Goal: Feedback & Contribution: Contribute content

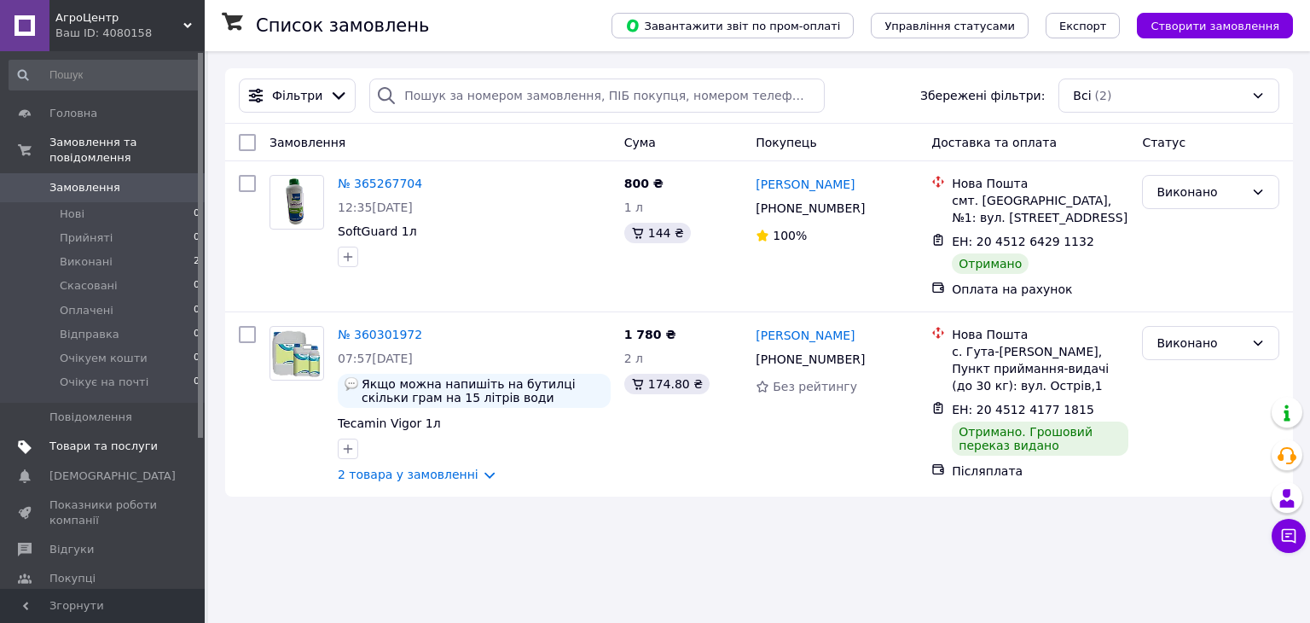
click at [113, 438] on span "Товари та послуги" at bounding box center [103, 445] width 108 height 15
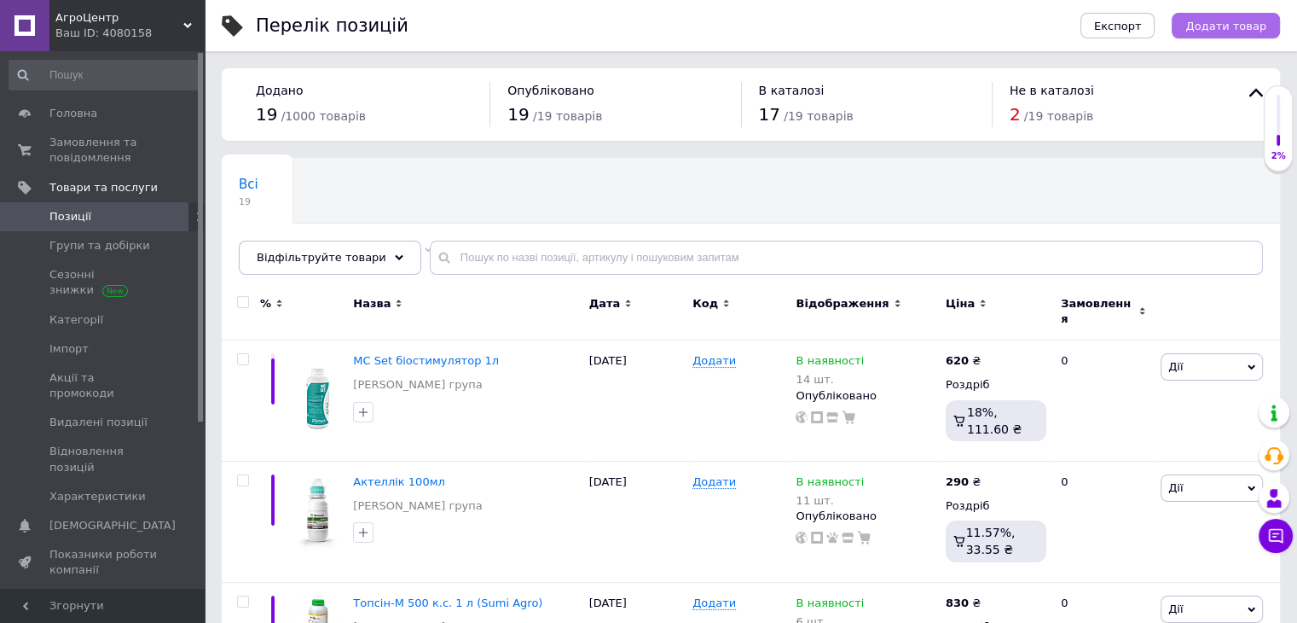
click at [1203, 30] on span "Додати товар" at bounding box center [1226, 26] width 81 height 13
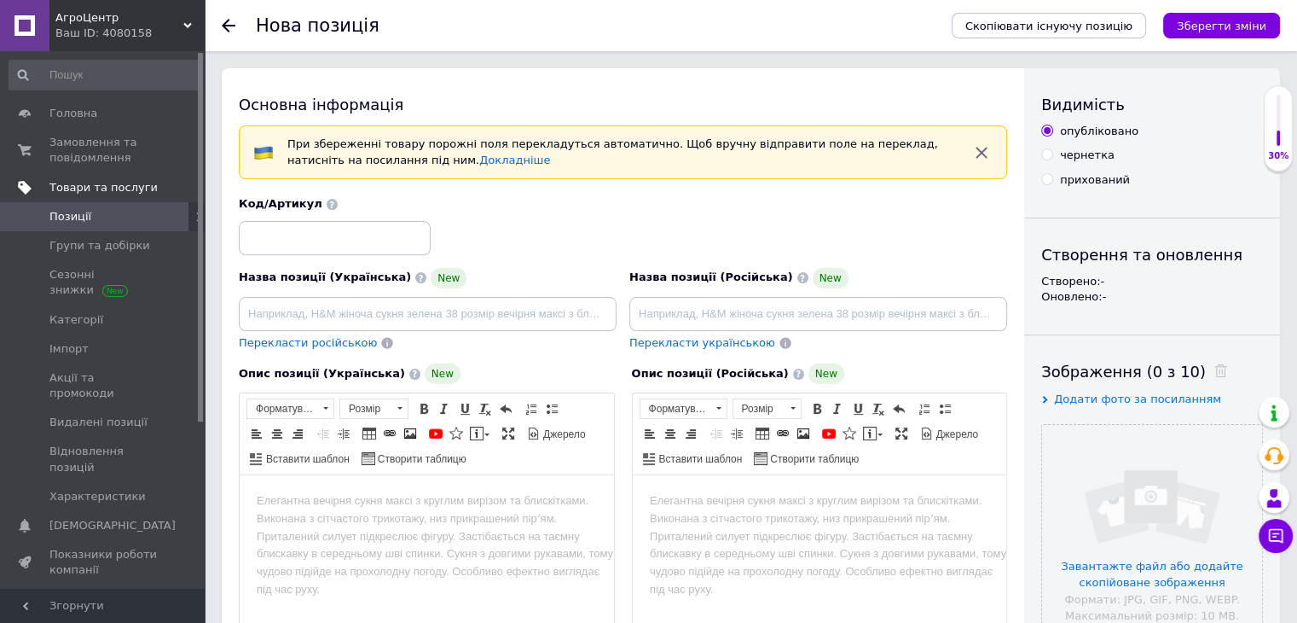
click at [106, 184] on span "Товари та послуги" at bounding box center [103, 187] width 108 height 15
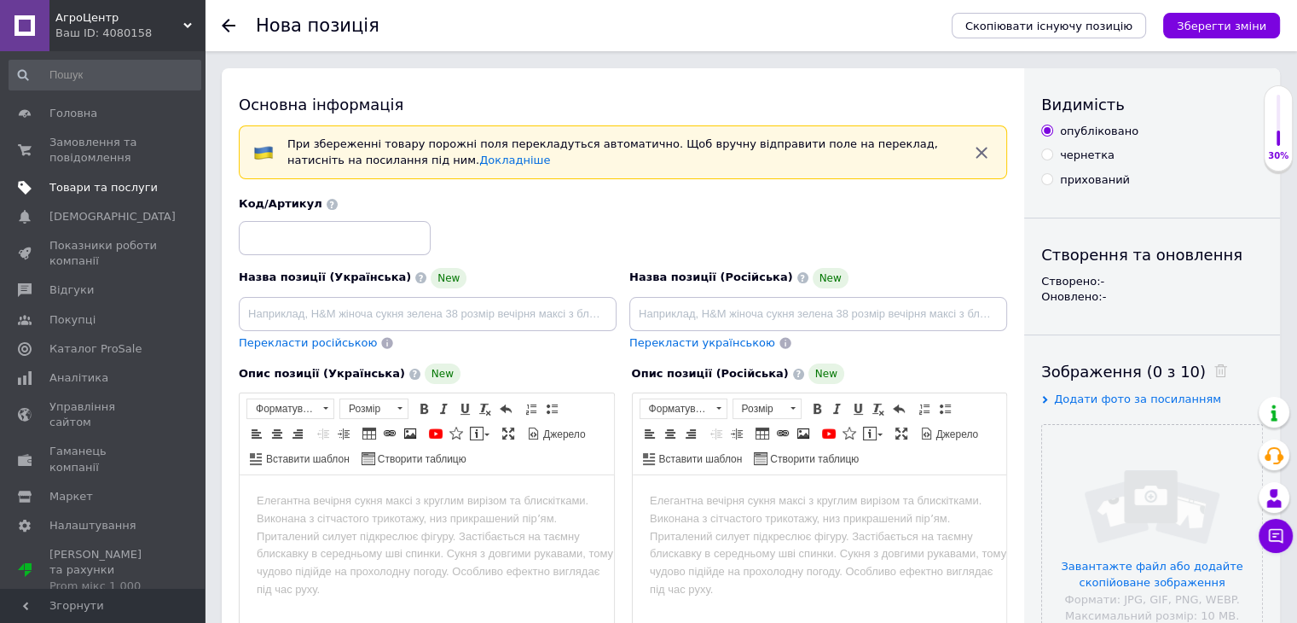
click at [104, 177] on link "Товари та послуги" at bounding box center [105, 187] width 210 height 29
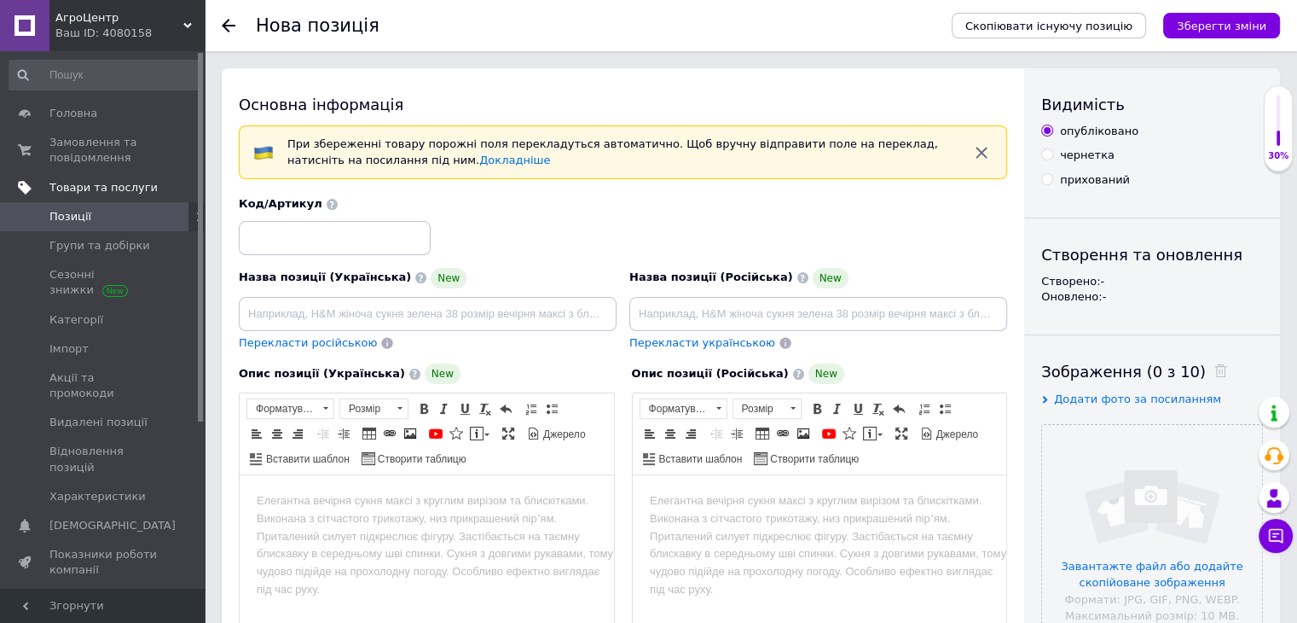
click at [97, 188] on span "Товари та послуги" at bounding box center [103, 187] width 108 height 15
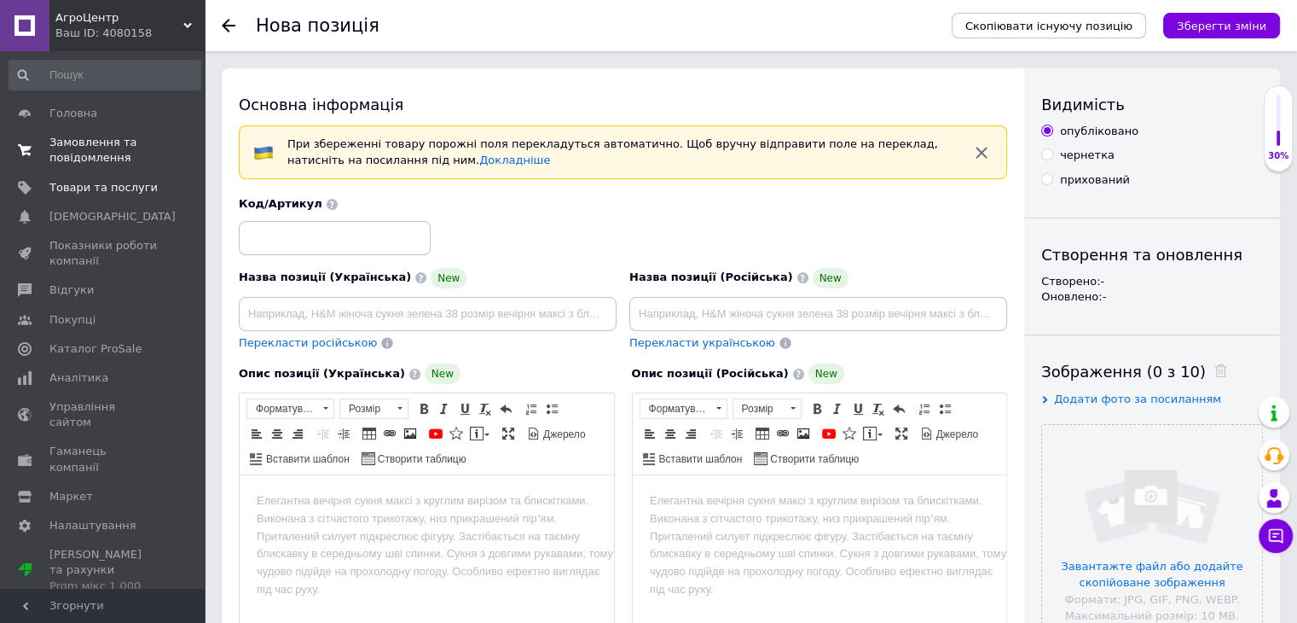
click at [102, 160] on span "Замовлення та повідомлення" at bounding box center [103, 150] width 108 height 31
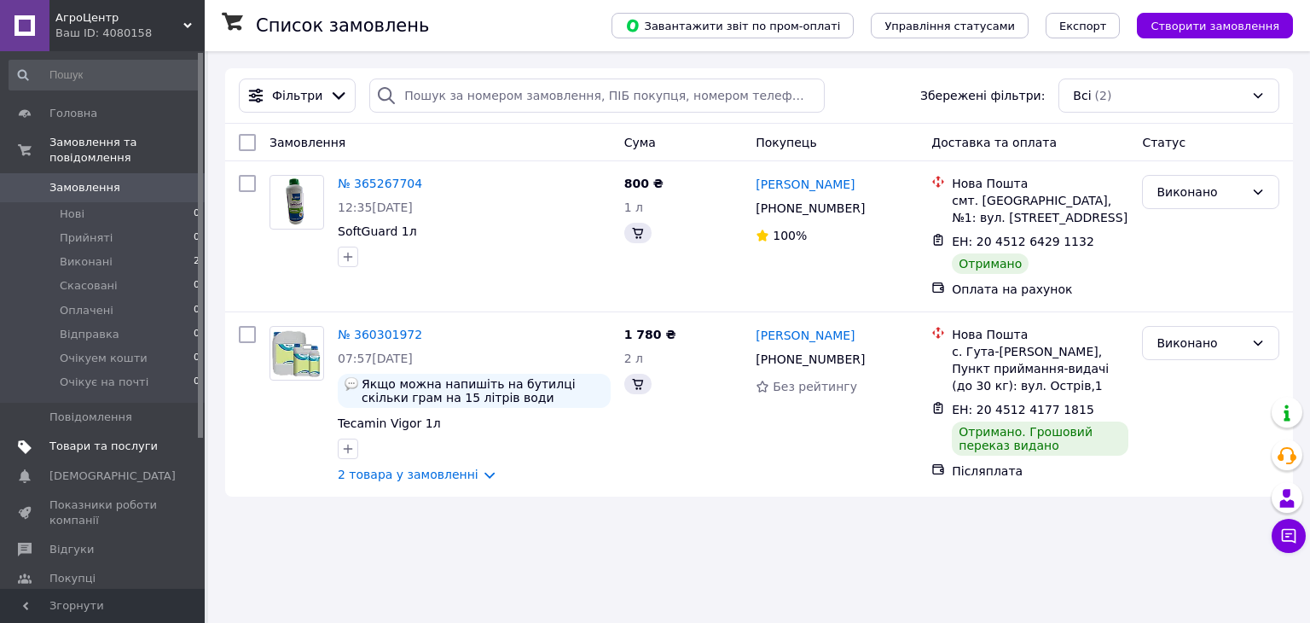
click at [90, 438] on span "Товари та послуги" at bounding box center [103, 445] width 108 height 15
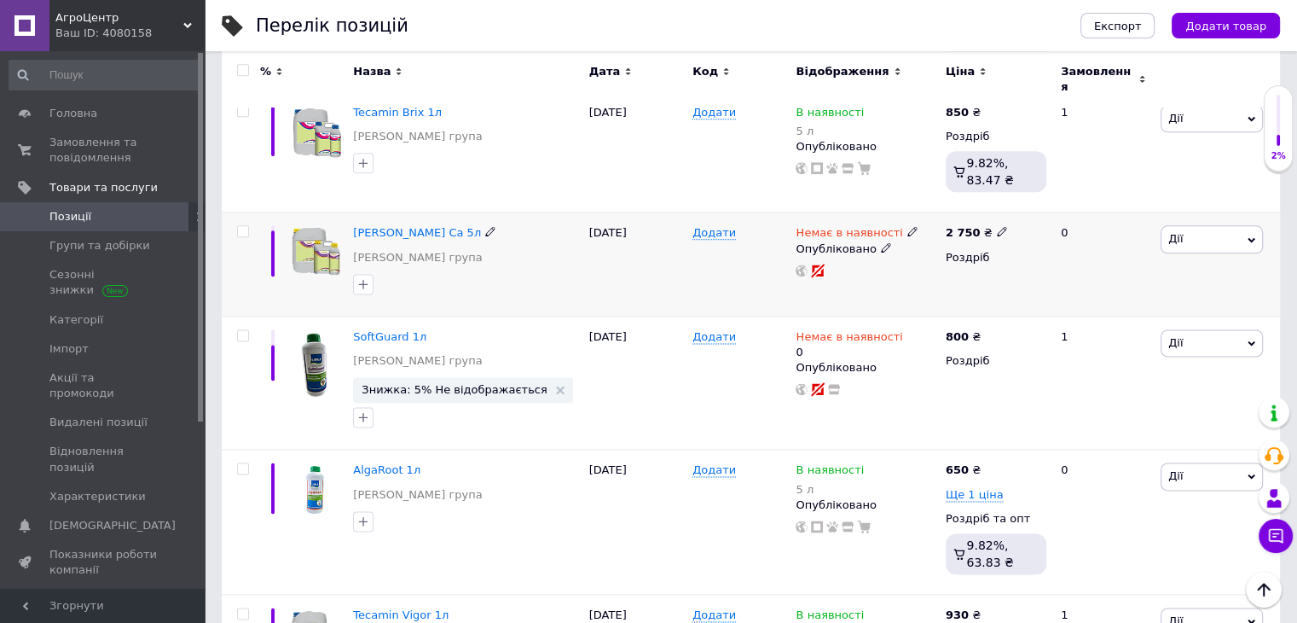
scroll to position [2241, 0]
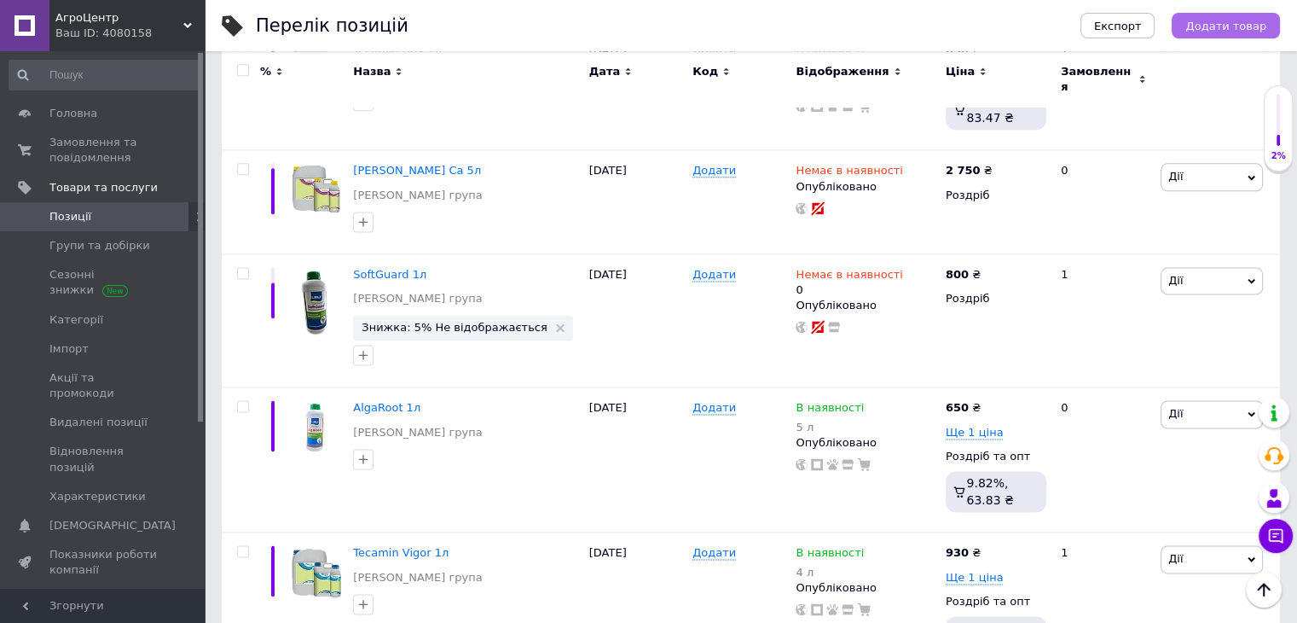
click at [1233, 25] on span "Додати товар" at bounding box center [1226, 26] width 81 height 13
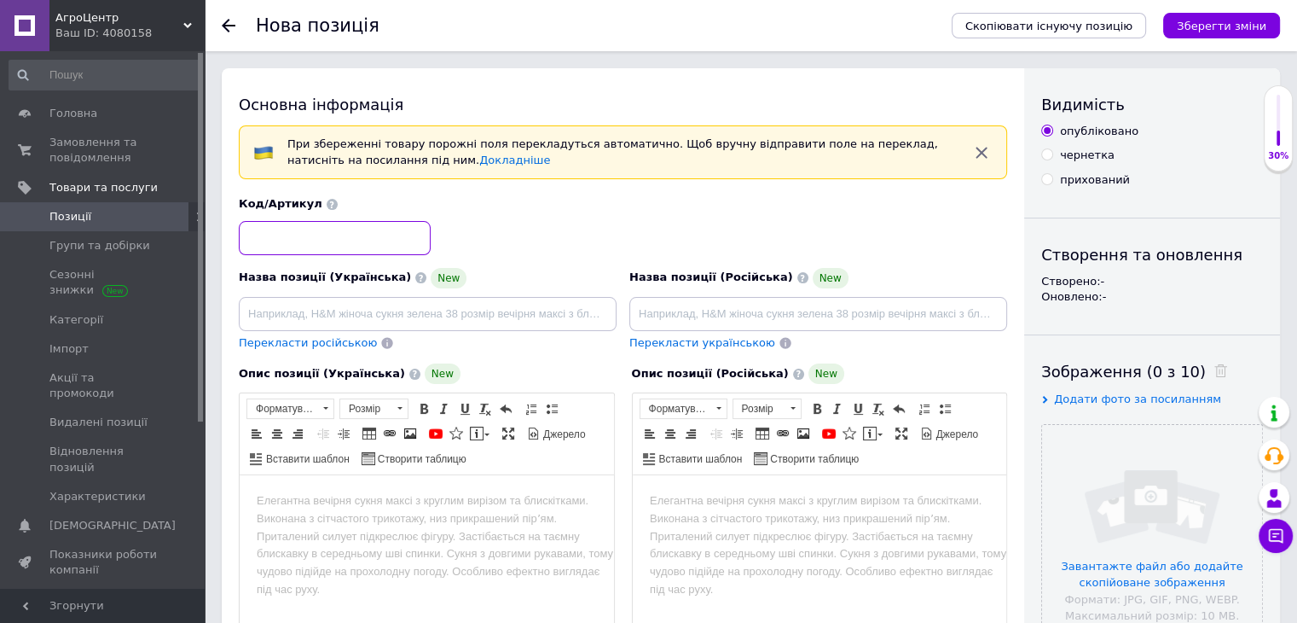
click at [376, 235] on input at bounding box center [335, 238] width 192 height 34
click at [431, 316] on input at bounding box center [428, 314] width 378 height 34
paste input "Комплексне мінеральне добриво Біофол BIOFOL"
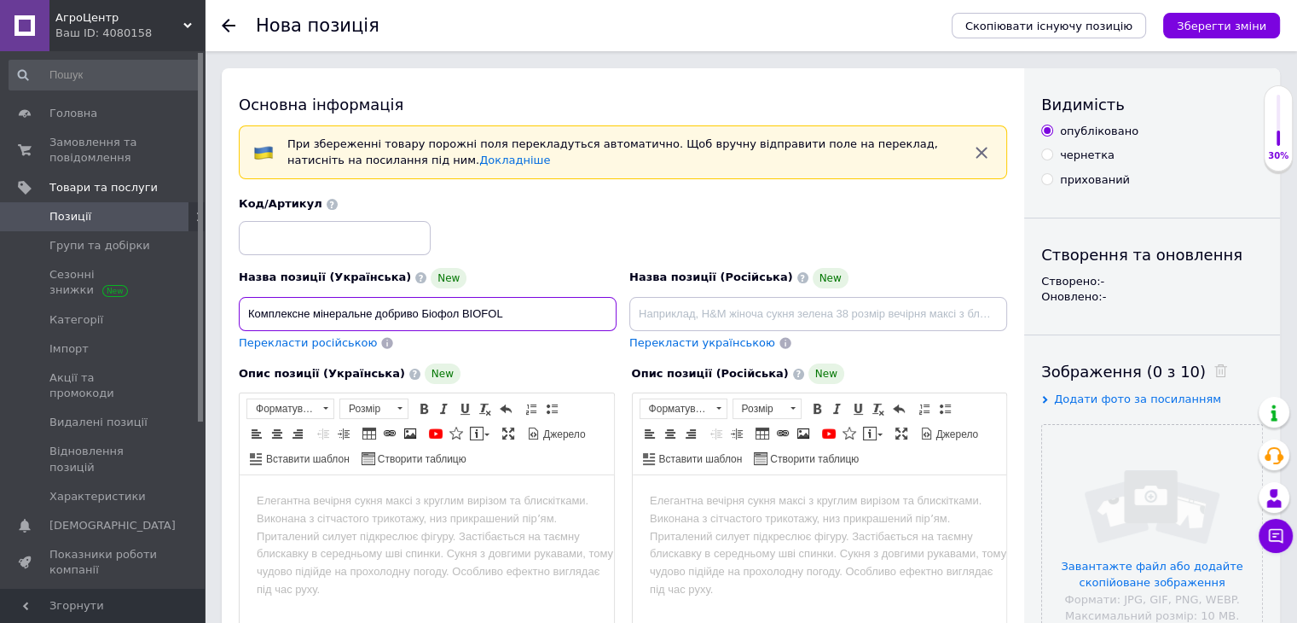
type input "Комплексне мінеральне добриво Біофол BIOFOL"
click at [648, 337] on span "Перекласти українською" at bounding box center [702, 342] width 146 height 13
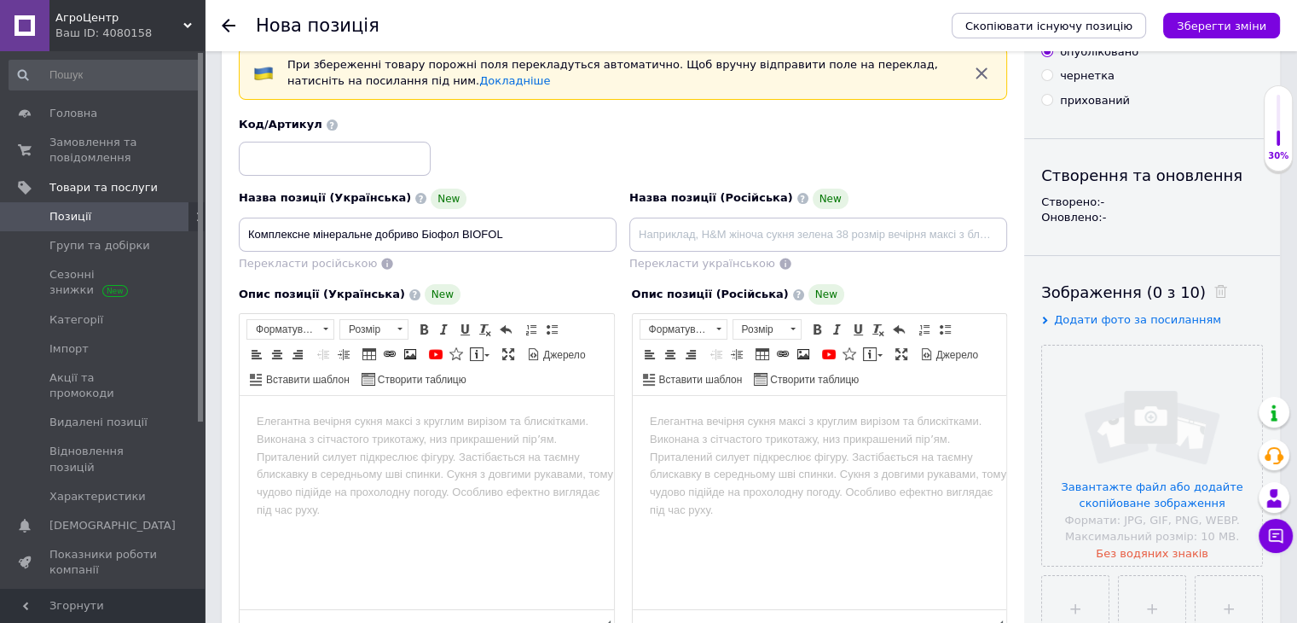
scroll to position [85, 0]
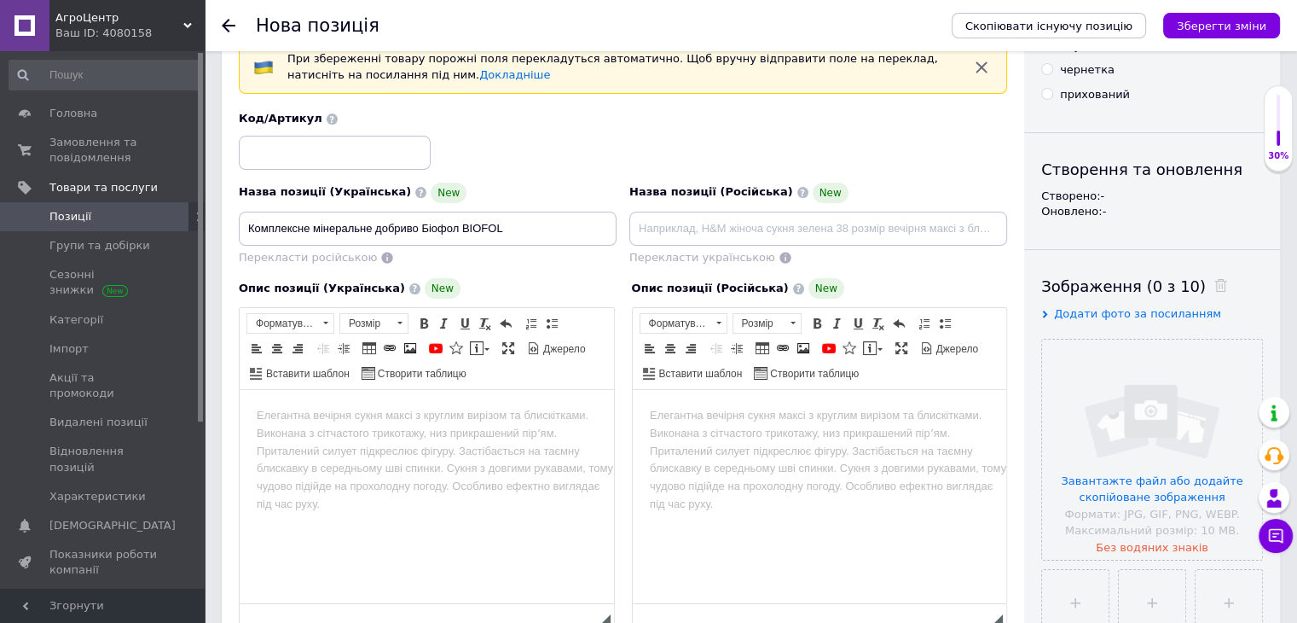
click at [335, 248] on div "Перекласти російською" at bounding box center [308, 258] width 142 height 20
click at [333, 264] on div "Перекласти російською" at bounding box center [308, 258] width 142 height 20
click at [332, 259] on span "Перекласти російською" at bounding box center [308, 257] width 138 height 13
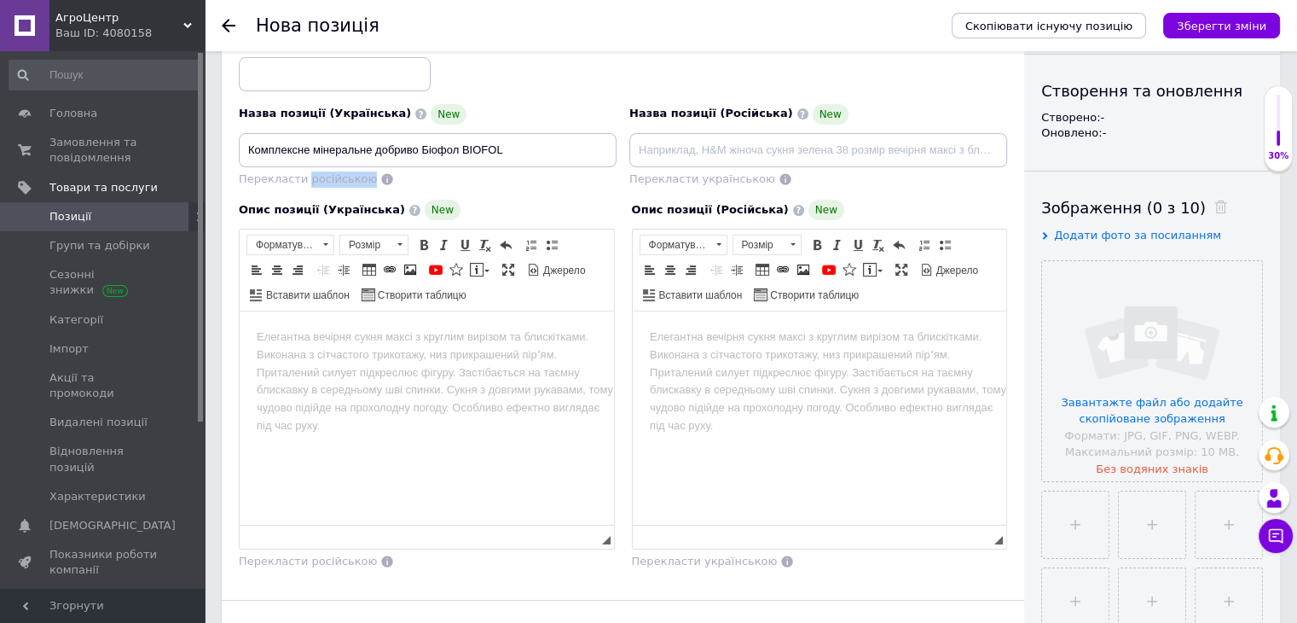
scroll to position [171, 0]
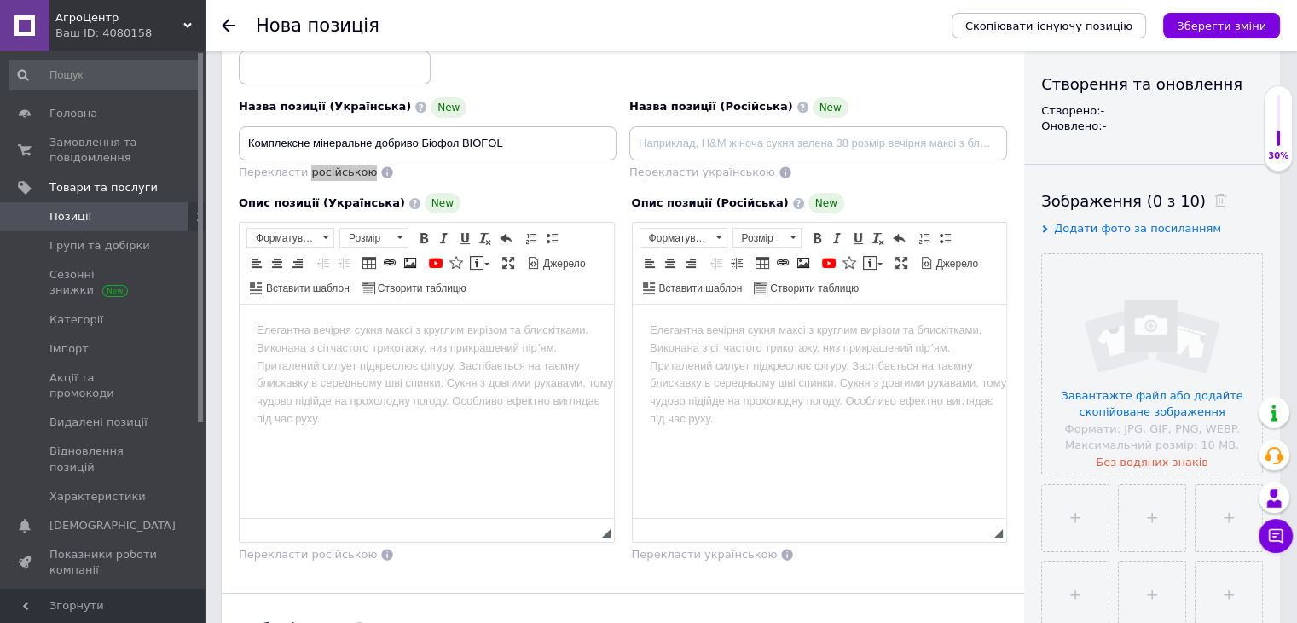
click at [345, 324] on body "Редактор, 8C298707-70B4-4B57-BD43-0CE64D836D41" at bounding box center [427, 331] width 340 height 18
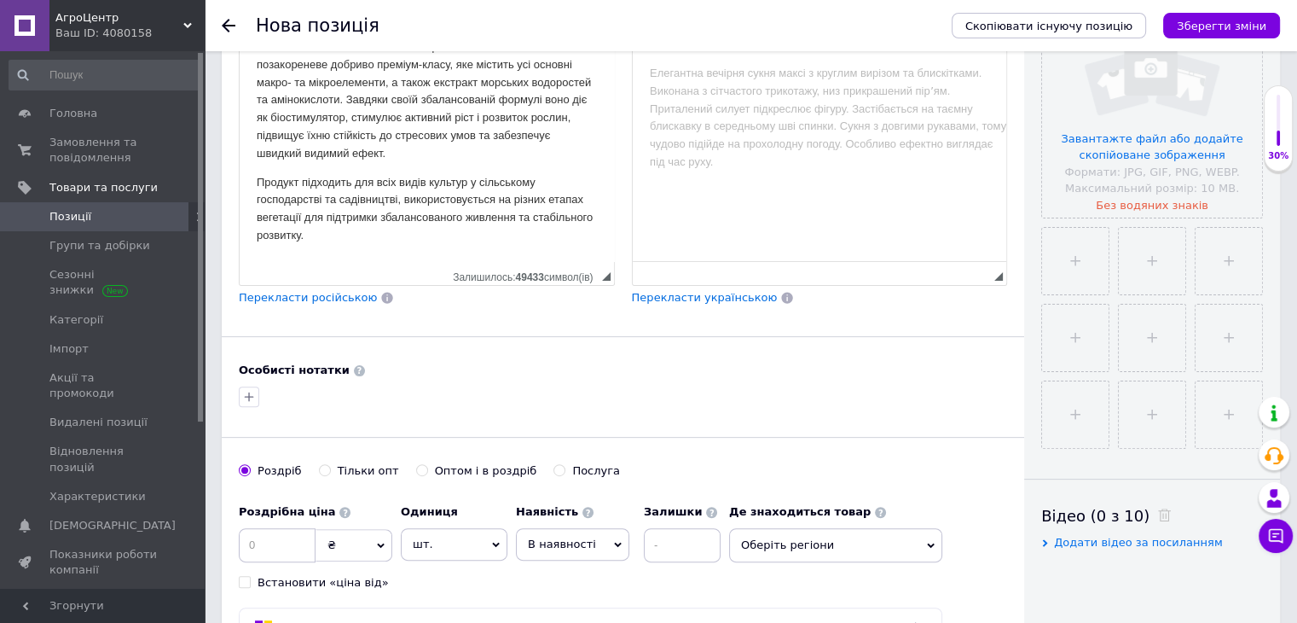
scroll to position [426, 0]
click at [384, 243] on p "Продукт підходить для всіх видів культур у сільському господарстві та садівницт…" at bounding box center [427, 210] width 340 height 71
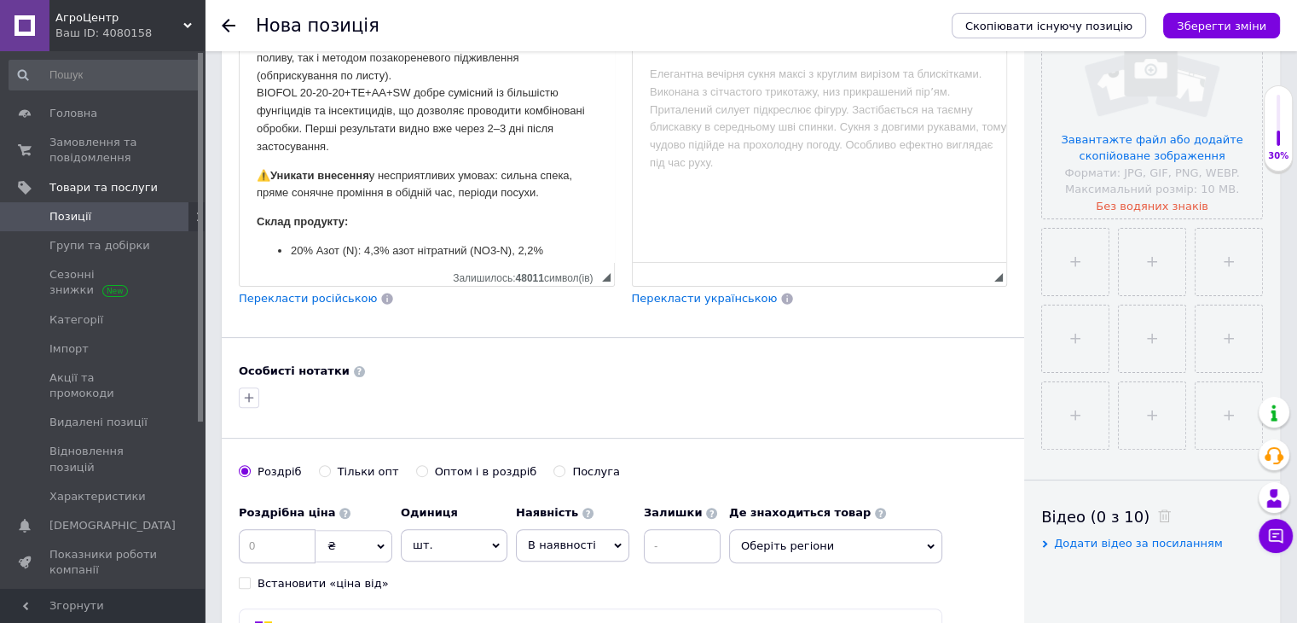
scroll to position [360, 0]
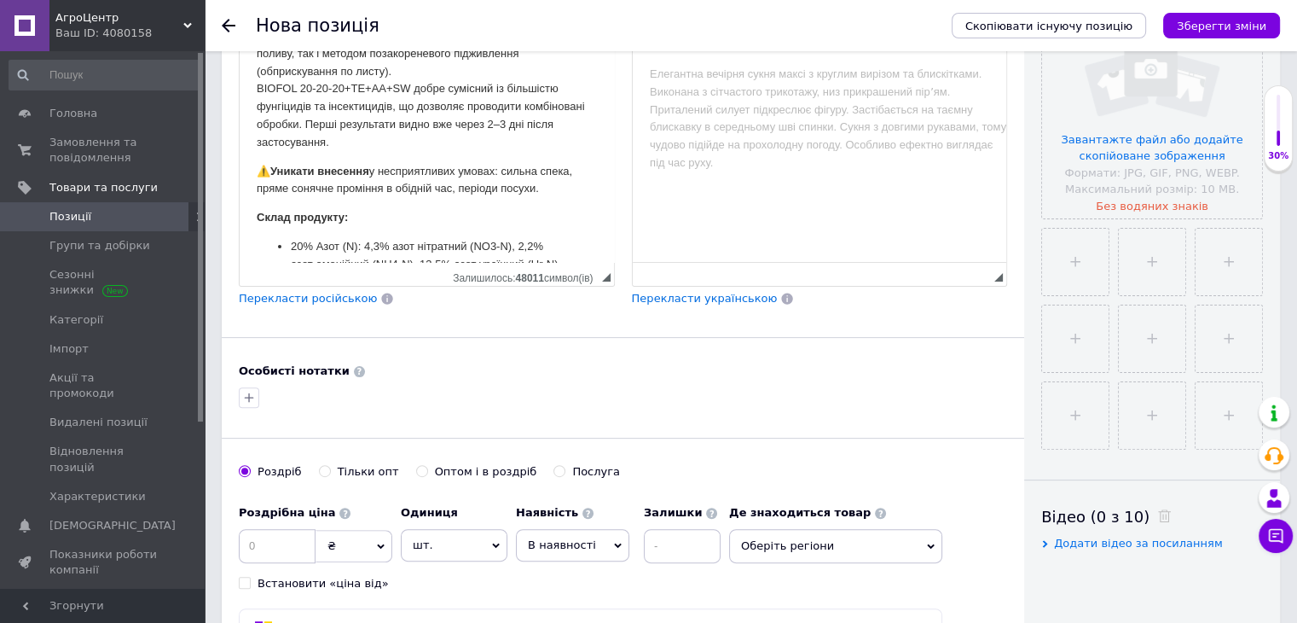
click at [265, 174] on p "⚠️ Уникати внесення у несприятливих умовах: сильна спека, пряме сонячне промінн…" at bounding box center [427, 181] width 340 height 36
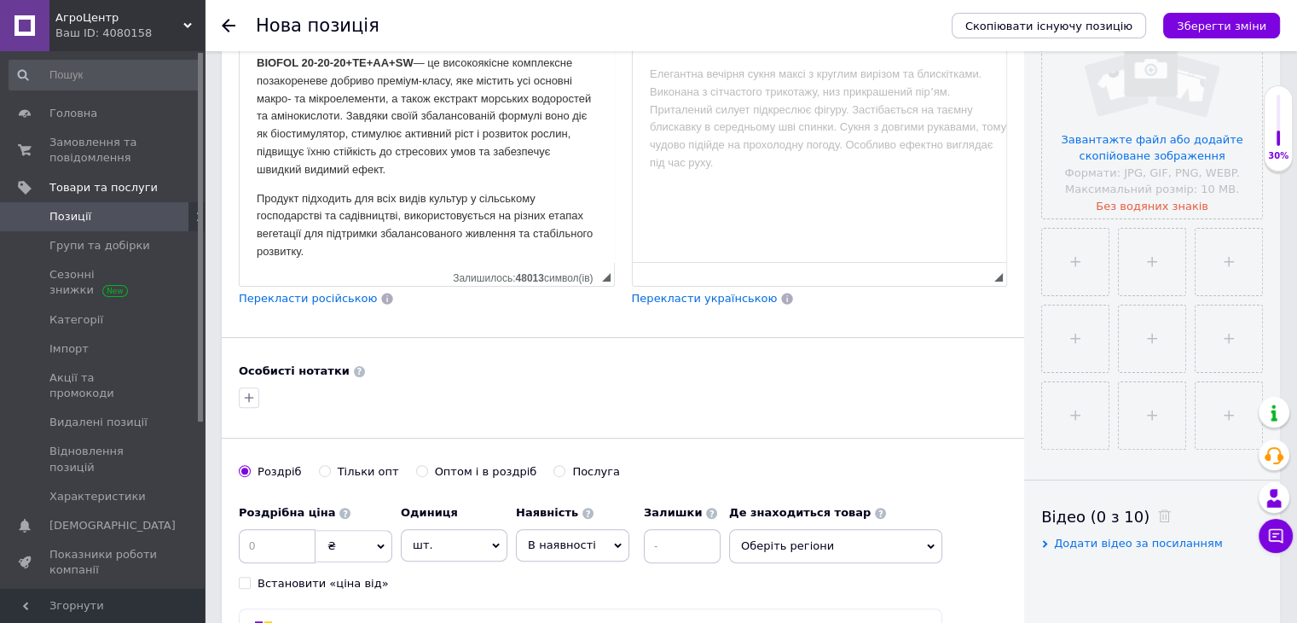
scroll to position [0, 0]
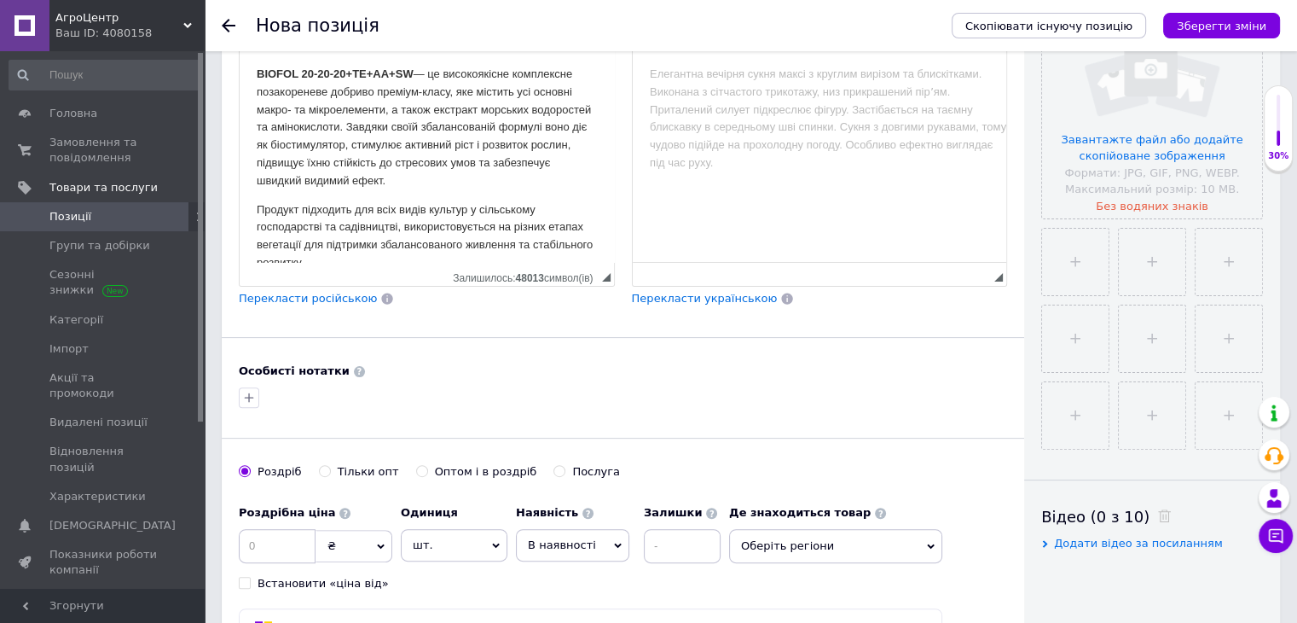
click at [331, 298] on span "Перекласти російською" at bounding box center [308, 298] width 138 height 13
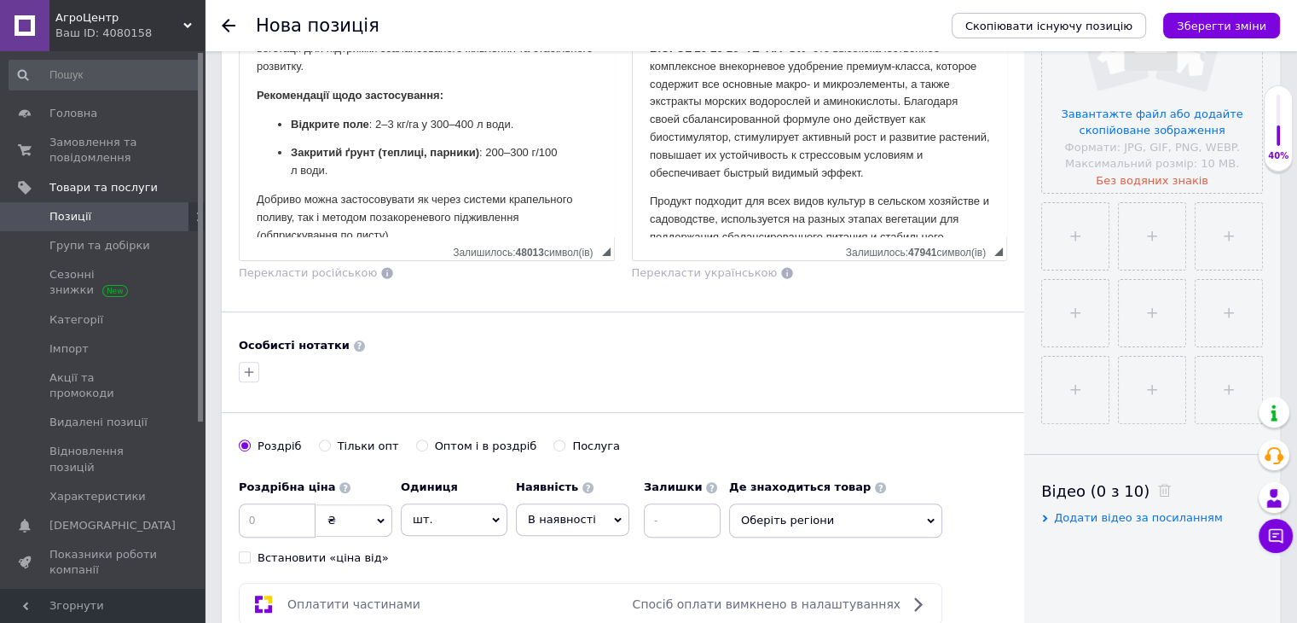
scroll to position [597, 0]
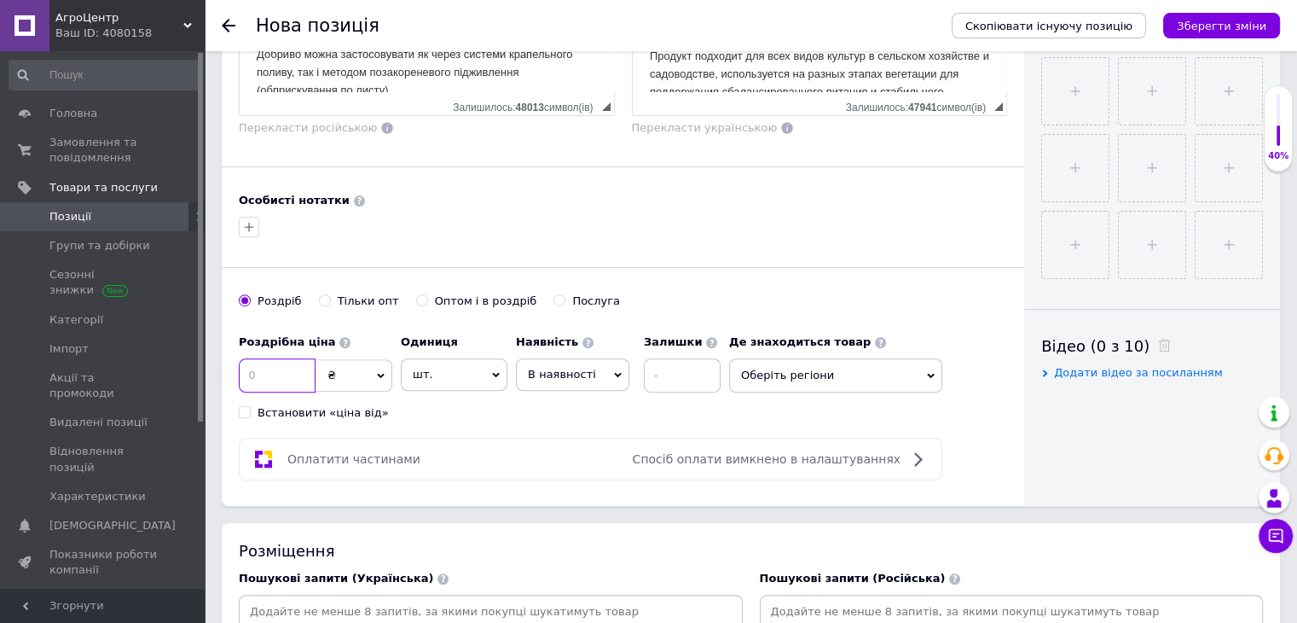
click at [296, 369] on input at bounding box center [277, 375] width 77 height 34
type input "3600"
click at [542, 374] on span "В наявності" at bounding box center [562, 374] width 68 height 13
click at [416, 297] on input "Оптом і в роздріб" at bounding box center [421, 299] width 11 height 11
radio input "true"
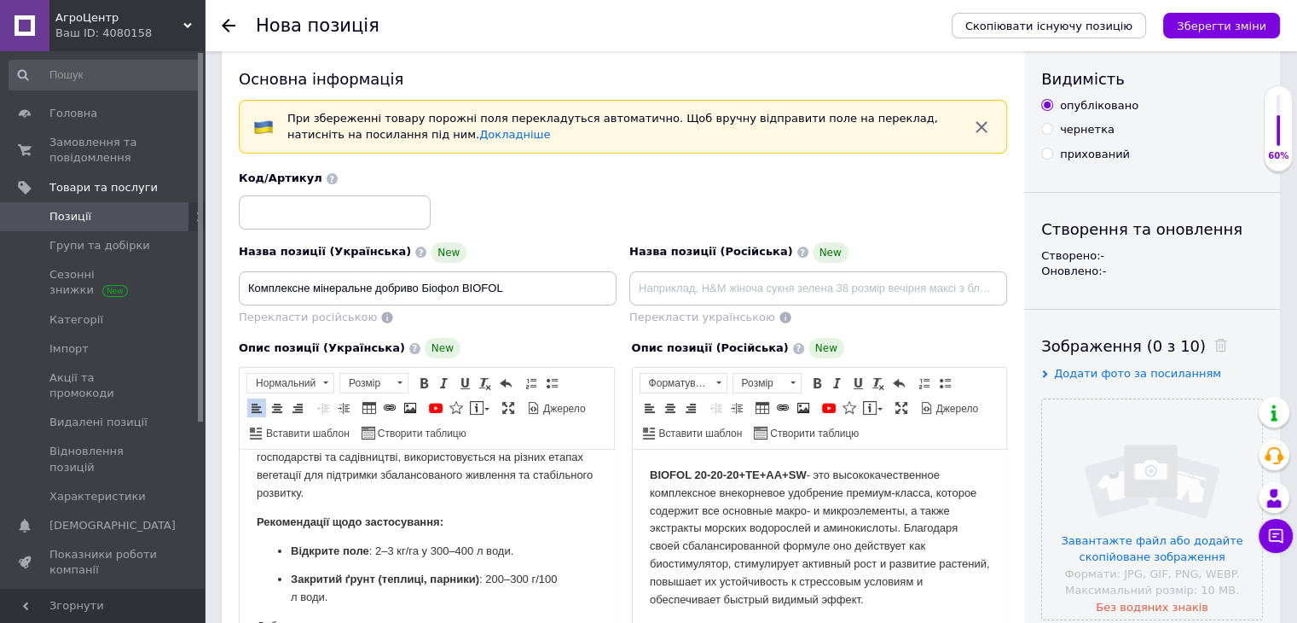
scroll to position [0, 0]
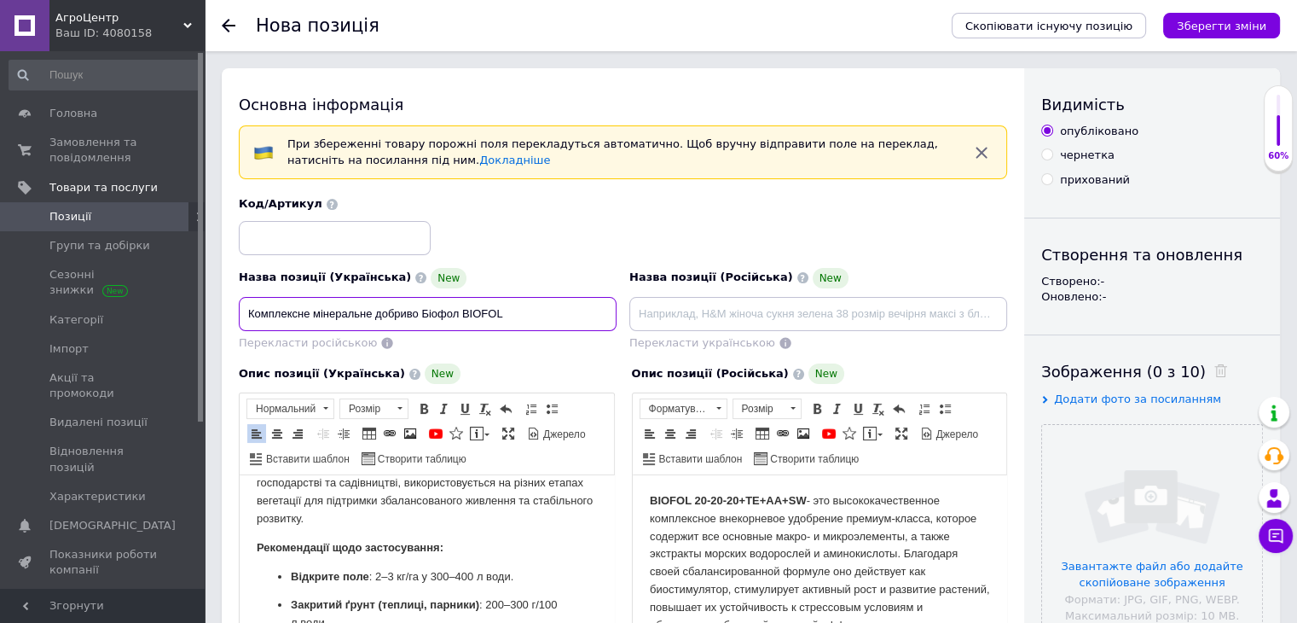
click at [516, 320] on input "Комплексне мінеральне добриво Біофол BIOFOL" at bounding box center [428, 314] width 378 height 34
click at [319, 339] on span "Перекласти російською" at bounding box center [308, 342] width 138 height 13
click at [597, 256] on div "Код/Артикул" at bounding box center [623, 225] width 781 height 71
click at [502, 318] on input "Комплексне мінеральне добриво Біофол BIOFOL 20кг" at bounding box center [428, 314] width 378 height 34
type input "Комплексне мінеральне добриво Біофол BIOFOL 20.20.20 20кг"
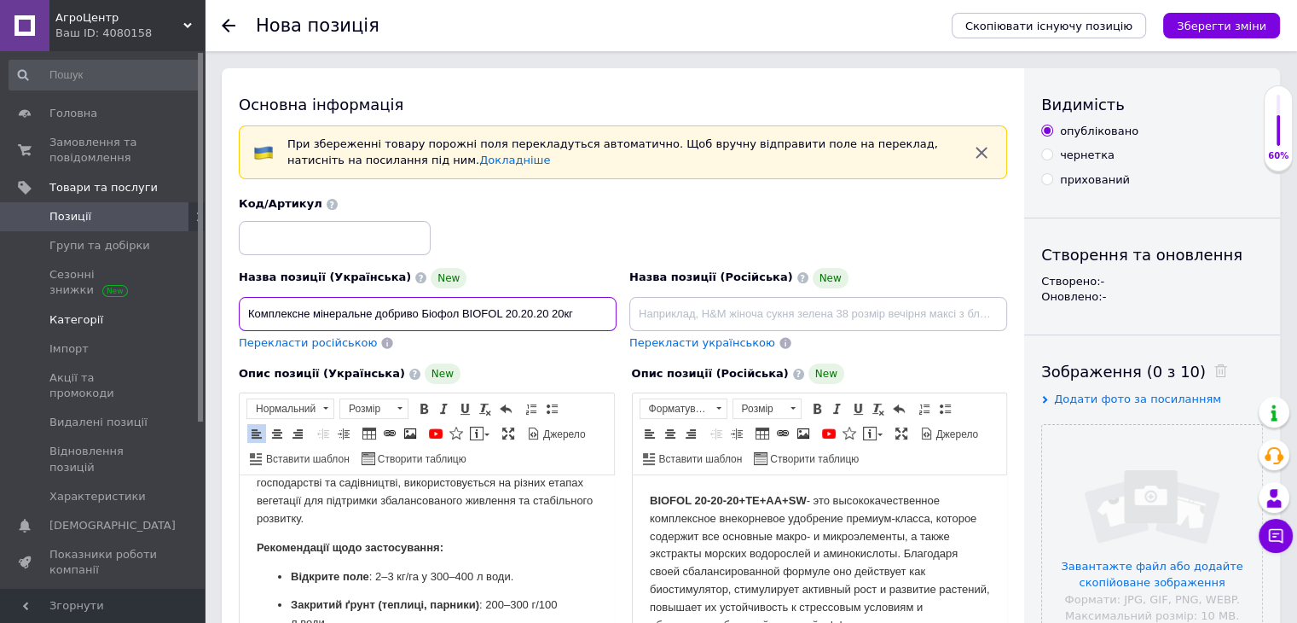
drag, startPoint x: 589, startPoint y: 310, endPoint x: 96, endPoint y: 305, distance: 493.0
paste input "Комплексне мінеральне добриво Біофол BIOFOL 20-20-20+TE+AA+SW 20 кг"
type input "Комплексне мінеральне добриво Біофол BIOFOL 20-20-20+TE+AA+SW 20 кг"
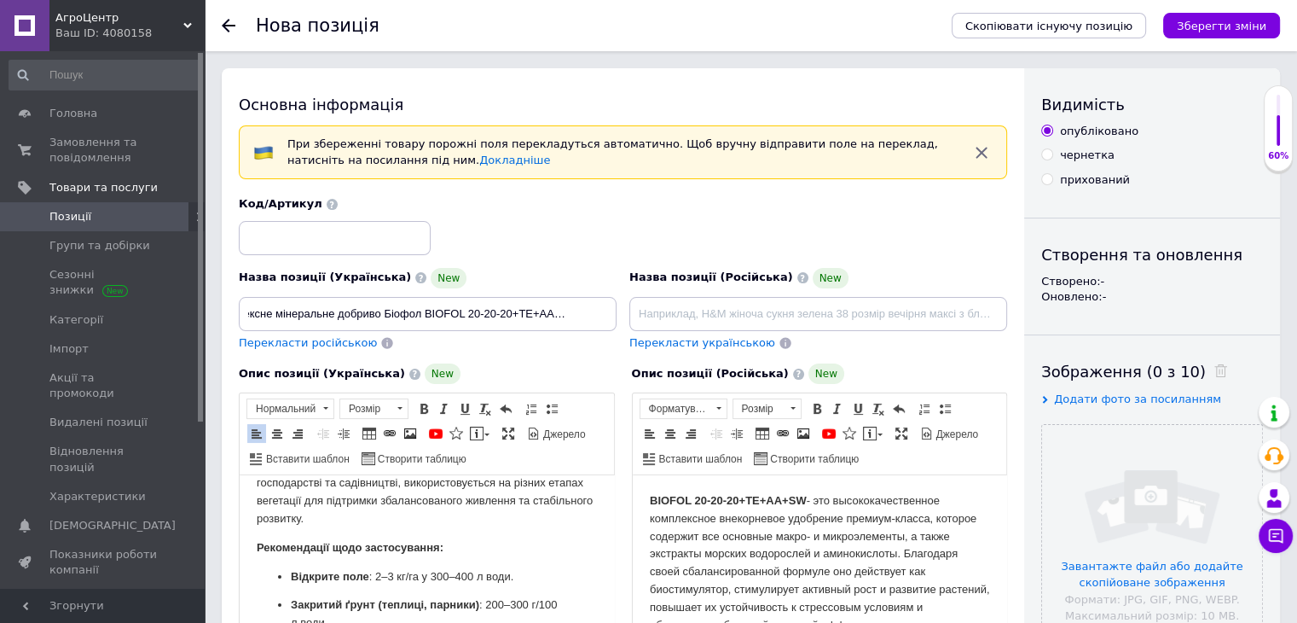
click at [330, 345] on span "Перекласти російською" at bounding box center [308, 342] width 138 height 13
type input "Комплексное минеральное удобрение Биофол BIOFOL 20-20-20+TE+AA+SW 20 кг"
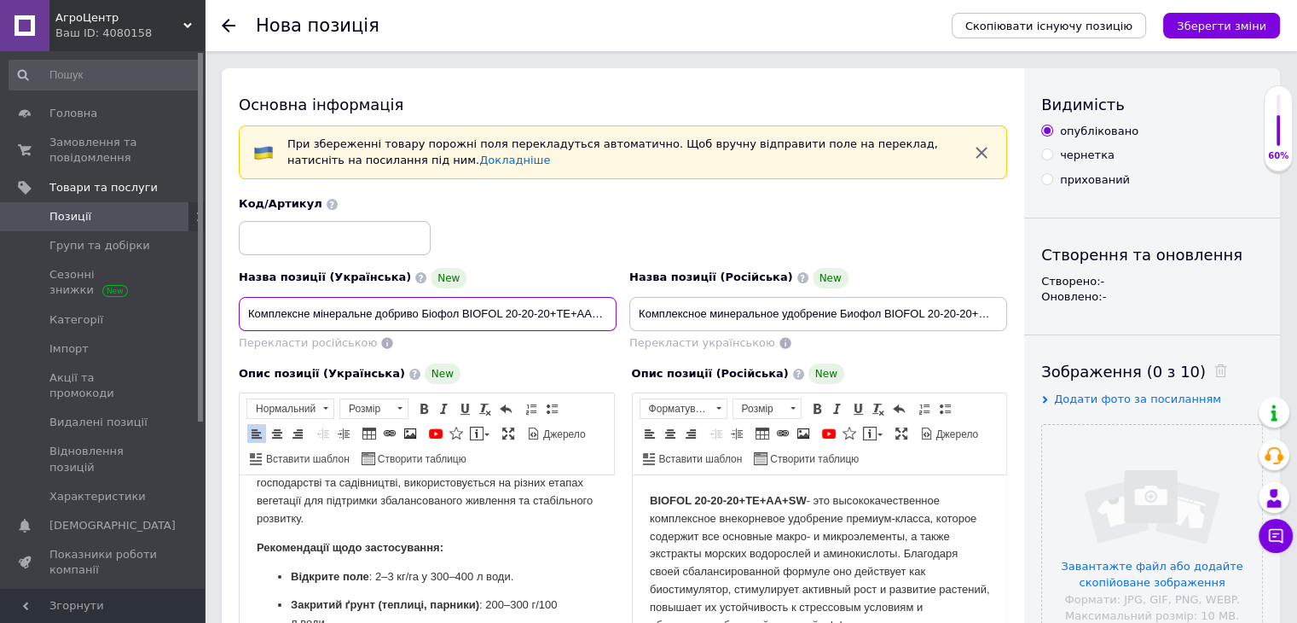
click at [473, 316] on input "Комплексне мінеральне добриво Біофол BIOFOL 20-20-20+TE+AA+SW 20 кг" at bounding box center [428, 314] width 378 height 34
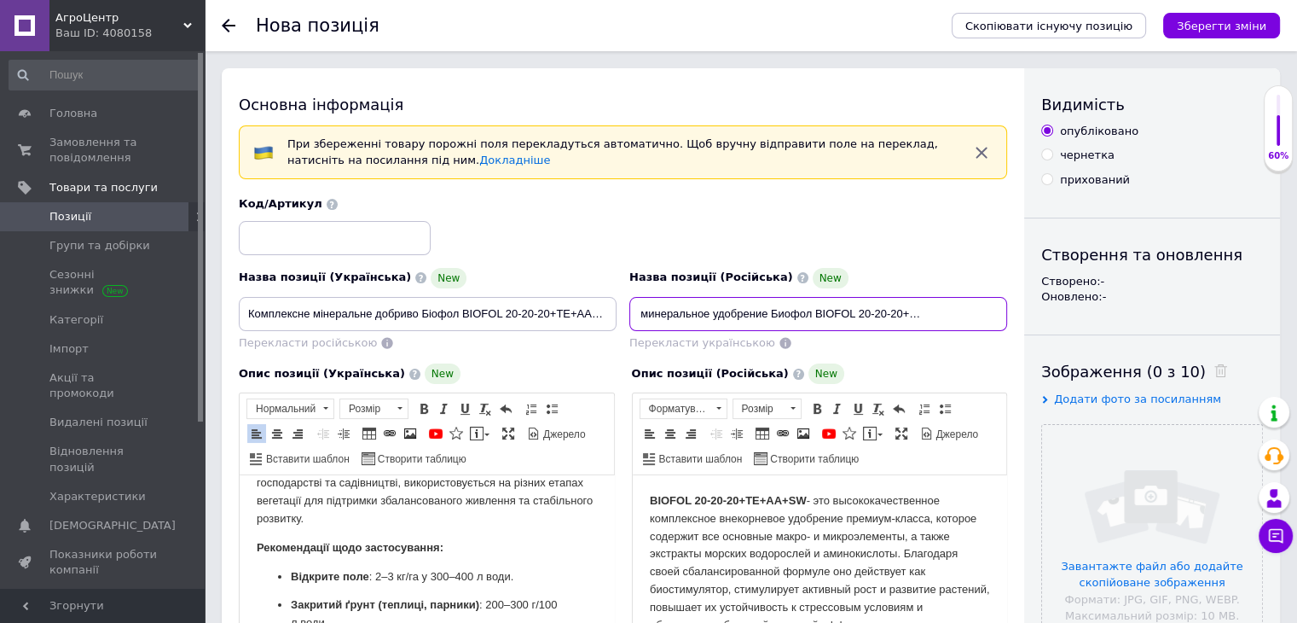
drag, startPoint x: 772, startPoint y: 305, endPoint x: 1030, endPoint y: 316, distance: 257.8
click at [1030, 316] on div "Основна інформація При збереженні товару порожні поля перекладуться автоматично…" at bounding box center [751, 619] width 1059 height 1102
click at [938, 274] on div "Назва позиції (Російська) New" at bounding box center [818, 278] width 378 height 20
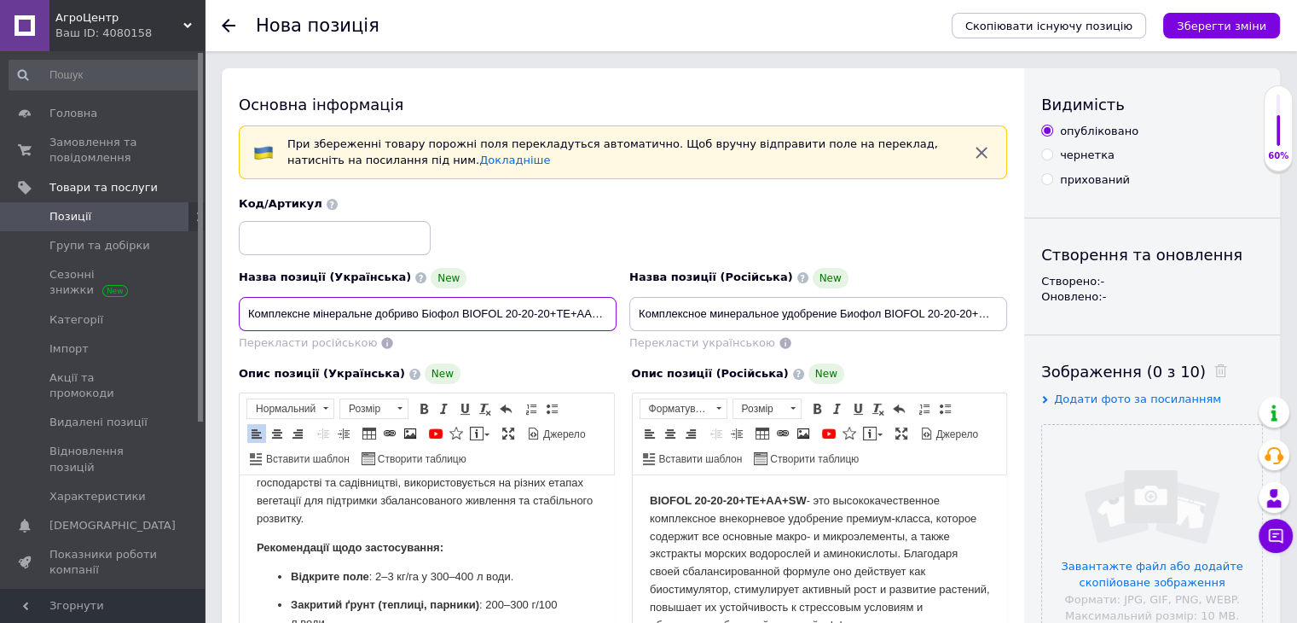
scroll to position [0, 38]
drag, startPoint x: 584, startPoint y: 317, endPoint x: 661, endPoint y: 325, distance: 77.1
click at [661, 325] on div "Назва позиції (Українська) New Комплексне мінеральне добриво Біофол BIOFOL 20-2…" at bounding box center [623, 273] width 781 height 167
click at [601, 251] on div "Код/Артикул" at bounding box center [623, 225] width 781 height 71
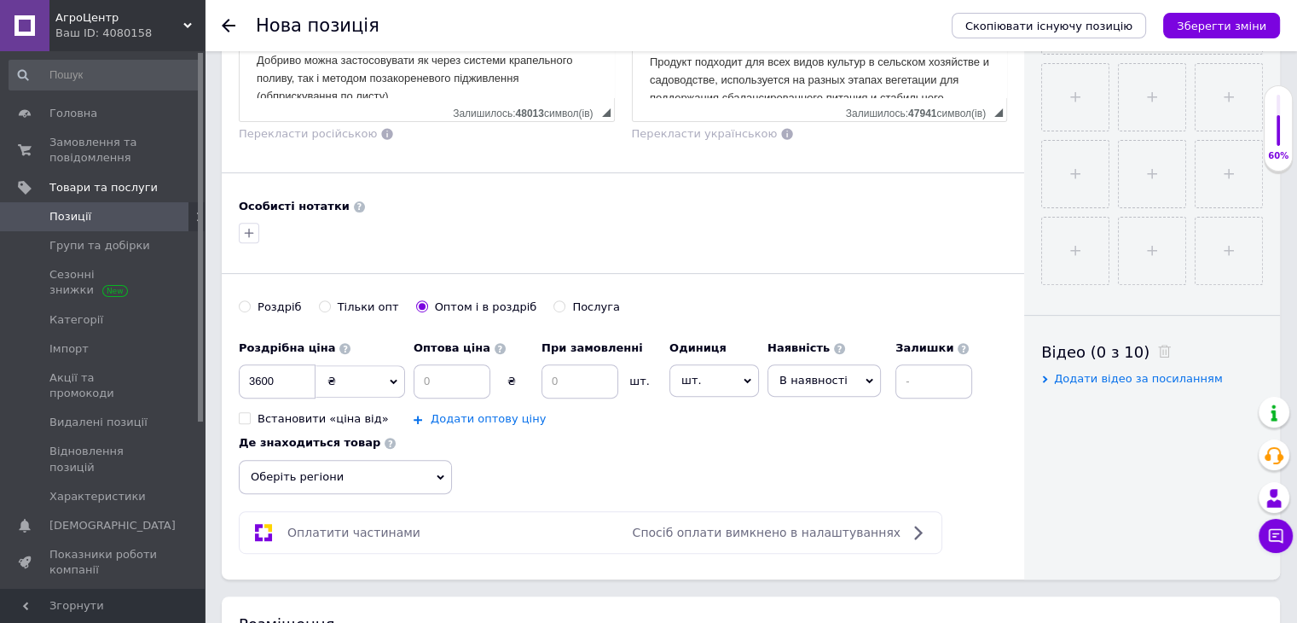
scroll to position [597, 0]
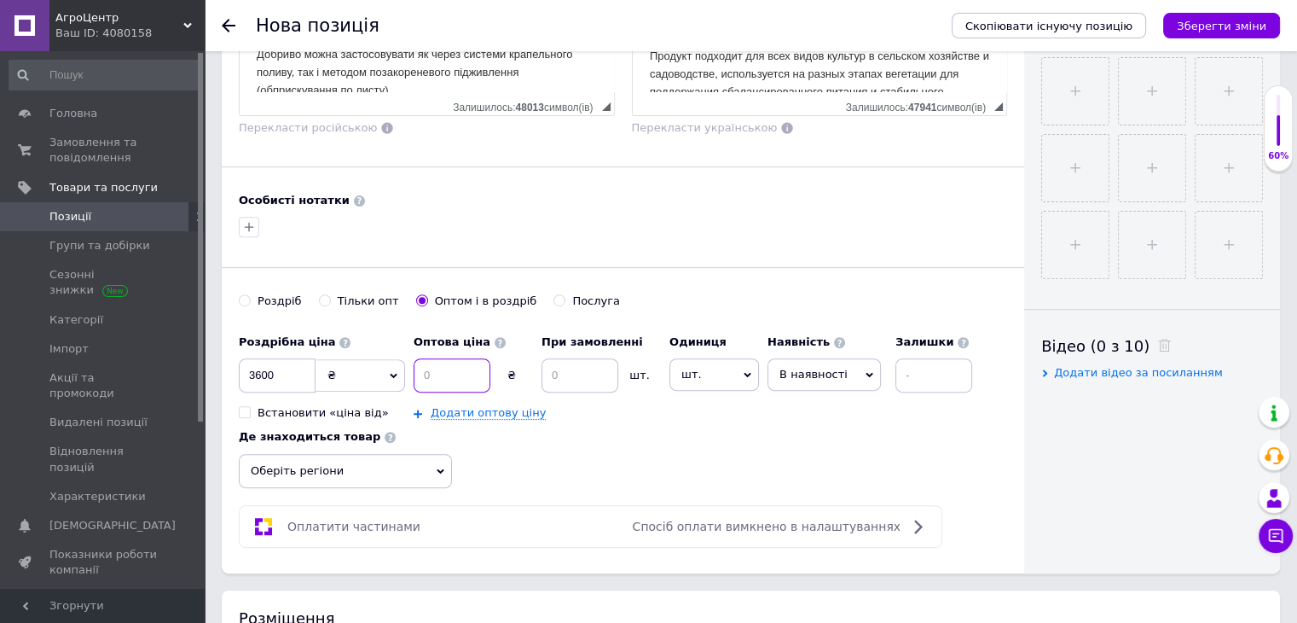
click at [466, 376] on input at bounding box center [452, 375] width 77 height 34
click at [251, 293] on label "Роздріб" at bounding box center [270, 300] width 63 height 15
click at [250, 294] on input "Роздріб" at bounding box center [244, 299] width 11 height 11
radio input "true"
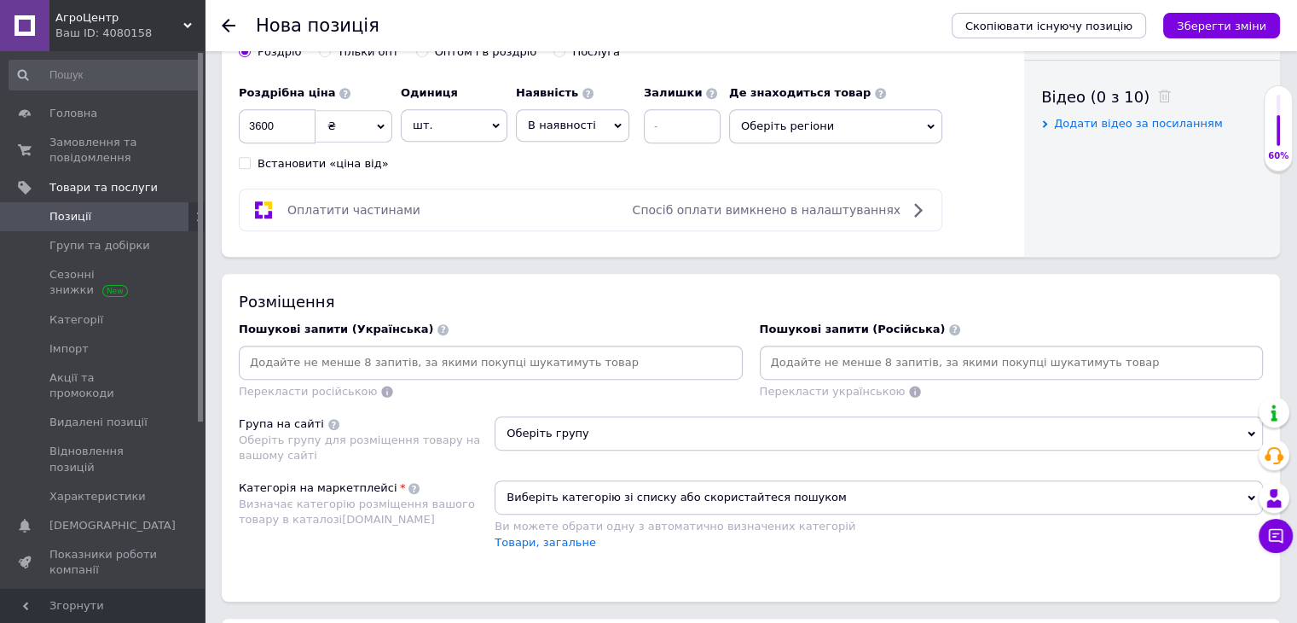
scroll to position [853, 0]
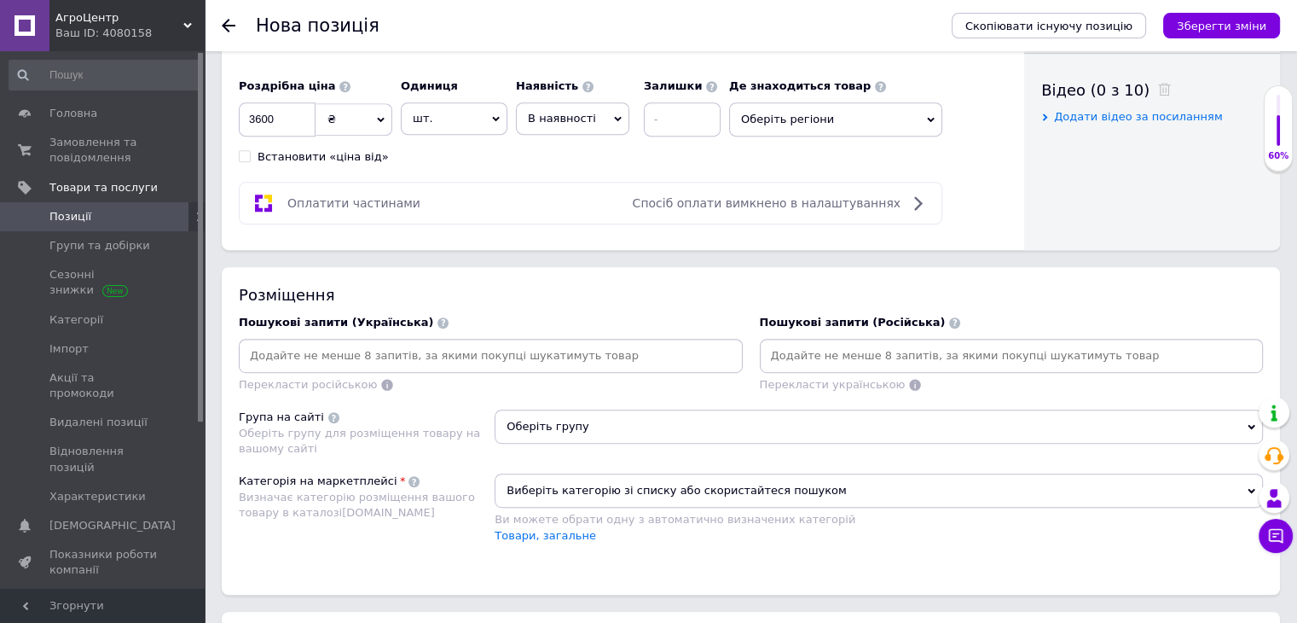
click at [396, 352] on input at bounding box center [490, 356] width 497 height 26
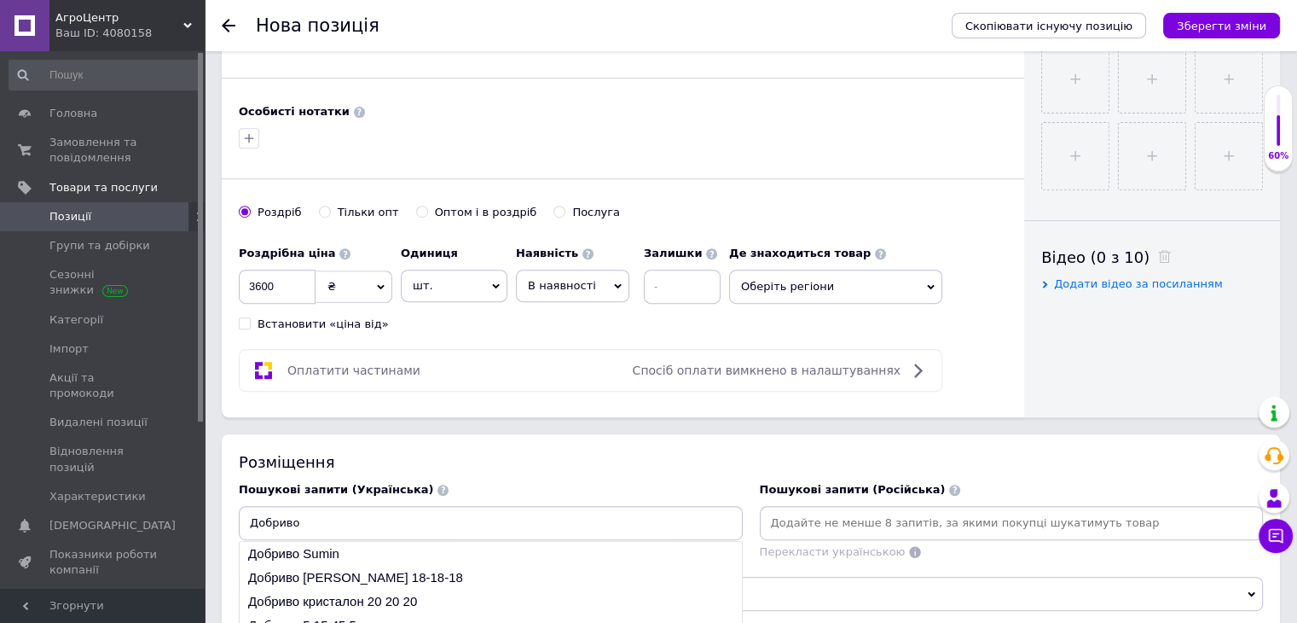
scroll to position [682, 0]
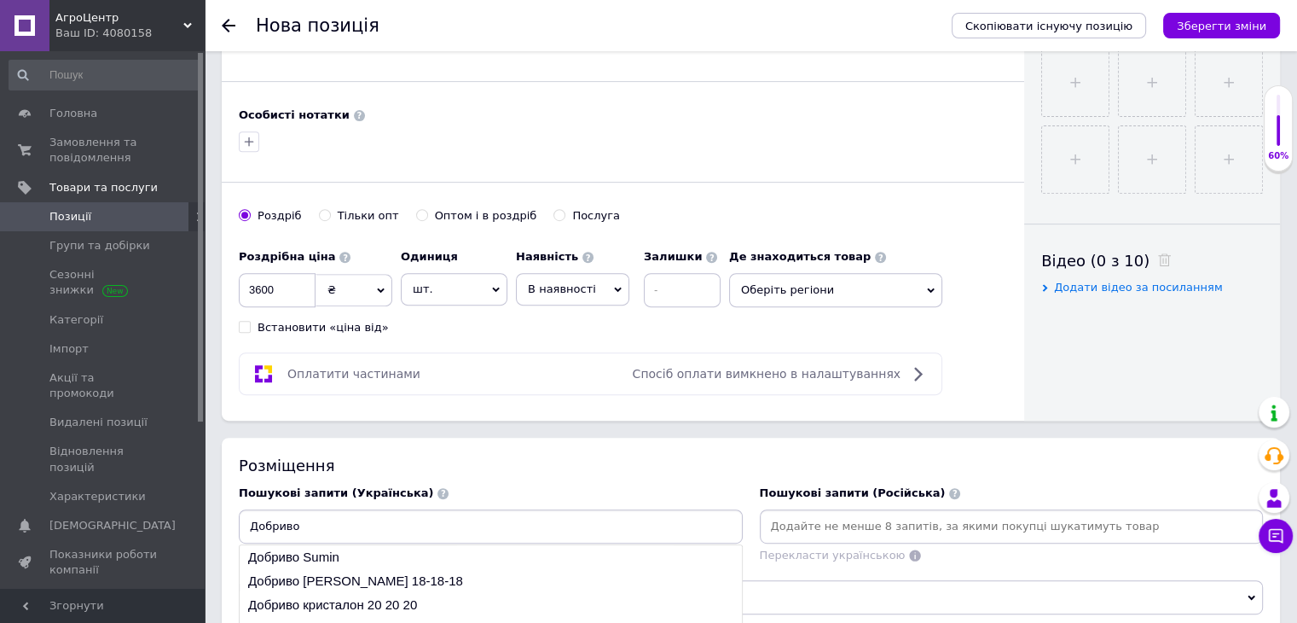
type input "Добриво"
click at [398, 209] on div "[PERSON_NAME] опт Оптом і в роздріб Послуга" at bounding box center [623, 224] width 769 height 32
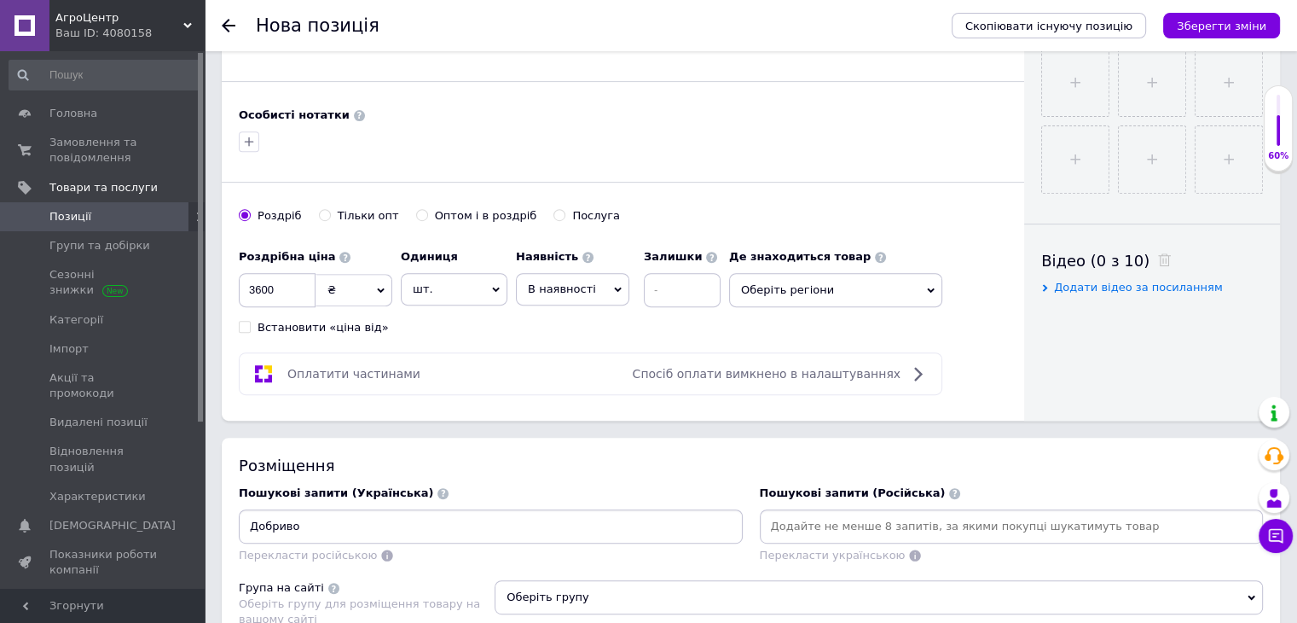
click at [416, 212] on label "Оптом і в роздріб" at bounding box center [476, 215] width 121 height 15
click at [416, 212] on input "Оптом і в роздріб" at bounding box center [421, 214] width 11 height 11
radio input "true"
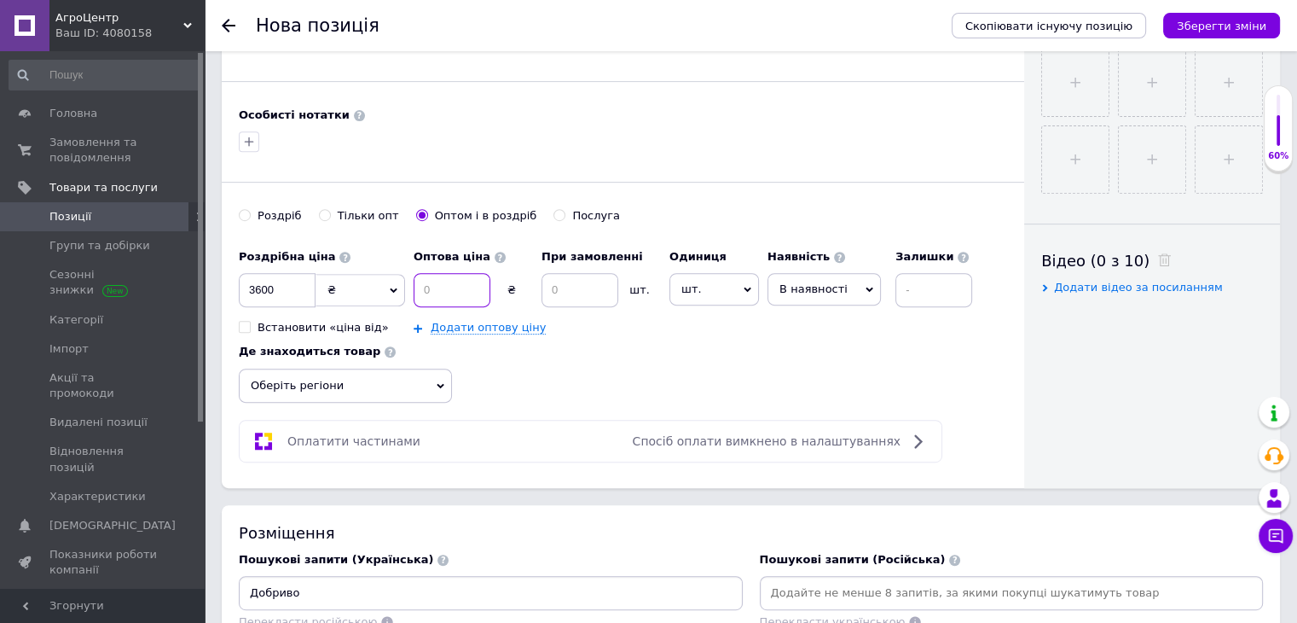
click at [454, 285] on input at bounding box center [452, 290] width 77 height 34
click at [560, 281] on input at bounding box center [580, 290] width 77 height 34
type input "2"
click at [418, 275] on input at bounding box center [452, 290] width 77 height 34
drag, startPoint x: 542, startPoint y: 292, endPoint x: 577, endPoint y: 281, distance: 35.9
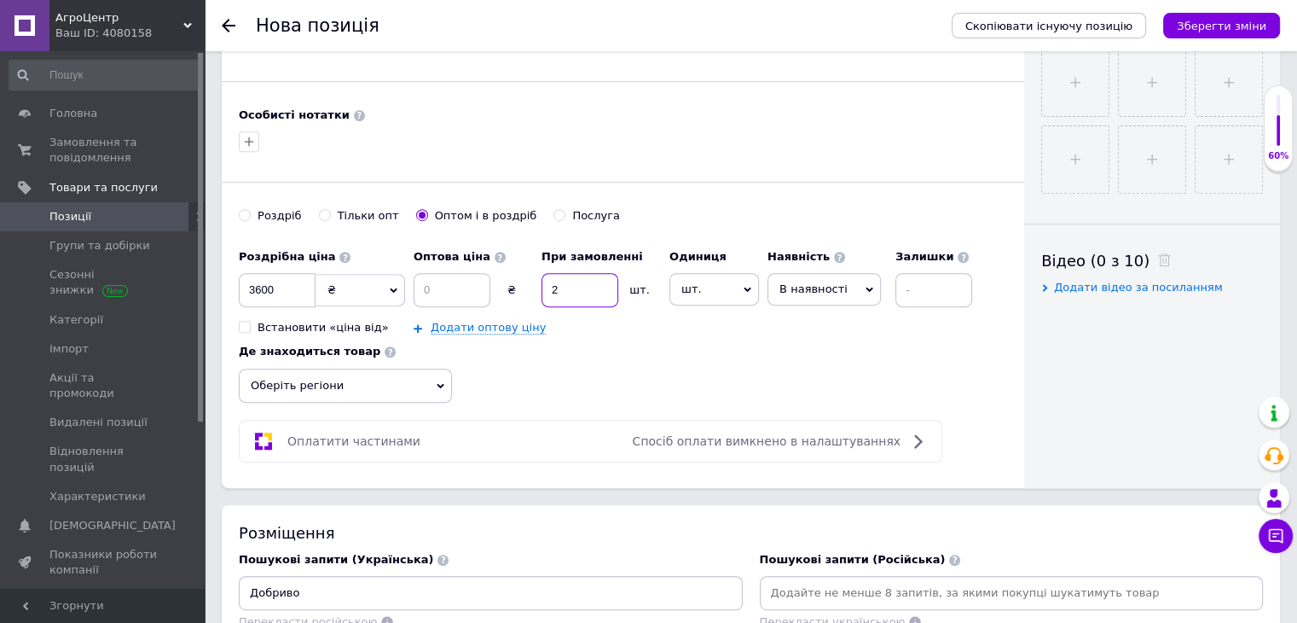
click at [542, 291] on input "2" at bounding box center [580, 290] width 77 height 34
click at [577, 281] on input "2" at bounding box center [580, 290] width 77 height 34
type input "3"
drag, startPoint x: 554, startPoint y: 287, endPoint x: 450, endPoint y: 298, distance: 103.7
click at [450, 301] on input at bounding box center [452, 290] width 77 height 34
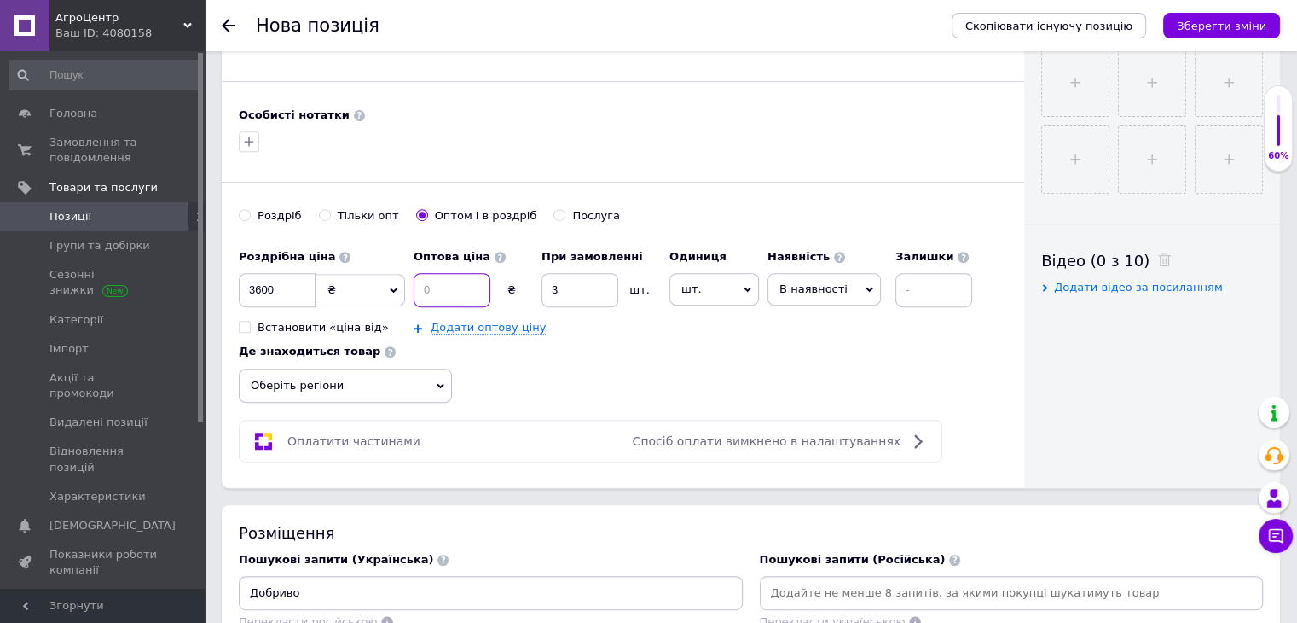
click at [451, 293] on input at bounding box center [452, 290] width 77 height 34
type input "3485"
click at [651, 222] on div "[PERSON_NAME] опт Оптом і в роздріб Послуга" at bounding box center [623, 224] width 769 height 32
click at [913, 291] on input at bounding box center [934, 290] width 77 height 34
type input "8"
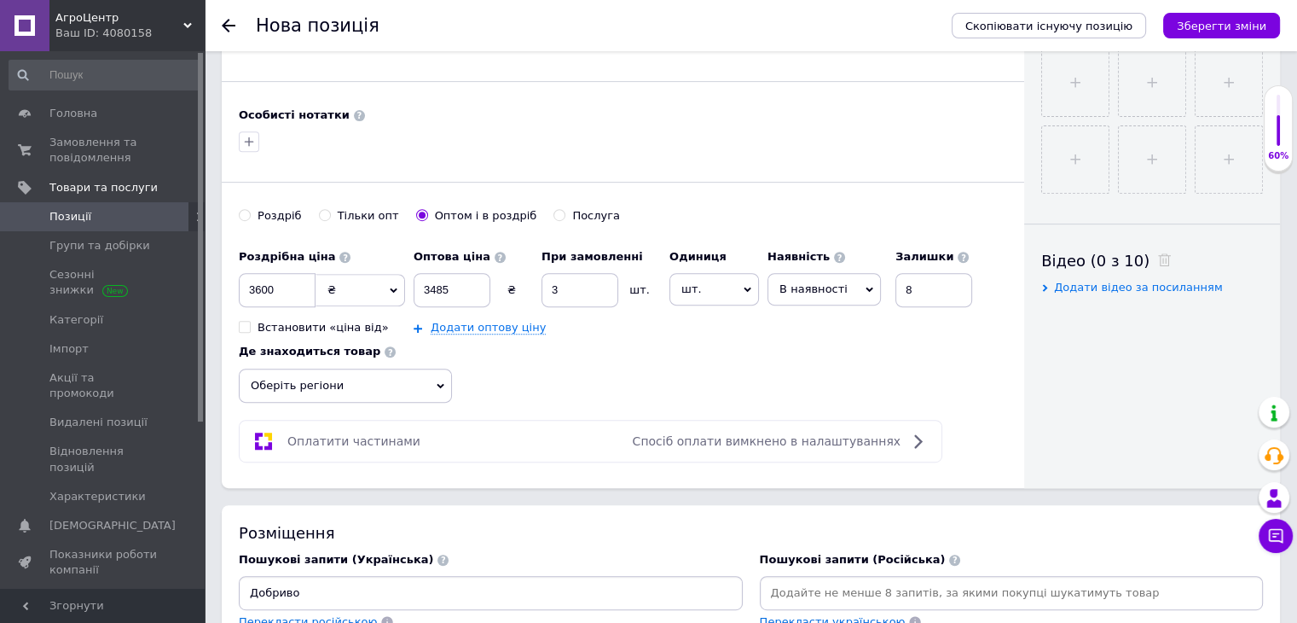
click at [893, 208] on div "[PERSON_NAME] опт Оптом і в роздріб Послуга" at bounding box center [623, 224] width 769 height 32
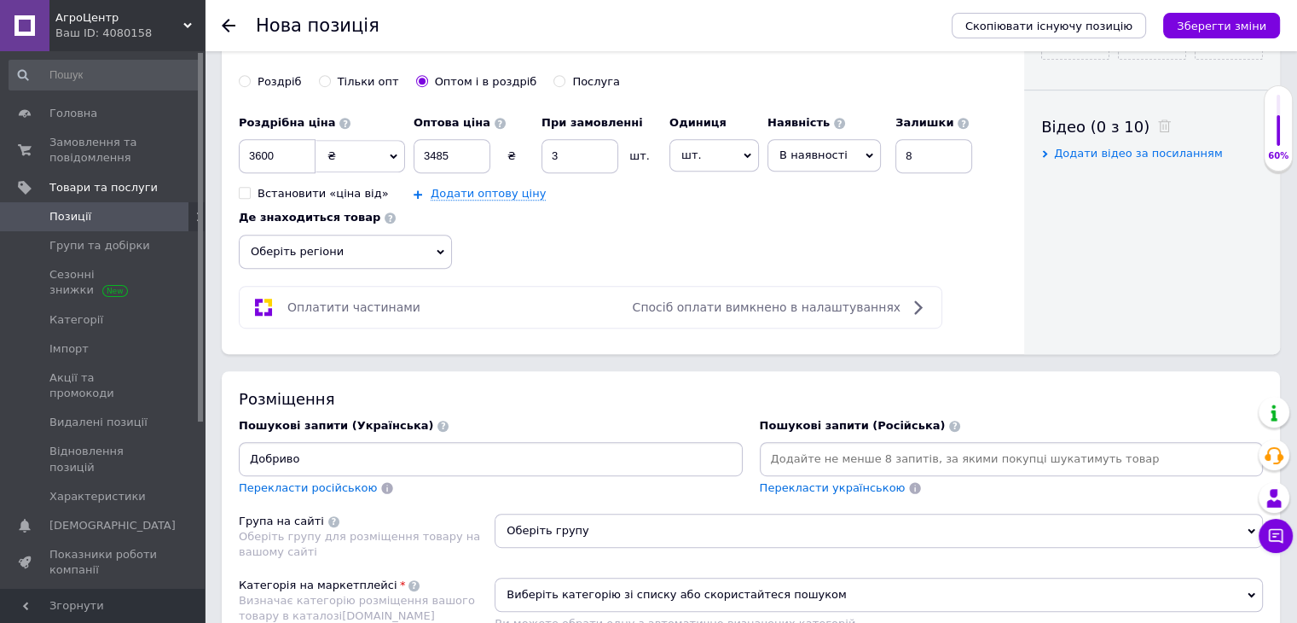
scroll to position [853, 0]
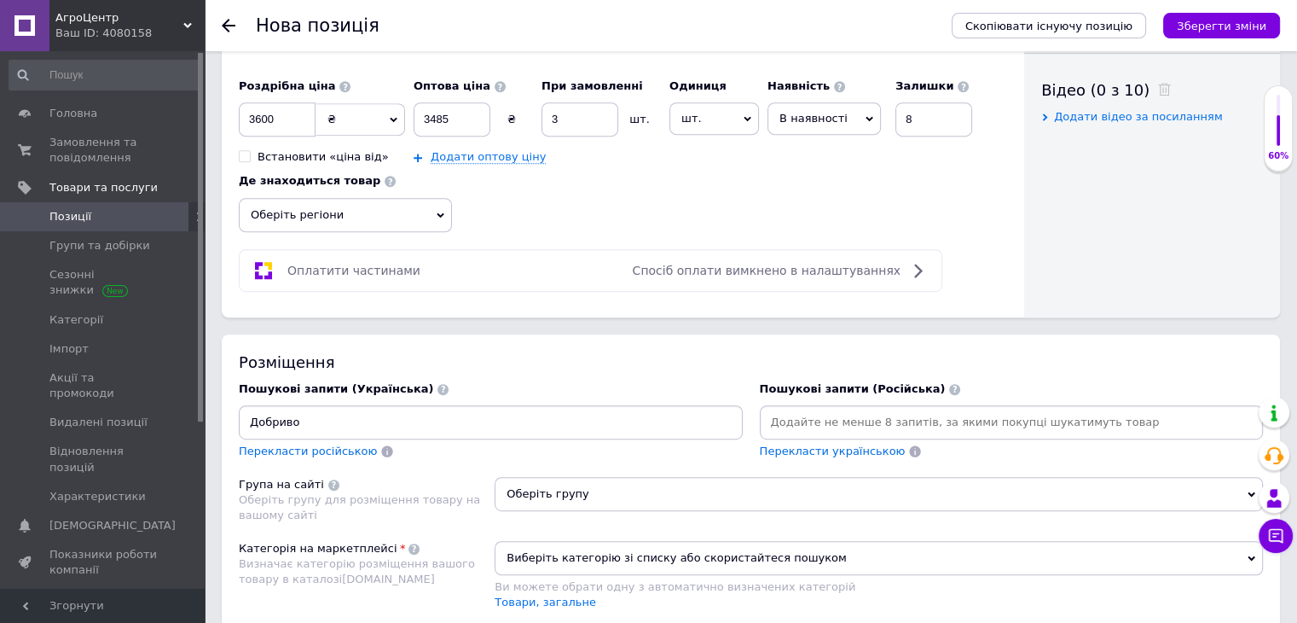
drag, startPoint x: 335, startPoint y: 432, endPoint x: 212, endPoint y: 441, distance: 124.0
click at [212, 441] on div "Основна інформація При збереженні товару порожні поля перекладуться автоматично…" at bounding box center [751, 95] width 1093 height 1760
click at [843, 415] on input at bounding box center [1011, 422] width 497 height 26
type input "у"
type input "Удобрение"
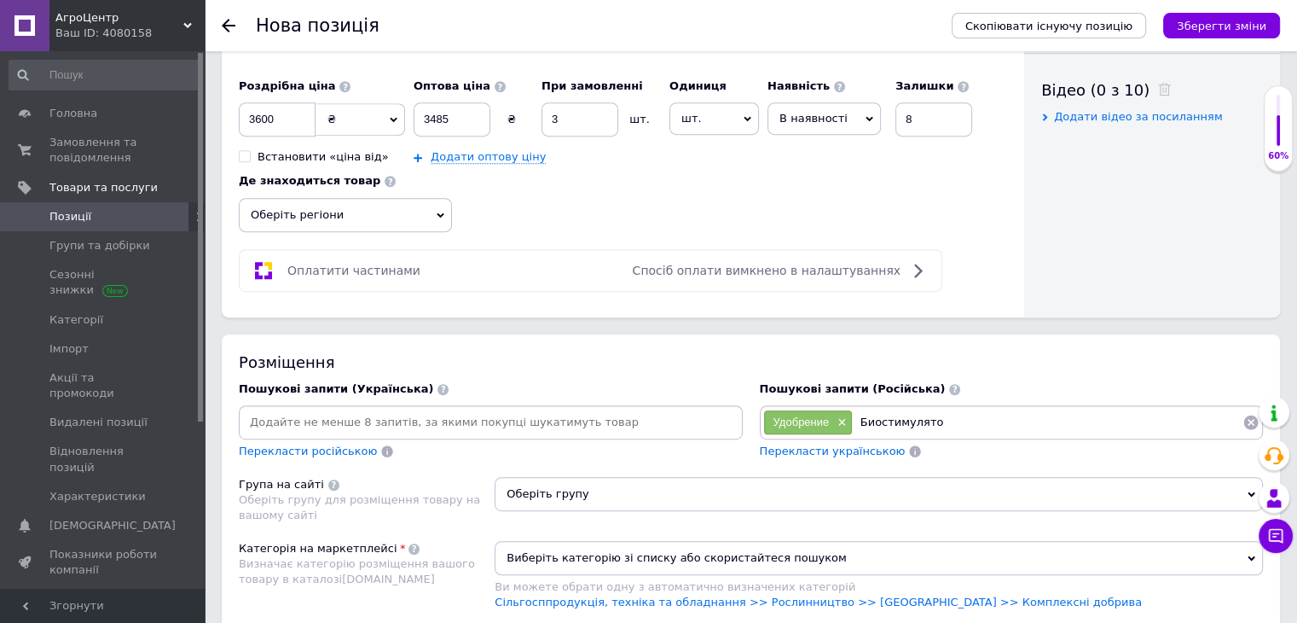
type input "Биостимулятор"
type input "Морские водоросли"
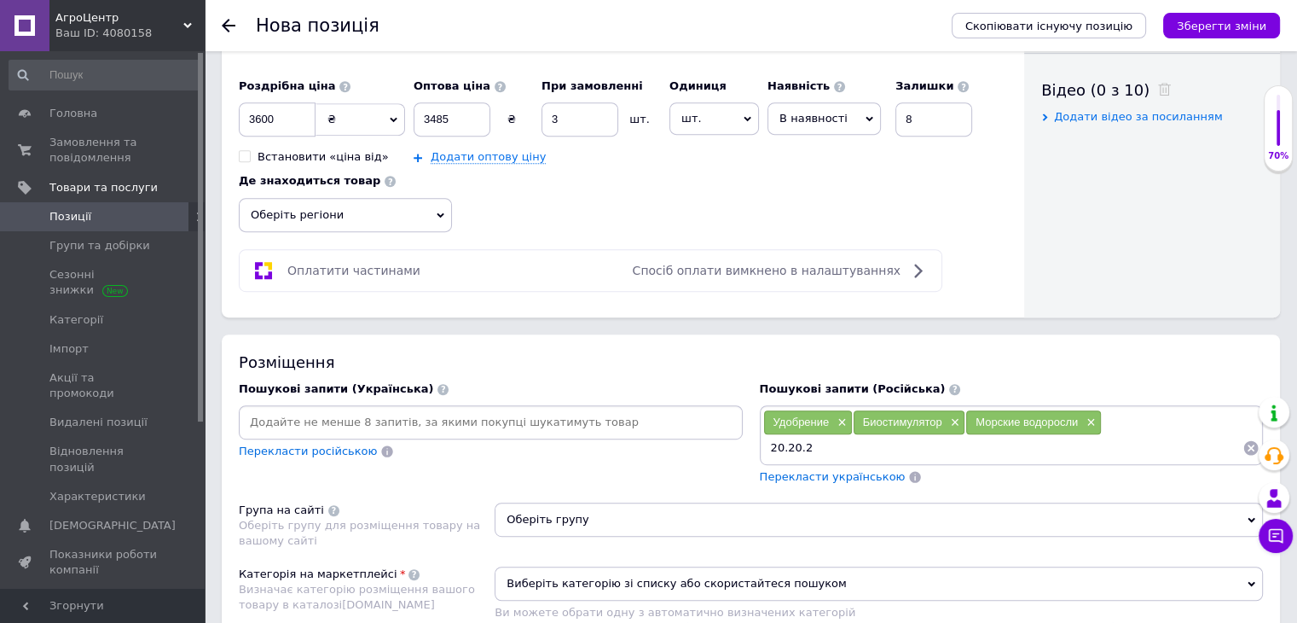
type input "20.20.20"
type input "Комплексное удобрение"
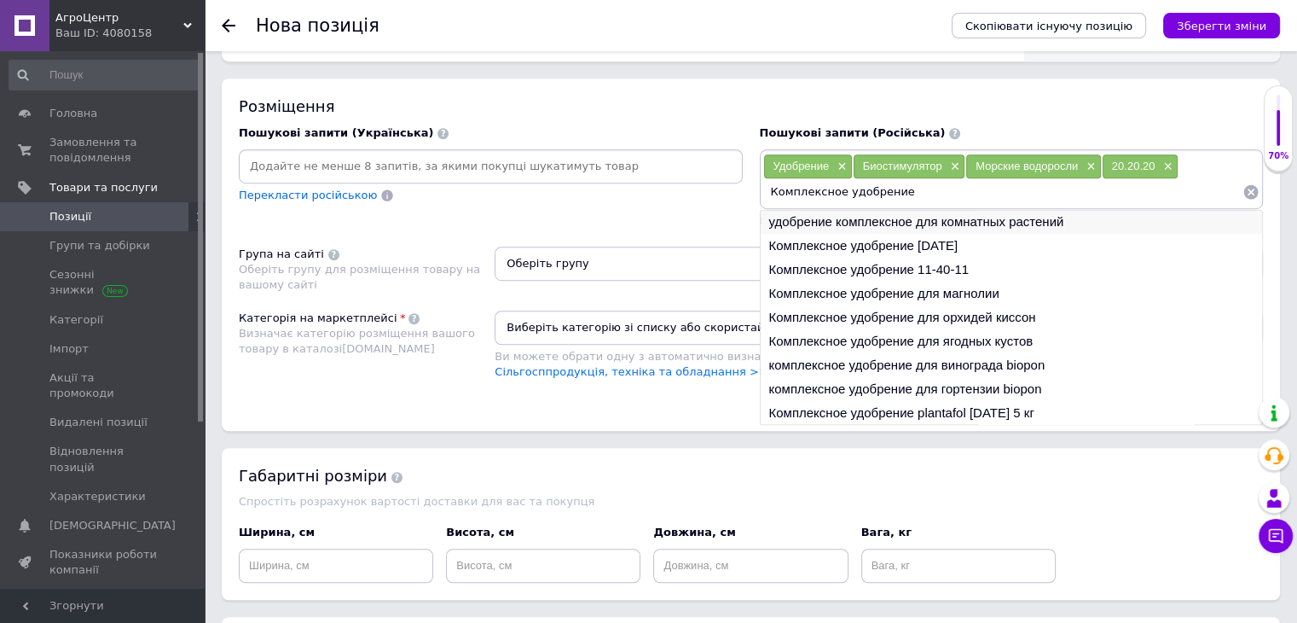
scroll to position [0, 0]
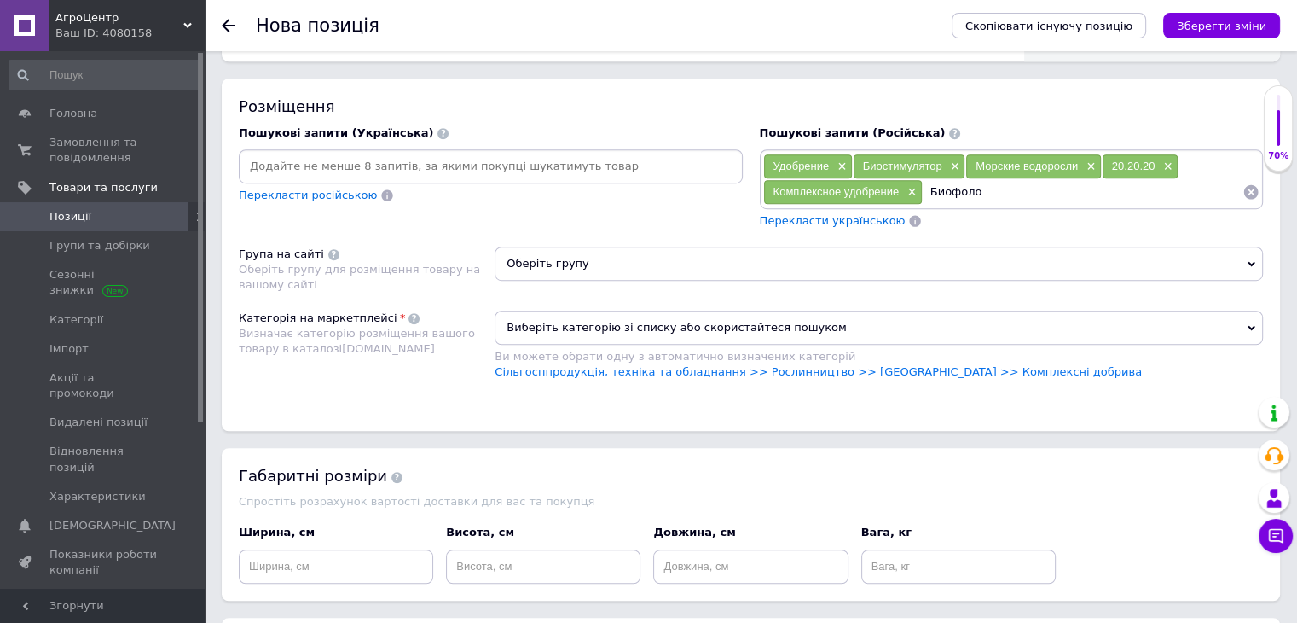
type input "Биофол"
click at [821, 214] on span "Перекласти українською" at bounding box center [833, 220] width 146 height 13
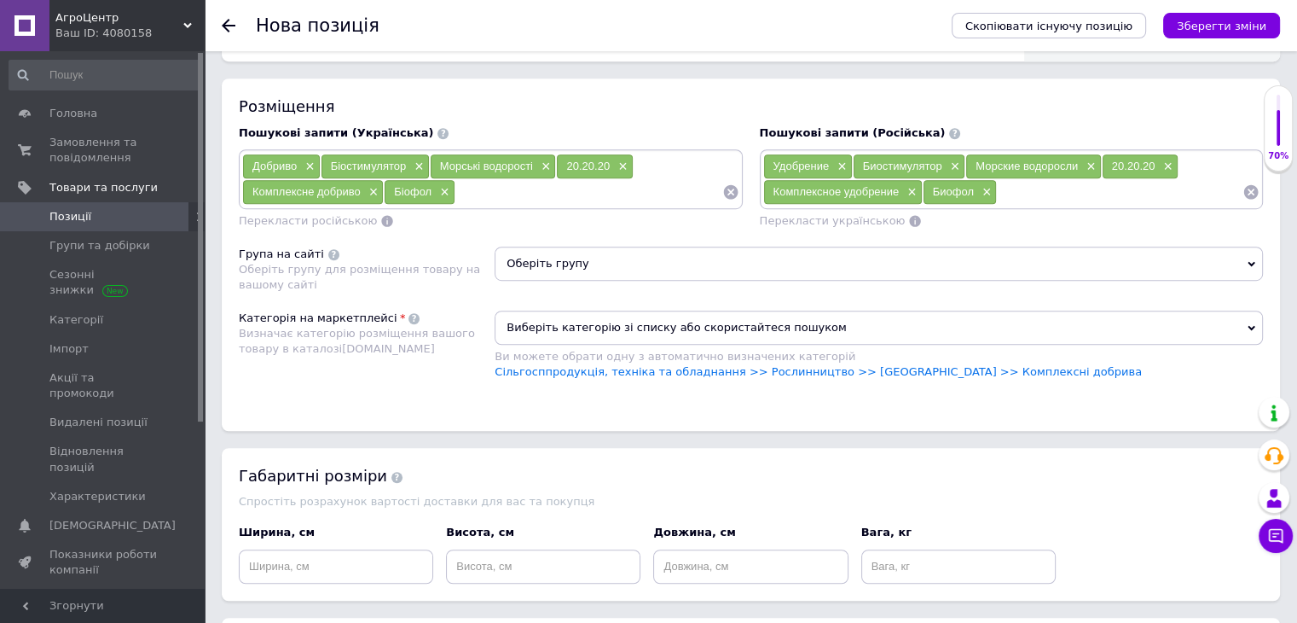
click at [581, 254] on span "Оберіть групу" at bounding box center [879, 264] width 769 height 34
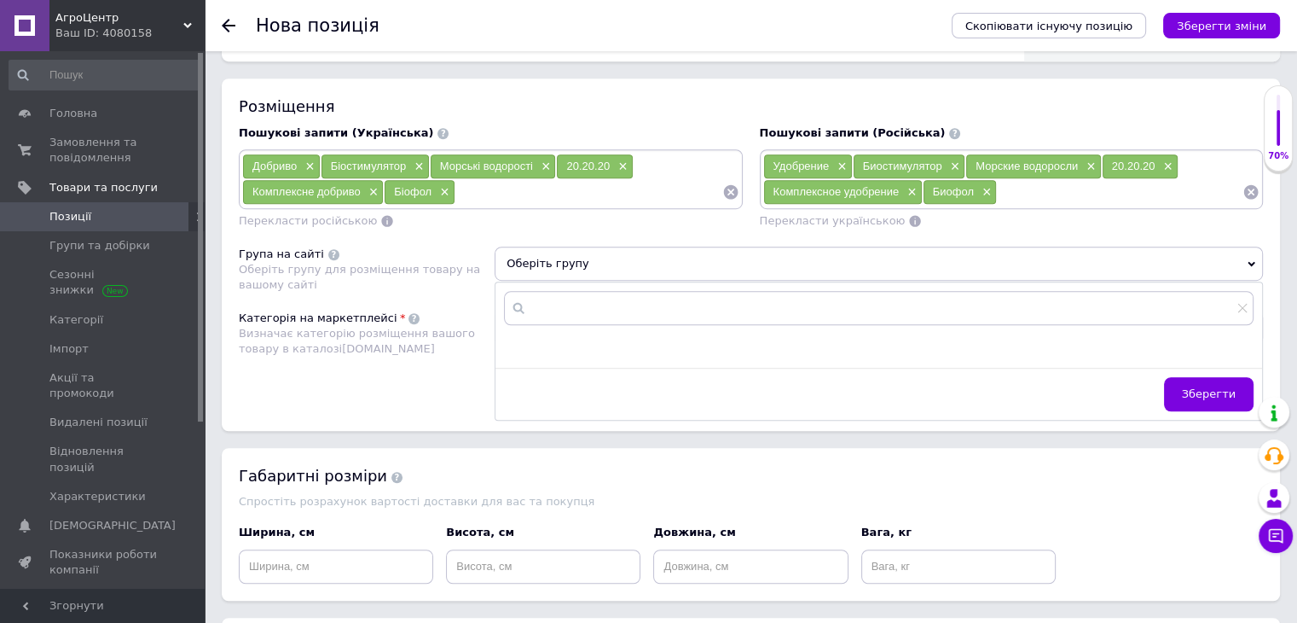
click at [592, 252] on span "Оберіть групу" at bounding box center [879, 264] width 769 height 34
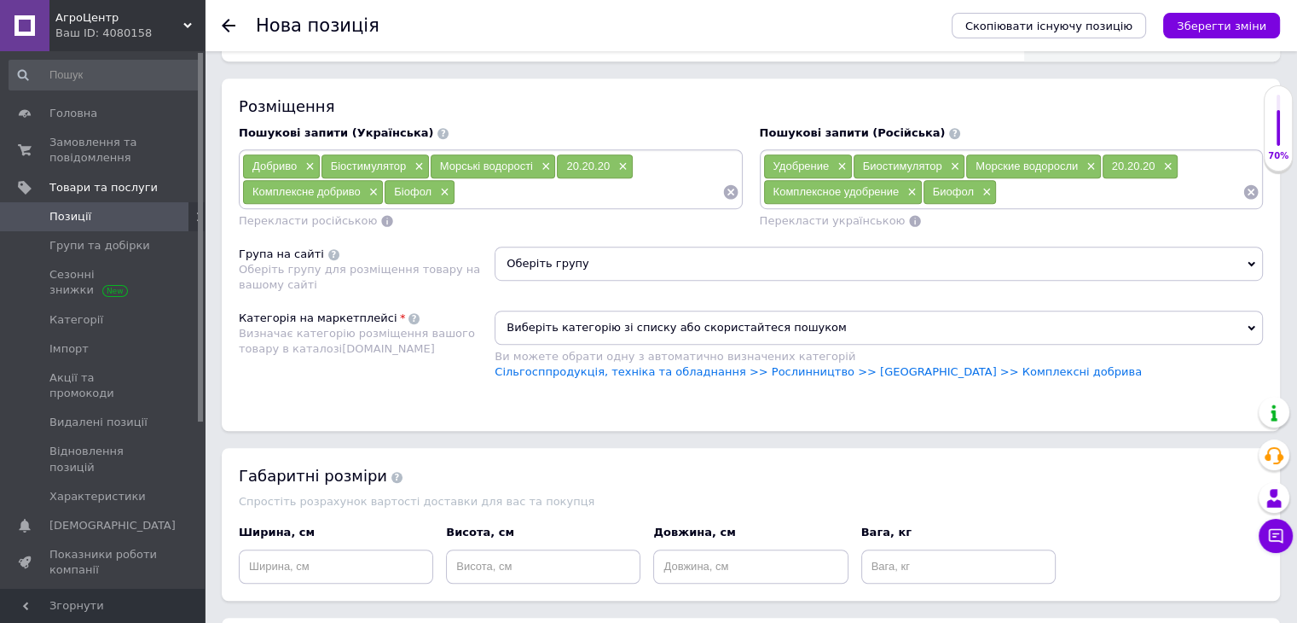
click at [598, 329] on span "Виберіть категорію зі списку або скористайтеся пошуком" at bounding box center [879, 327] width 769 height 34
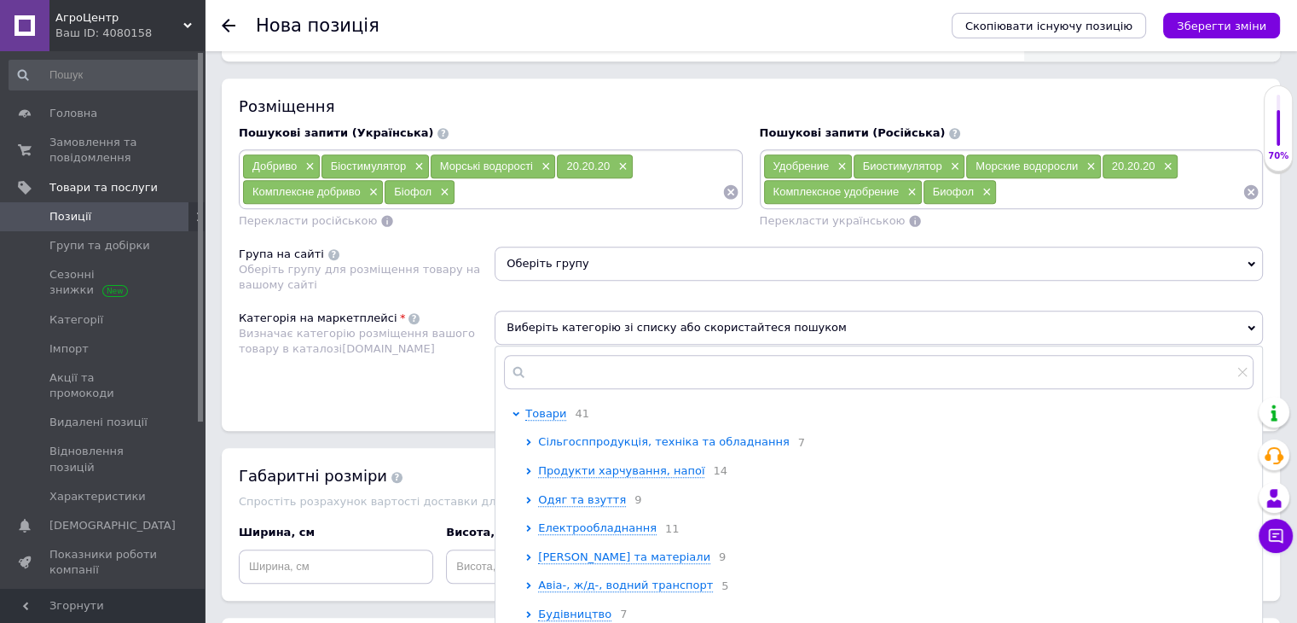
click at [526, 438] on icon at bounding box center [528, 441] width 7 height 7
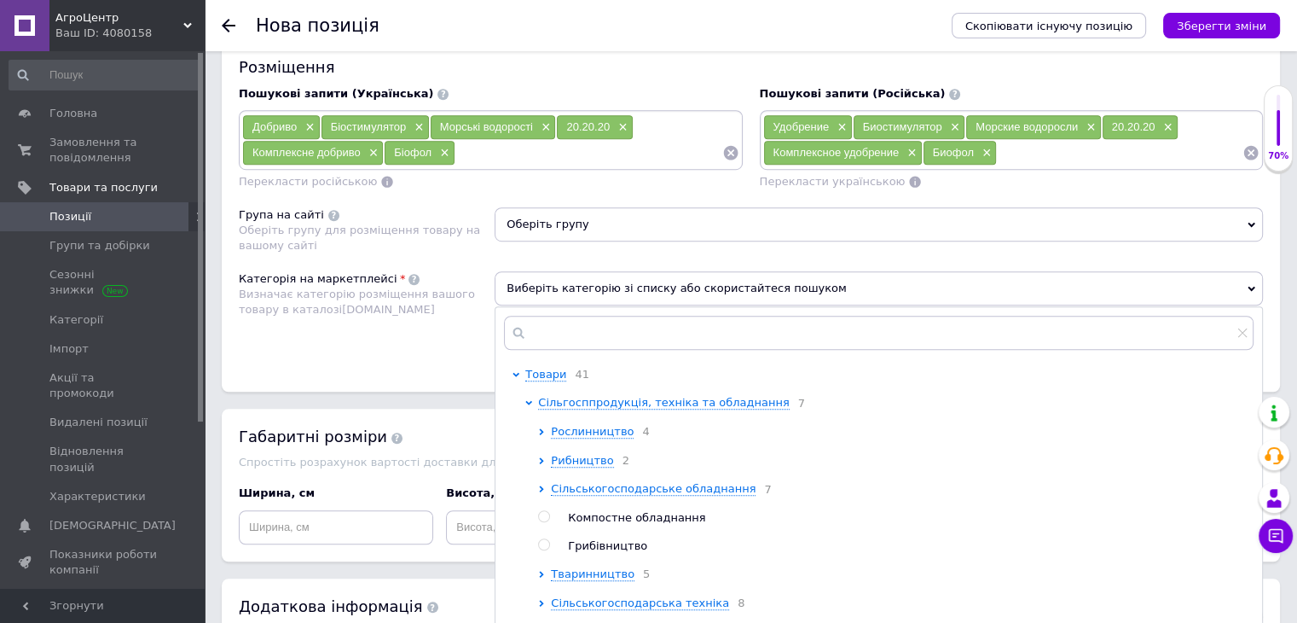
scroll to position [1262, 0]
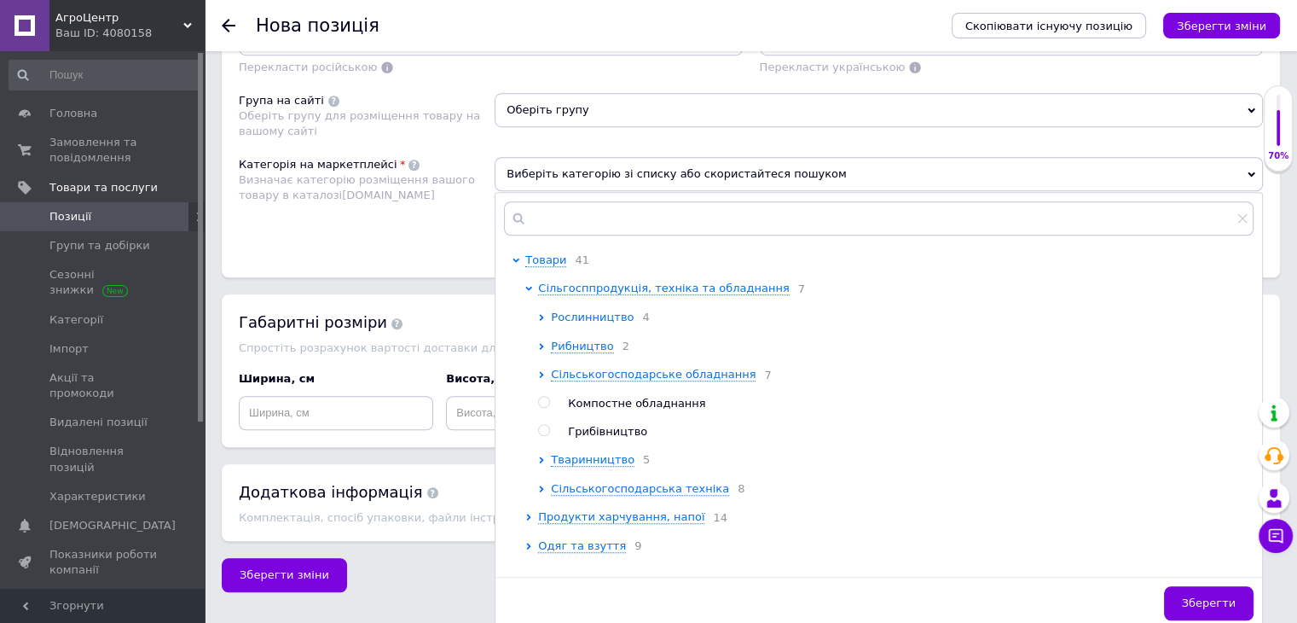
click at [542, 314] on icon at bounding box center [541, 317] width 7 height 7
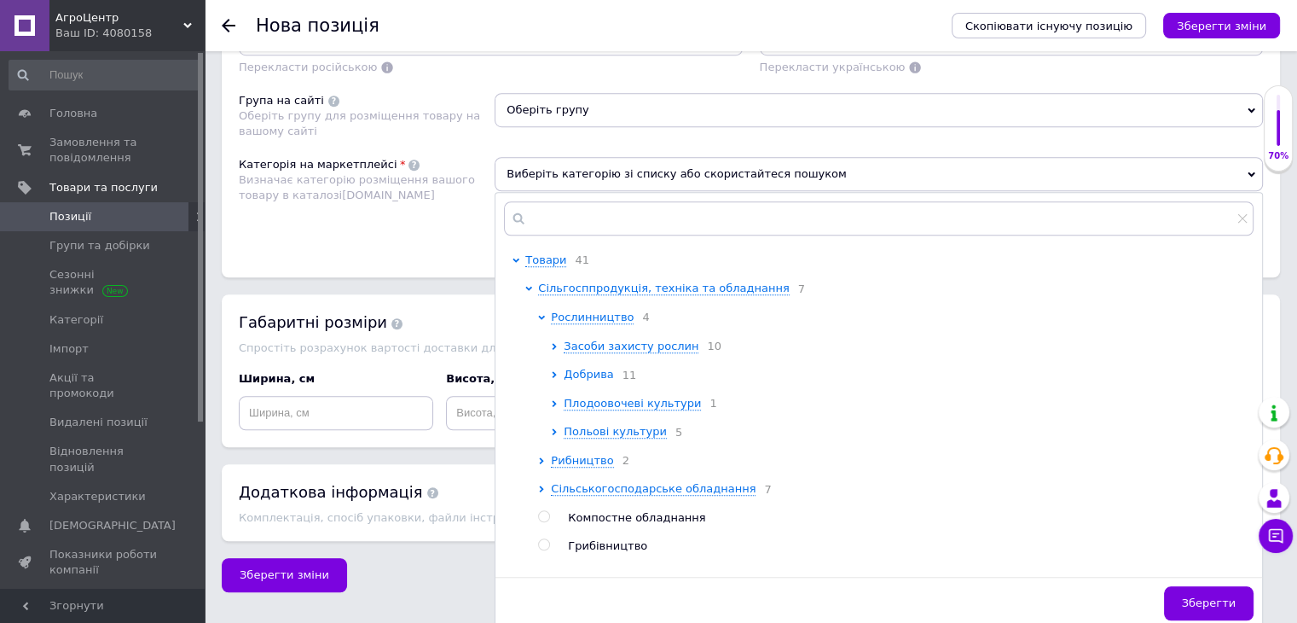
click at [553, 373] on icon at bounding box center [554, 374] width 7 height 7
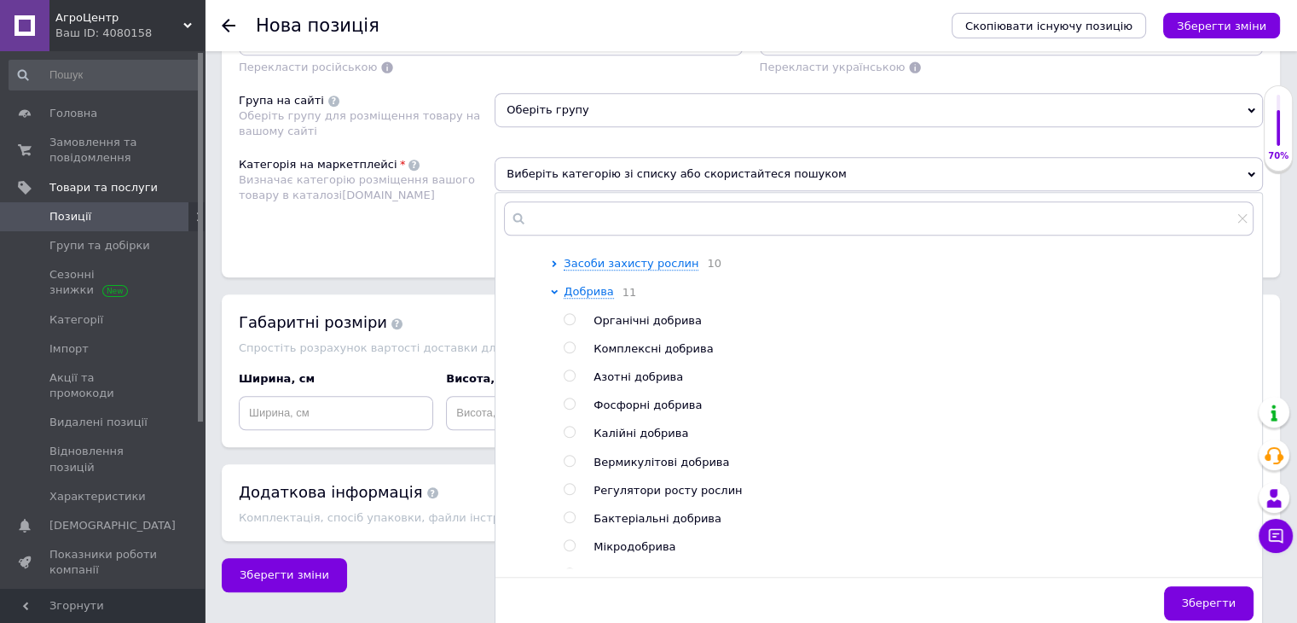
scroll to position [85, 0]
click at [563, 342] on div at bounding box center [557, 445] width 13 height 328
click at [573, 350] on input "radio" at bounding box center [569, 344] width 11 height 11
radio input "true"
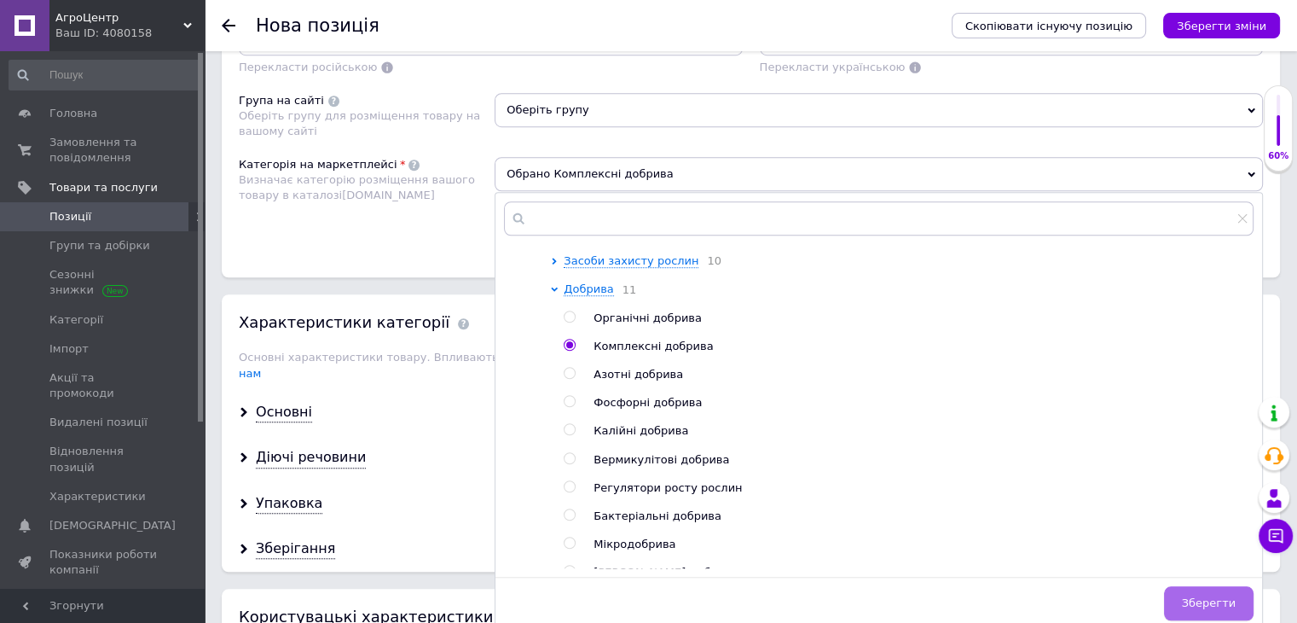
click at [1189, 586] on button "Зберегти" at bounding box center [1209, 603] width 90 height 34
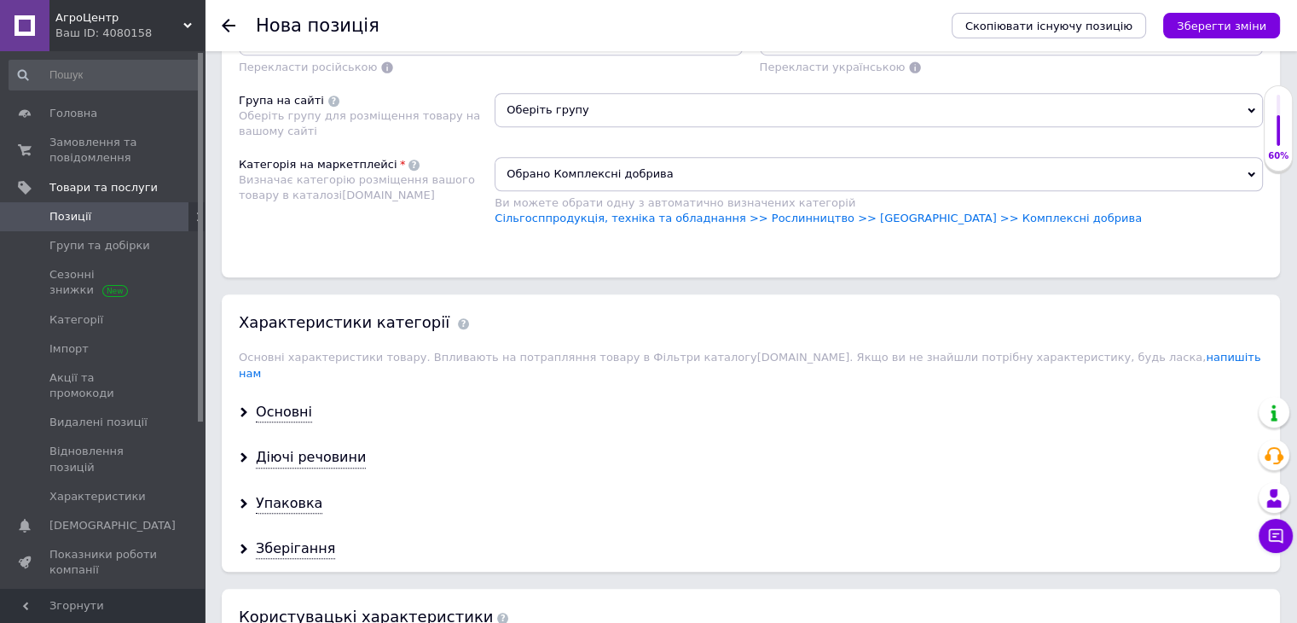
click at [563, 99] on span "Оберіть групу" at bounding box center [879, 110] width 769 height 34
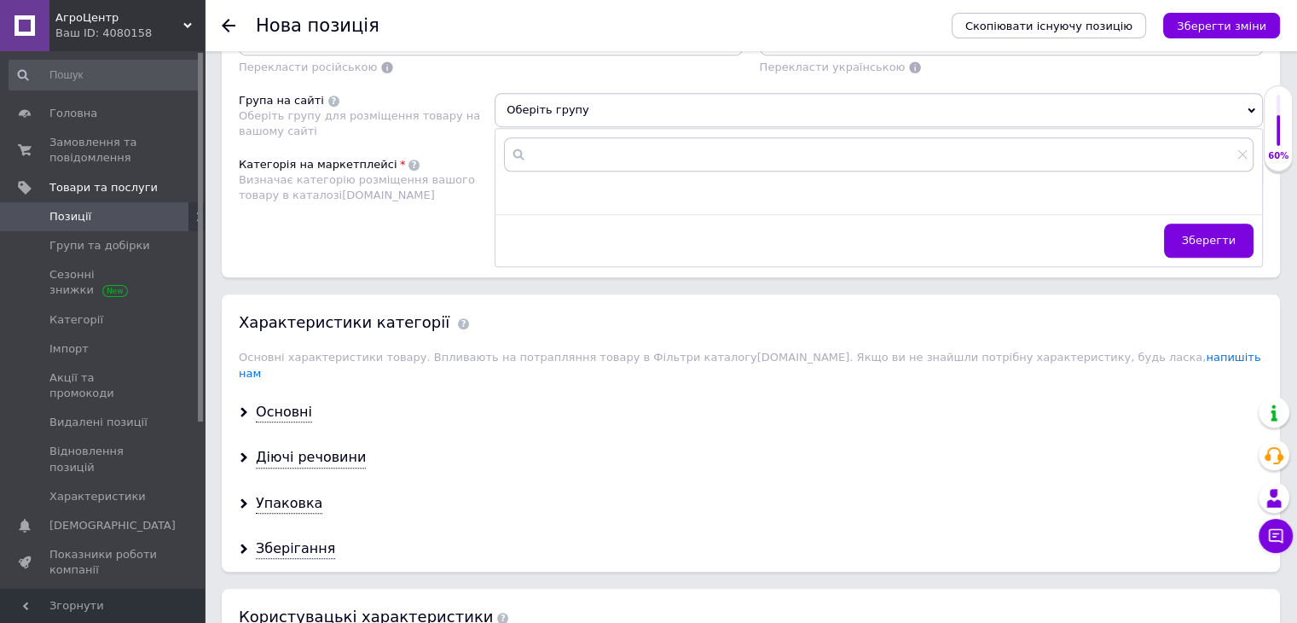
click at [563, 99] on span "Оберіть групу" at bounding box center [879, 110] width 769 height 34
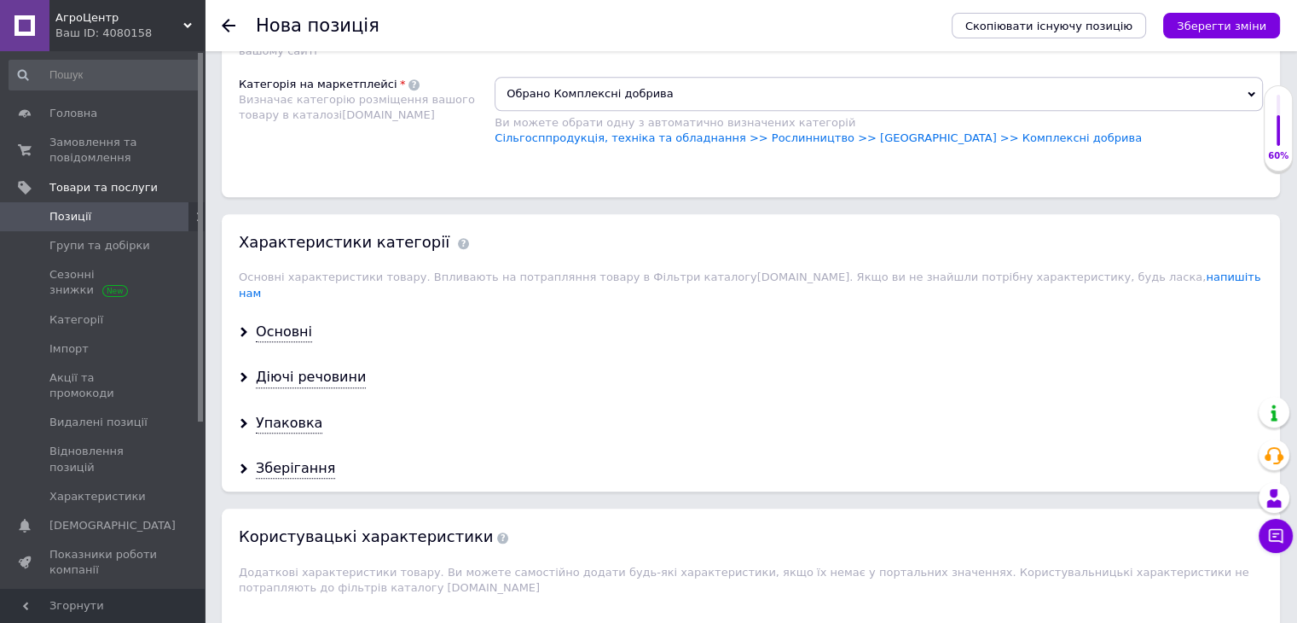
scroll to position [1348, 0]
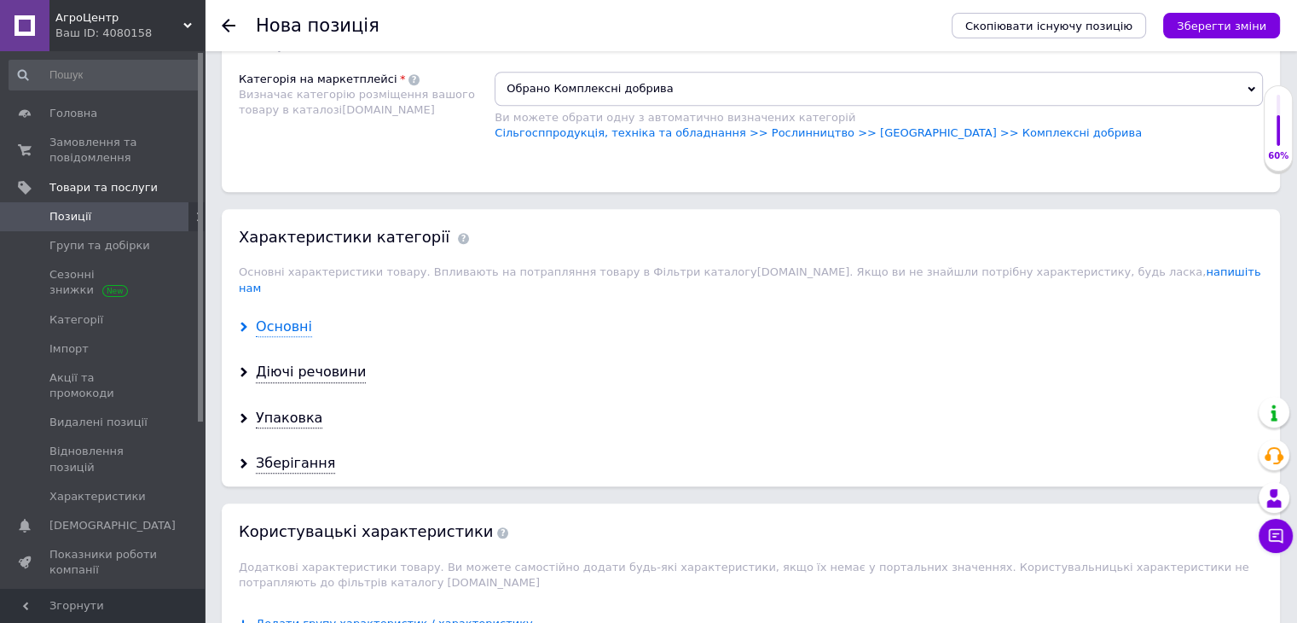
click at [288, 317] on div "Основні" at bounding box center [284, 327] width 56 height 20
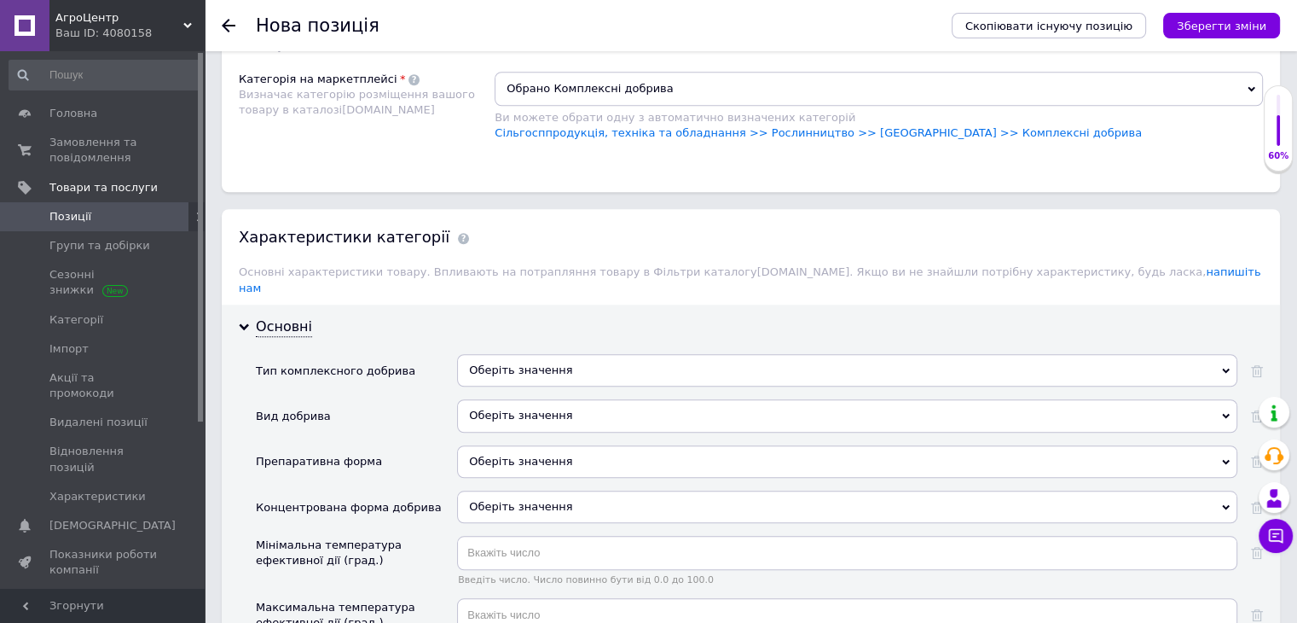
click at [519, 354] on div "Оберіть значення" at bounding box center [847, 370] width 780 height 32
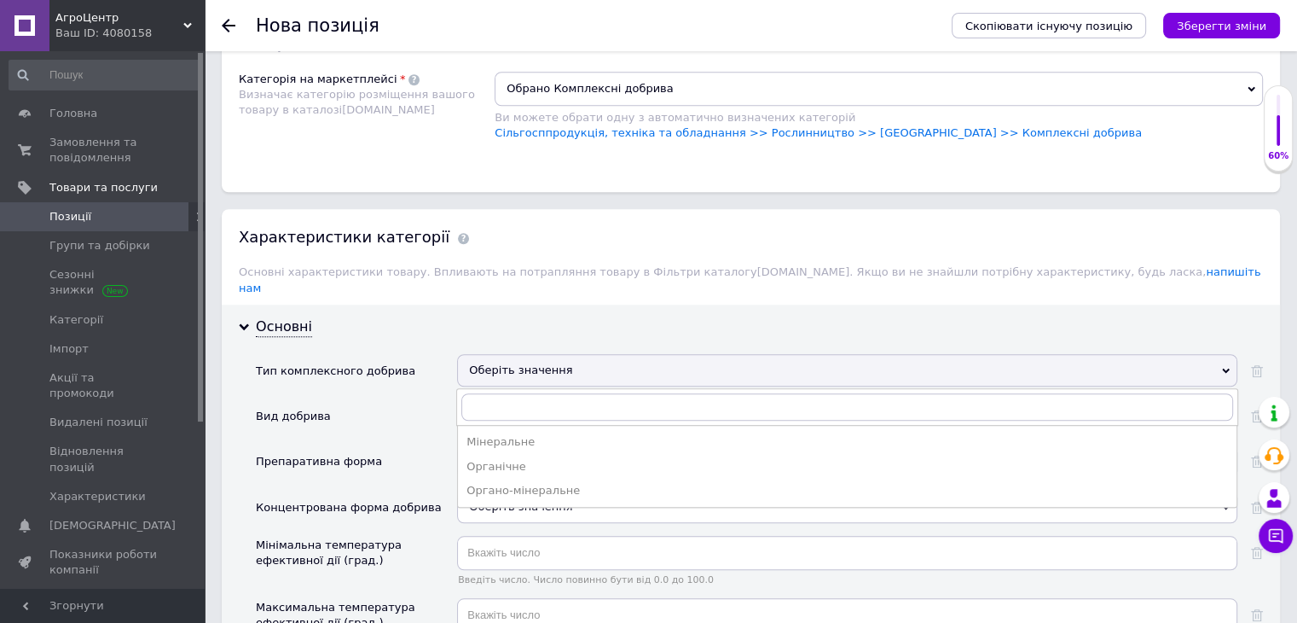
click at [527, 355] on div "Оберіть значення" at bounding box center [847, 370] width 780 height 32
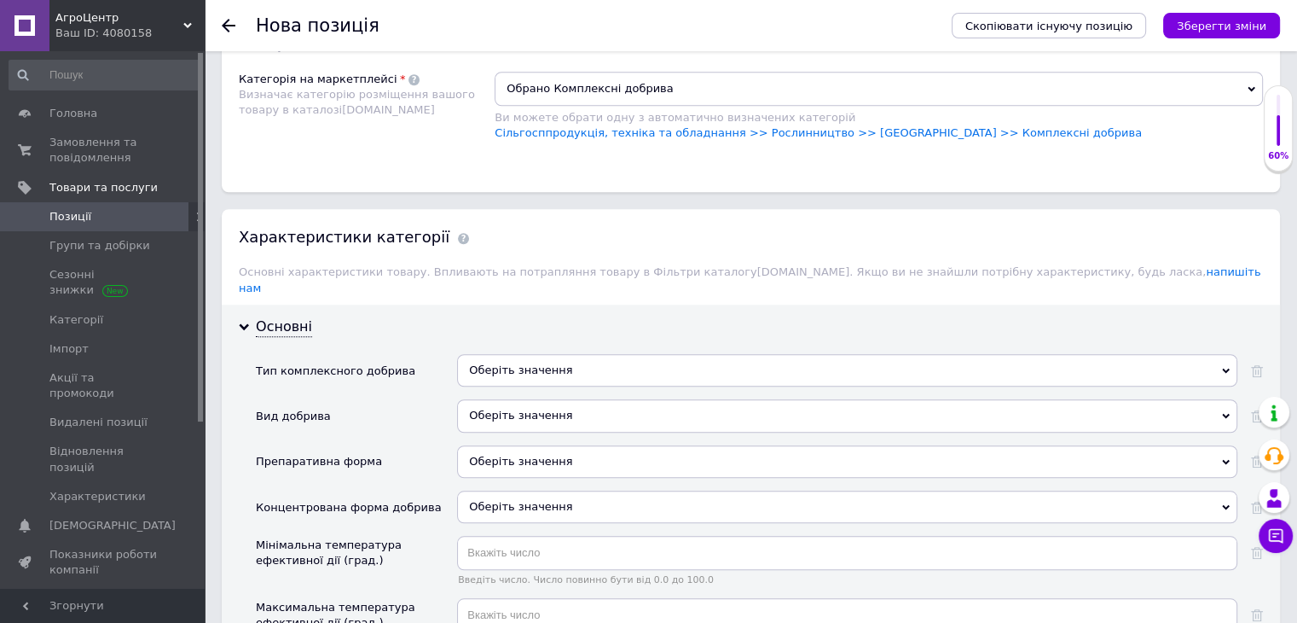
click at [524, 354] on div "Оберіть значення" at bounding box center [847, 370] width 780 height 32
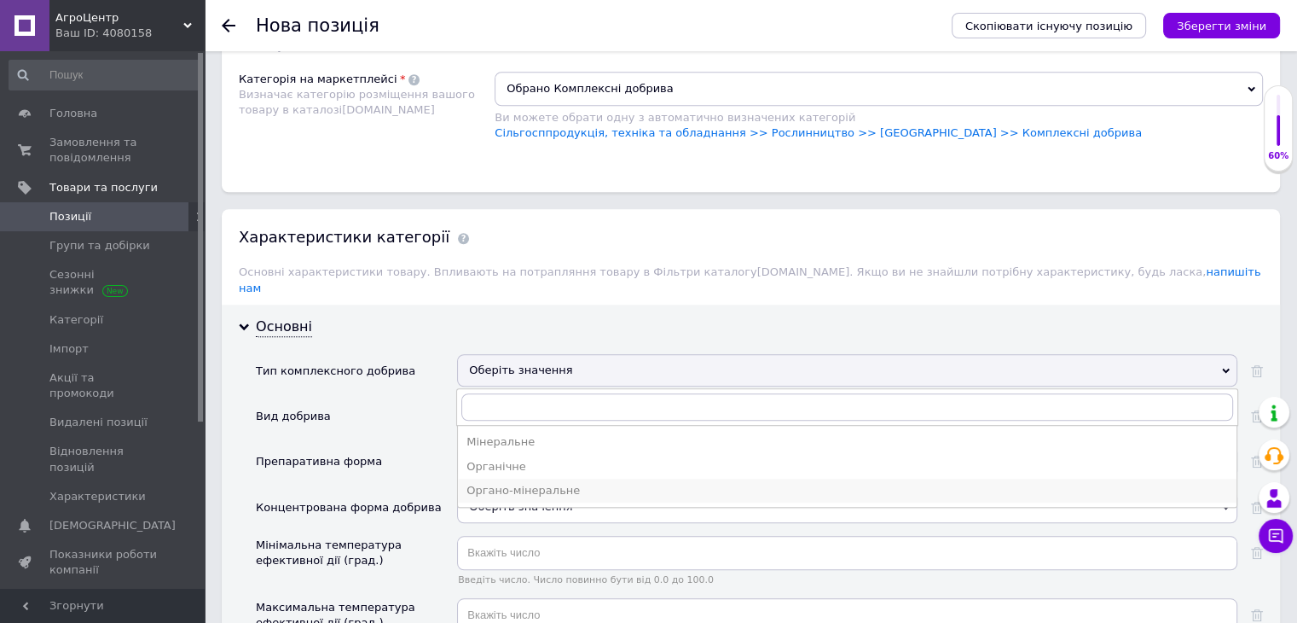
click at [539, 483] on div "Органо-мінеральне" at bounding box center [848, 490] width 762 height 15
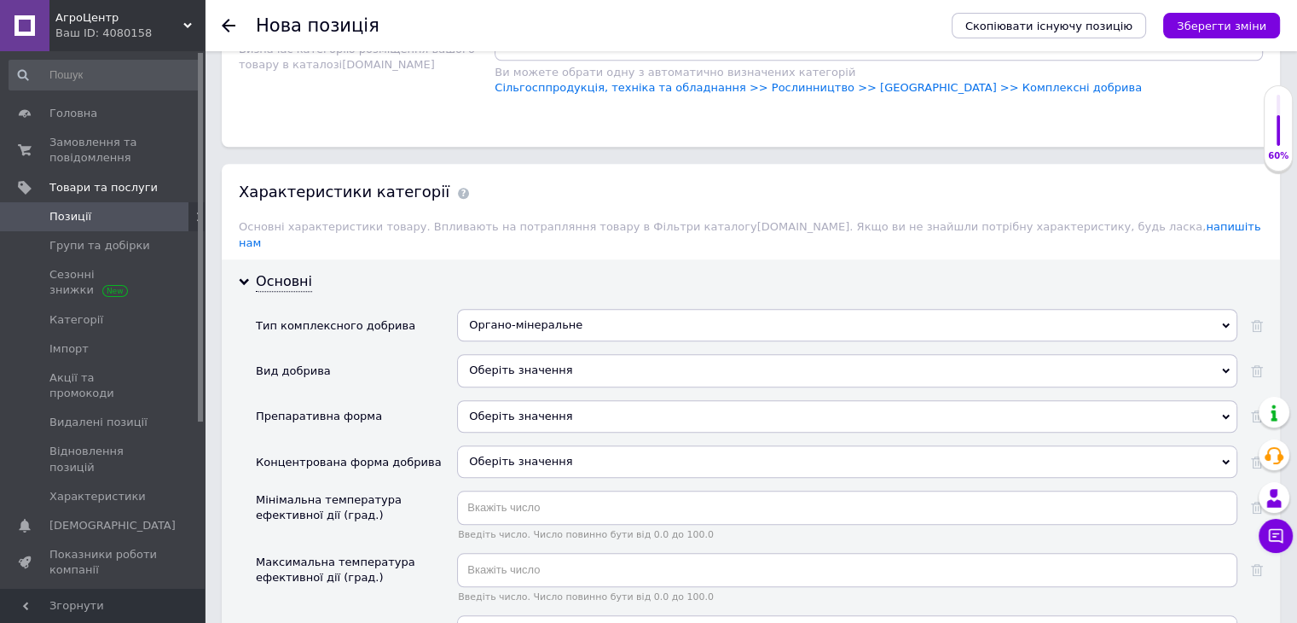
scroll to position [1518, 0]
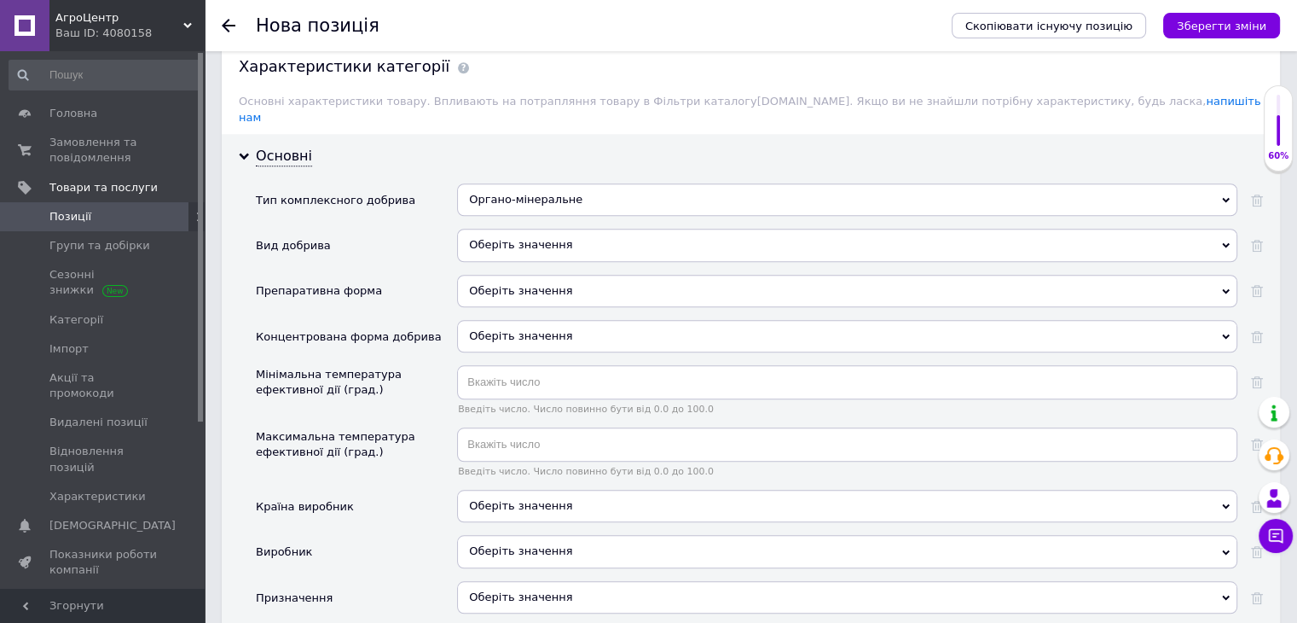
click at [529, 229] on div "Оберіть значення" at bounding box center [847, 245] width 780 height 32
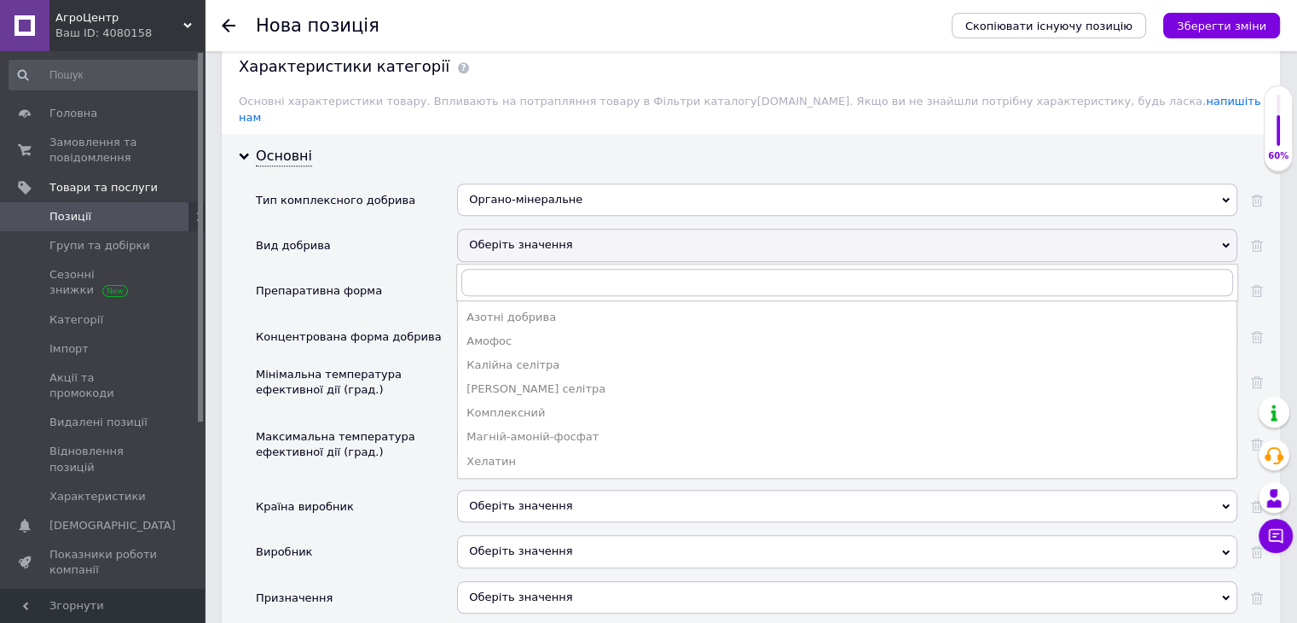
click at [542, 405] on div "Комплексний" at bounding box center [848, 412] width 762 height 15
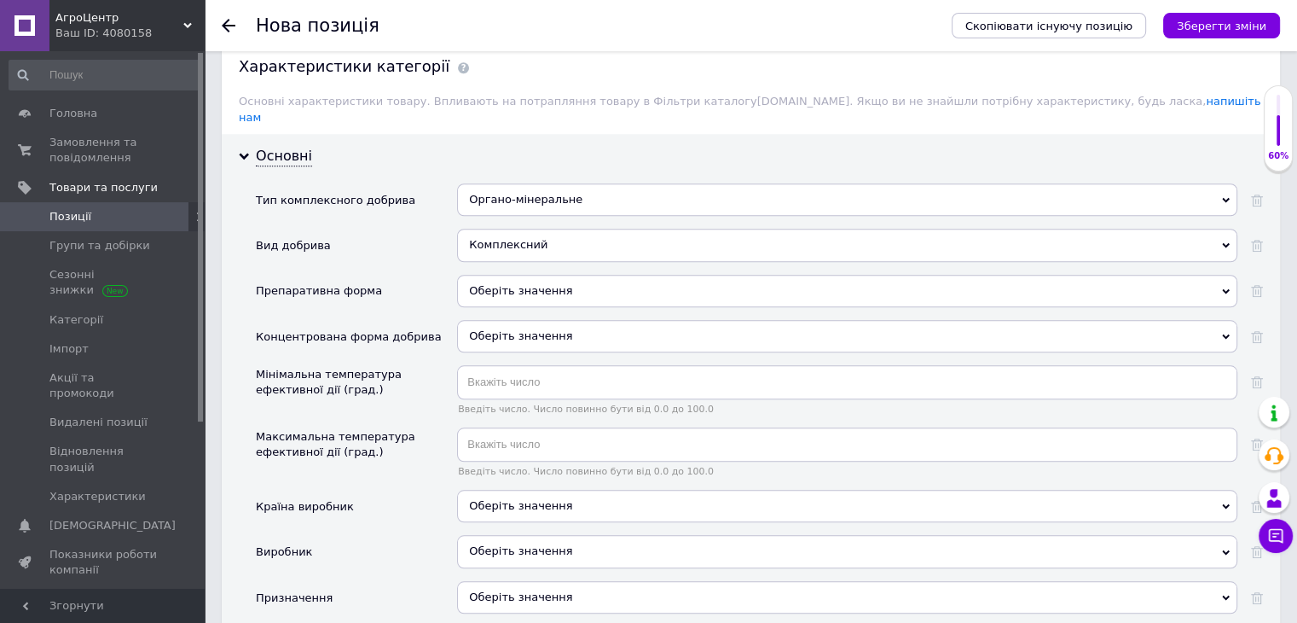
click at [531, 275] on div "Оберіть значення" at bounding box center [847, 291] width 780 height 32
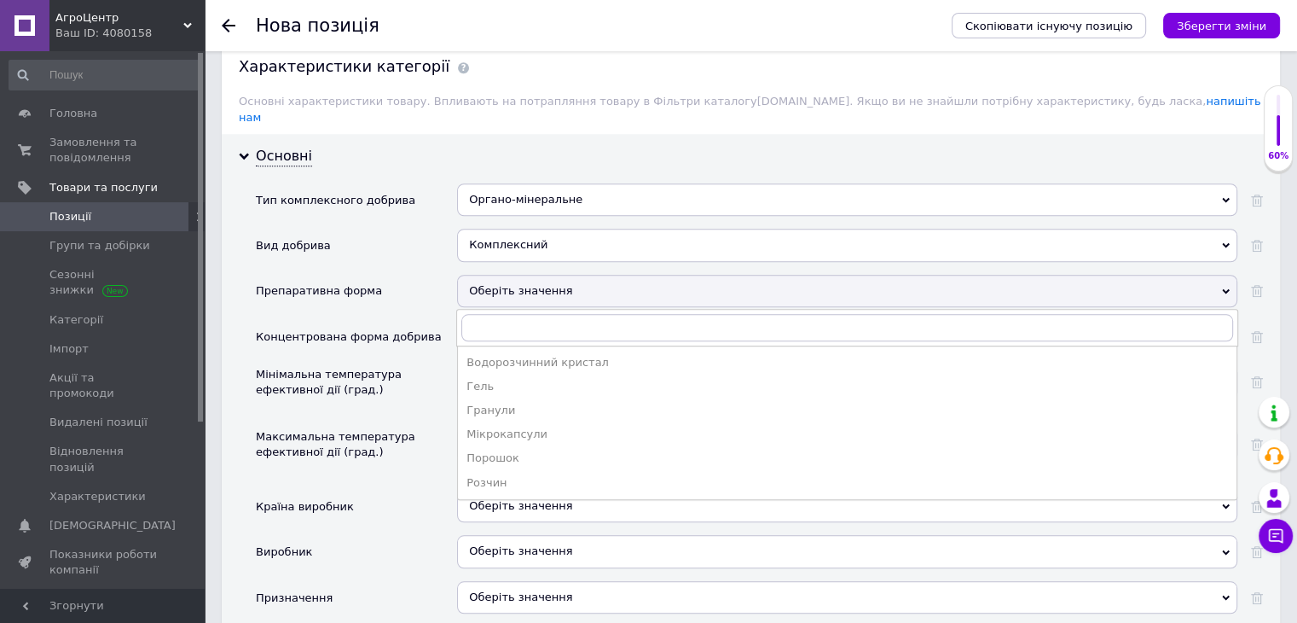
click at [518, 450] on div "Порошок" at bounding box center [848, 457] width 762 height 15
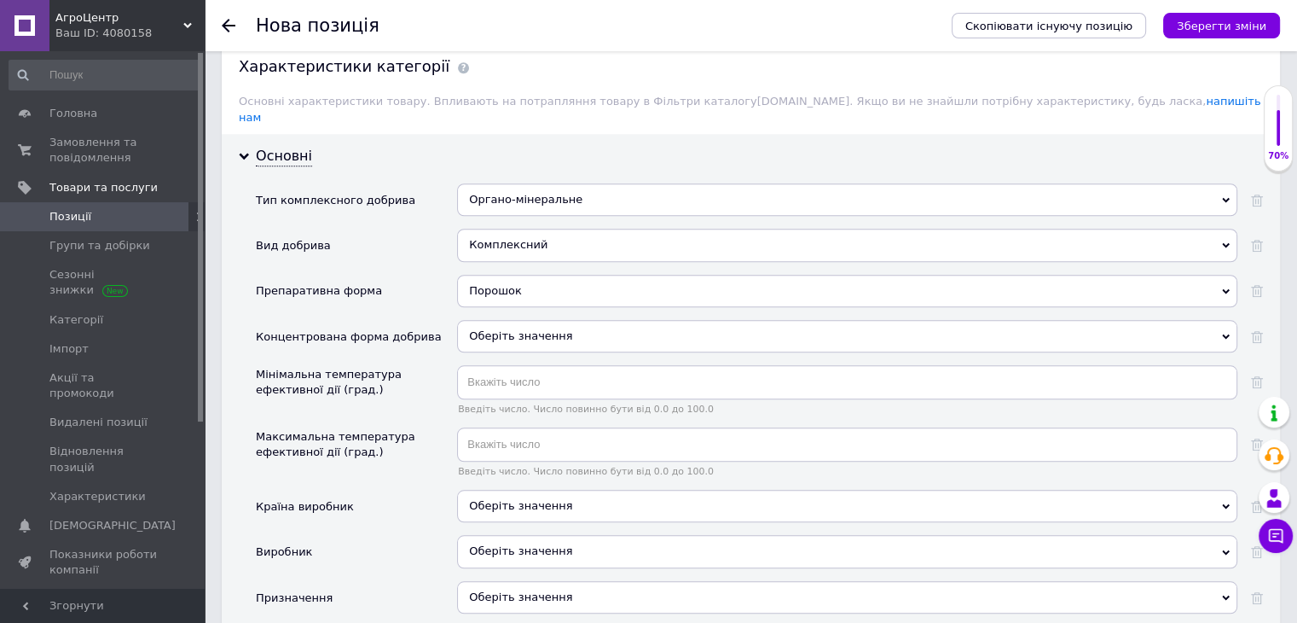
click at [517, 322] on span "Оберіть значення" at bounding box center [847, 336] width 780 height 32
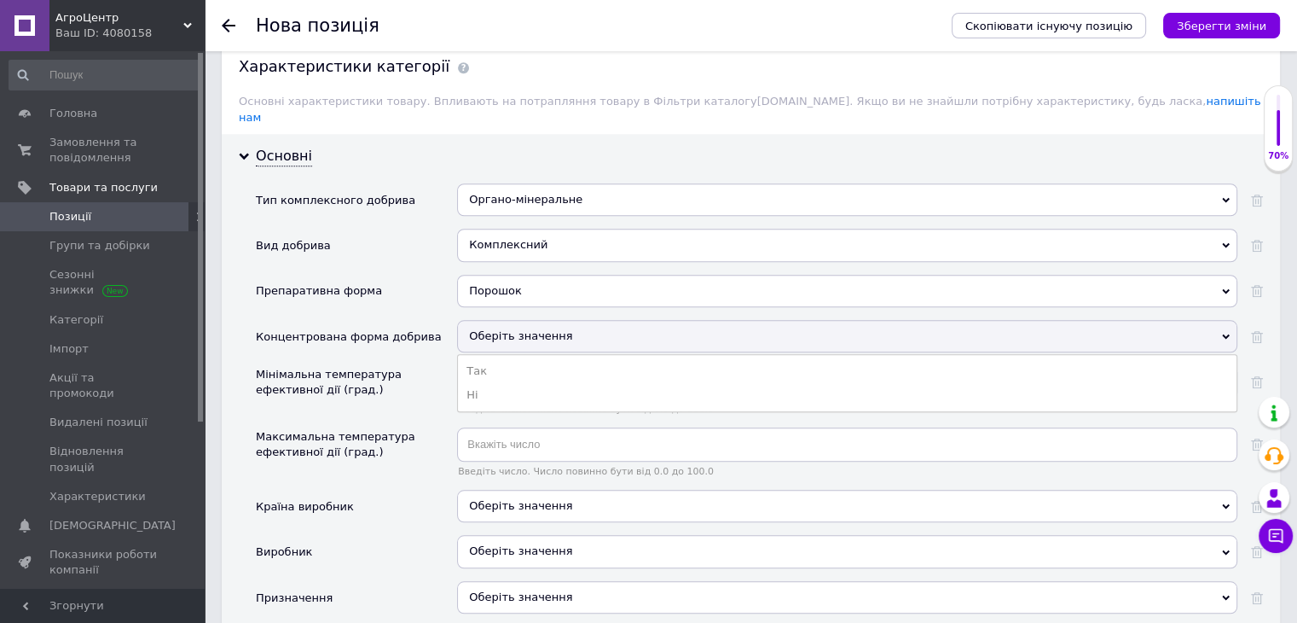
click at [517, 322] on span "Оберіть значення" at bounding box center [847, 336] width 780 height 32
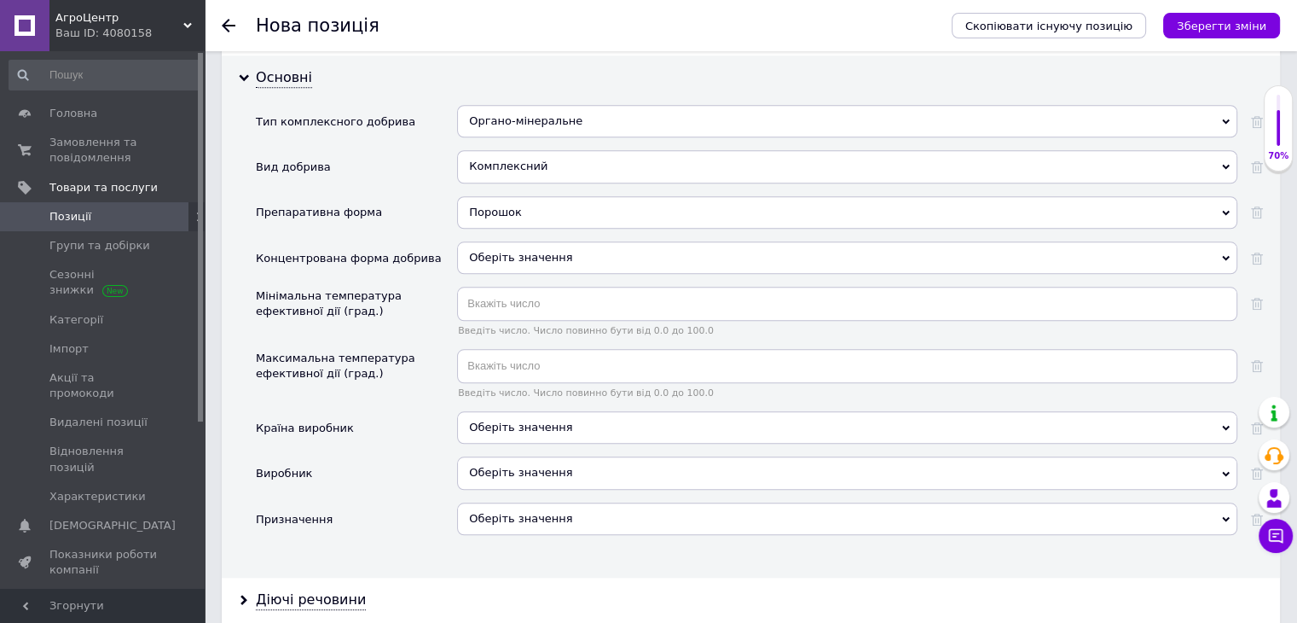
scroll to position [1604, 0]
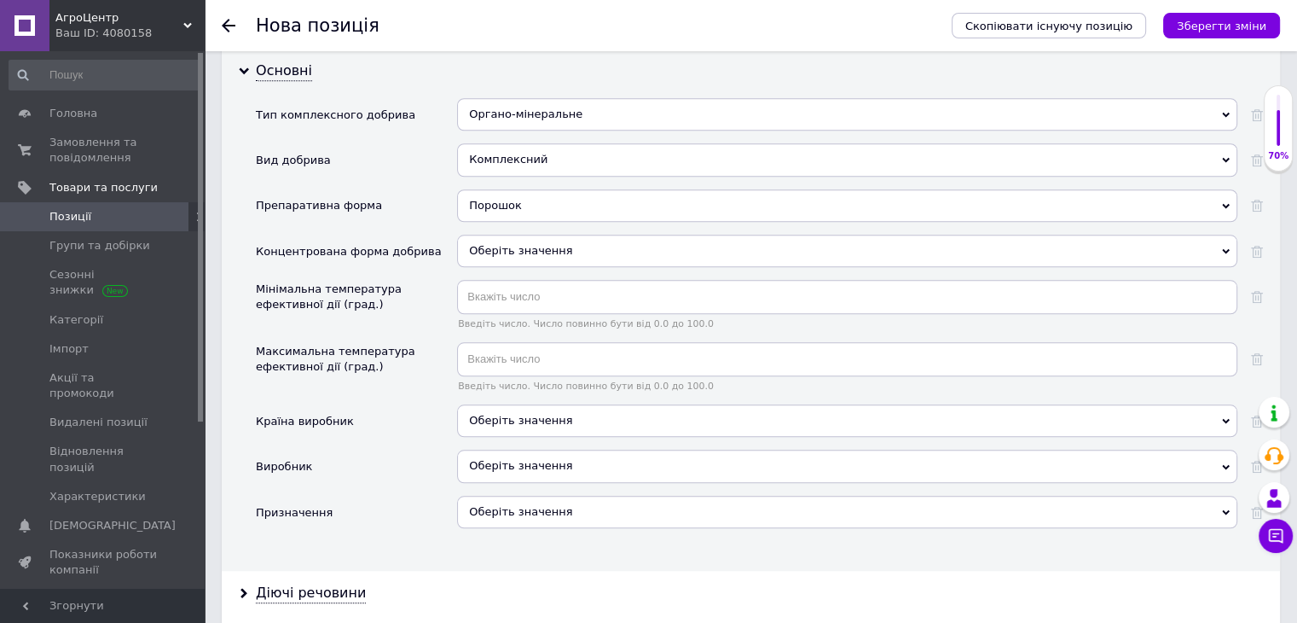
click at [107, 17] on span "АгроЦентр" at bounding box center [119, 17] width 128 height 15
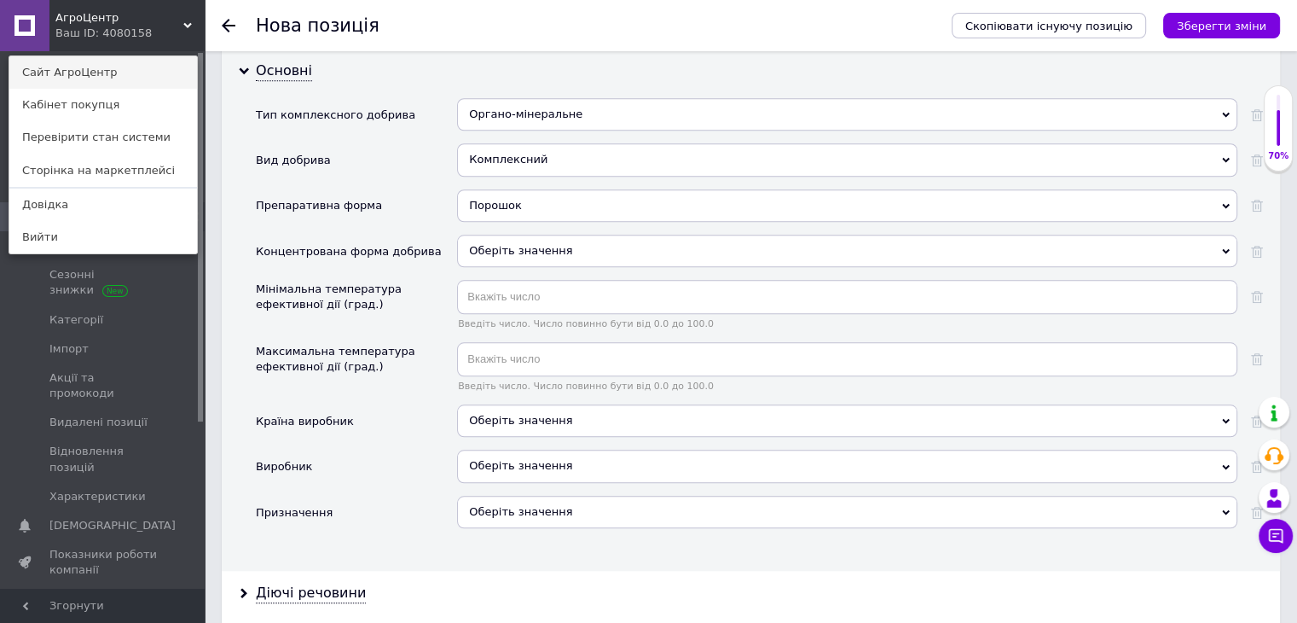
click at [114, 73] on link "Сайт АгроЦентр" at bounding box center [103, 72] width 188 height 32
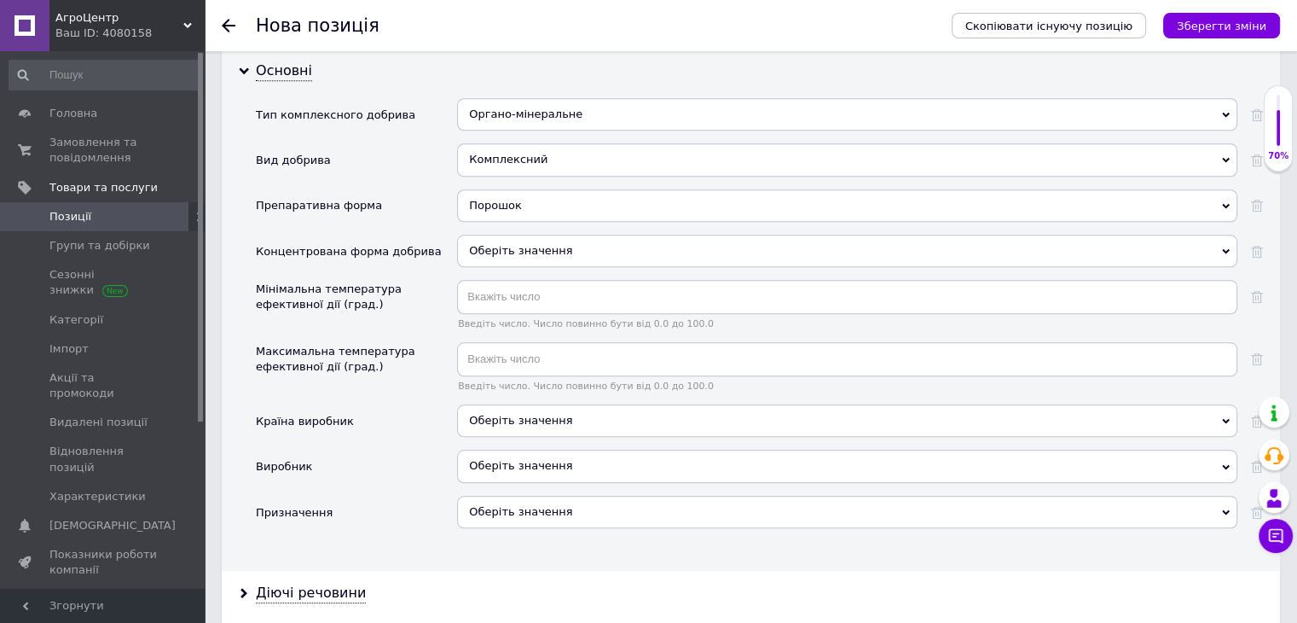
click at [541, 404] on div "Оберіть значення" at bounding box center [847, 420] width 780 height 32
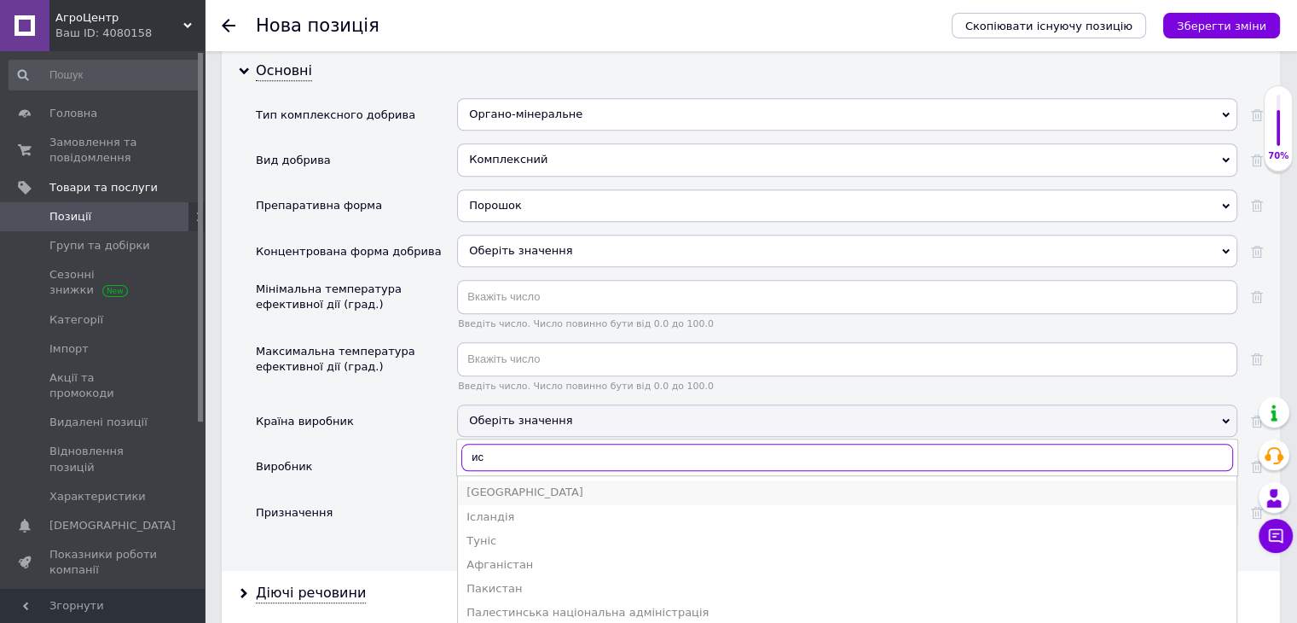
type input "ис"
click at [529, 484] on div "[GEOGRAPHIC_DATA]" at bounding box center [848, 491] width 762 height 15
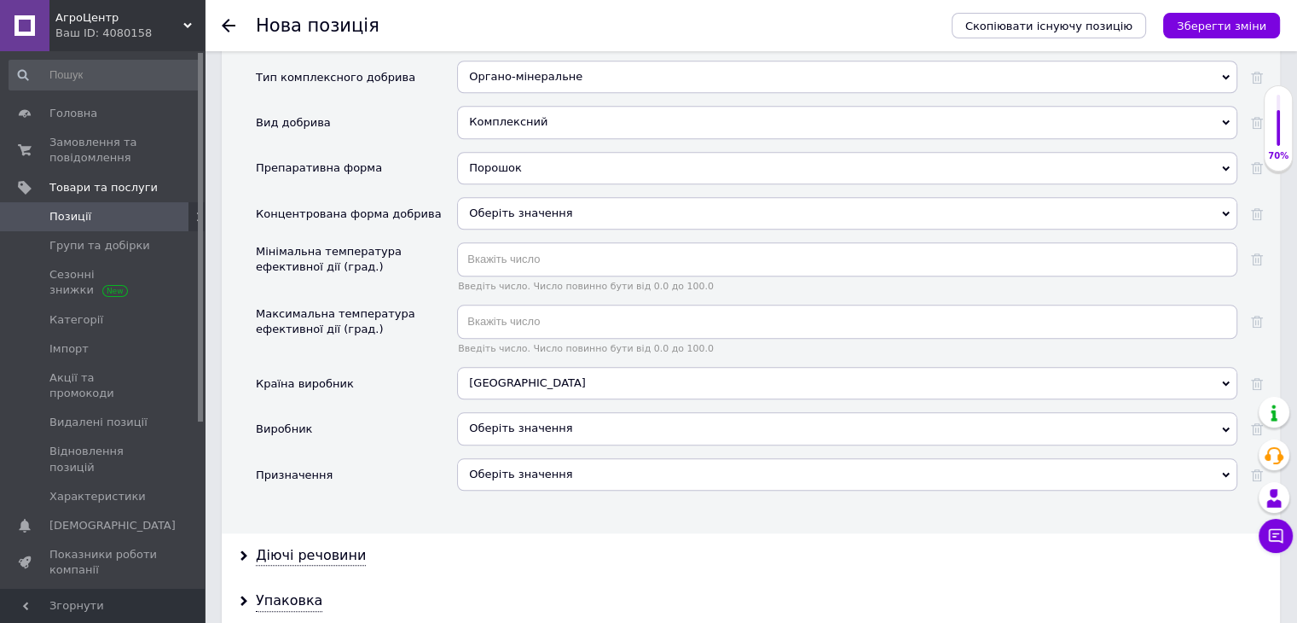
scroll to position [1689, 0]
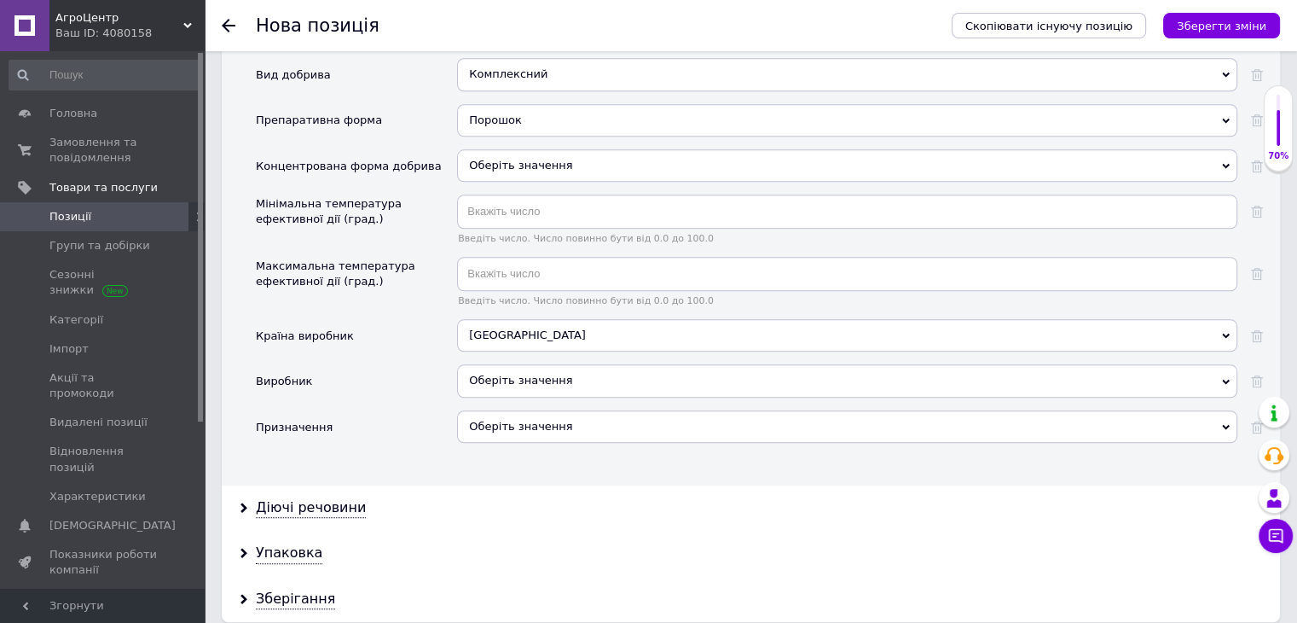
click at [539, 364] on div "Оберіть значення" at bounding box center [847, 380] width 780 height 32
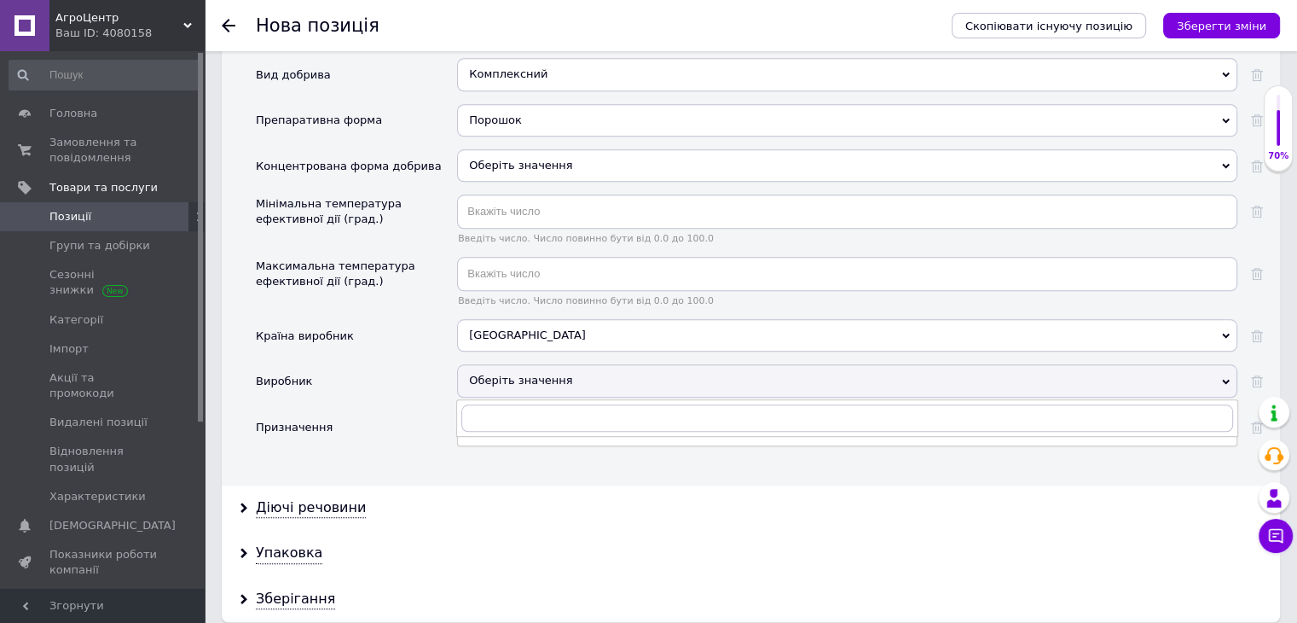
click at [561, 459] on div "Основні Тип комплексного добрива Органо-мінеральне Мінеральне Органічне Органо-…" at bounding box center [751, 224] width 1059 height 522
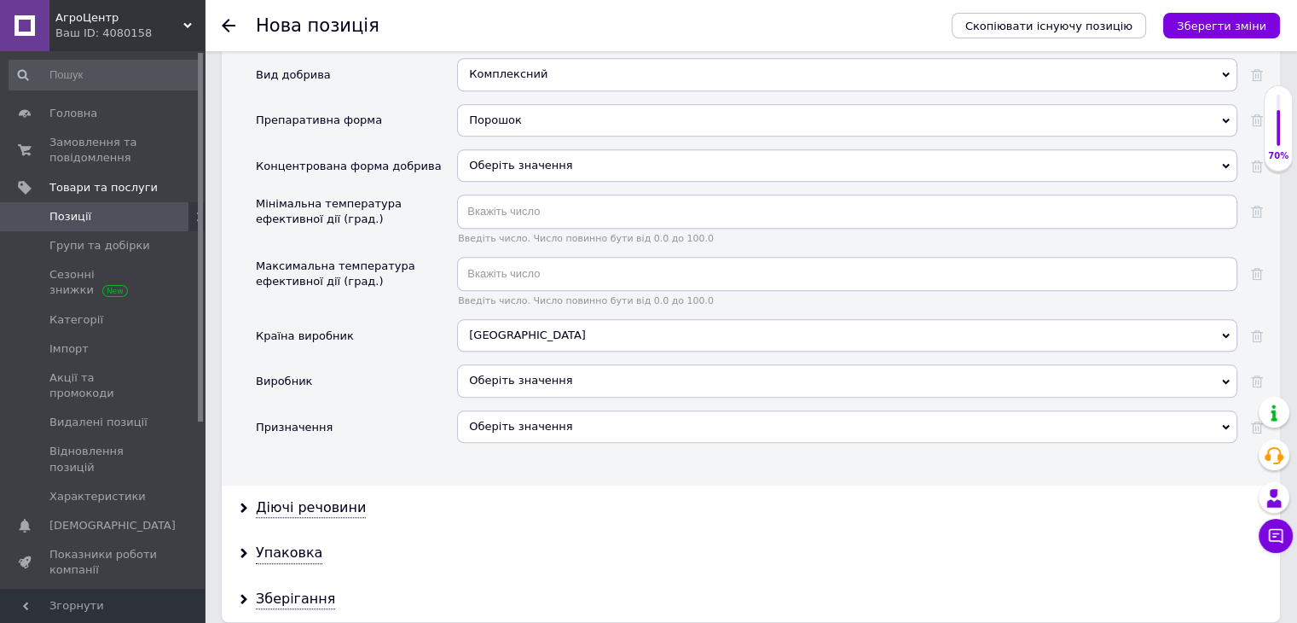
click at [554, 410] on div "Оберіть значення" at bounding box center [847, 426] width 780 height 32
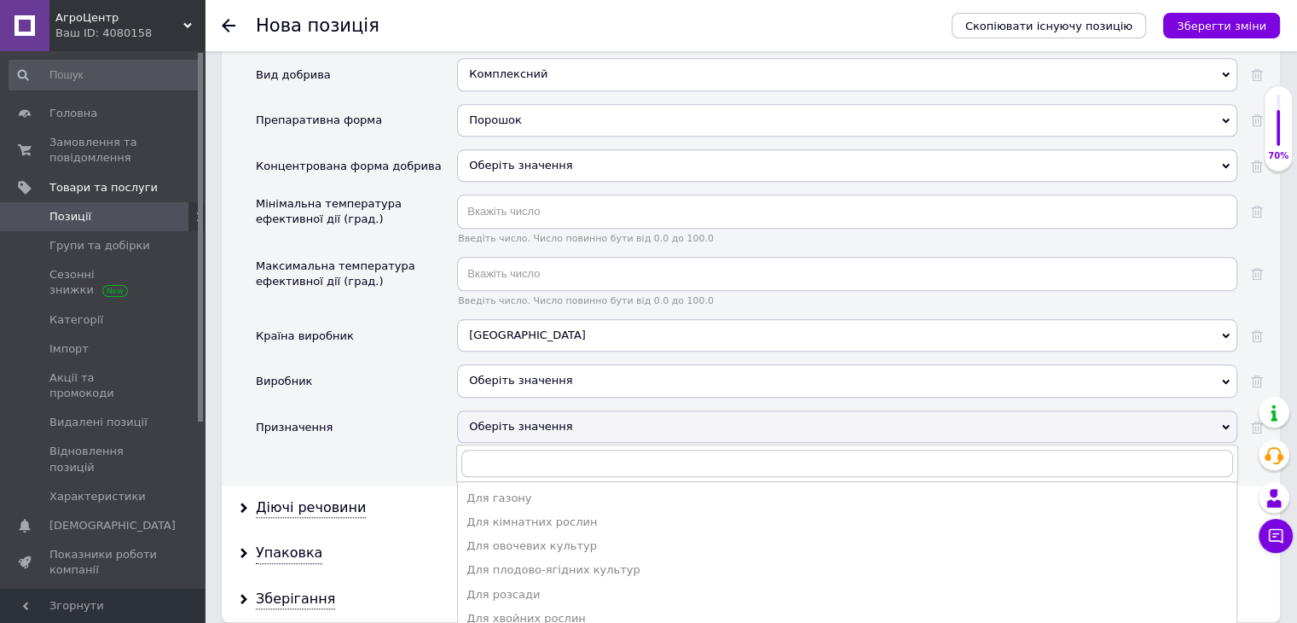
click at [551, 367] on div "Оберіть значення" at bounding box center [847, 380] width 780 height 32
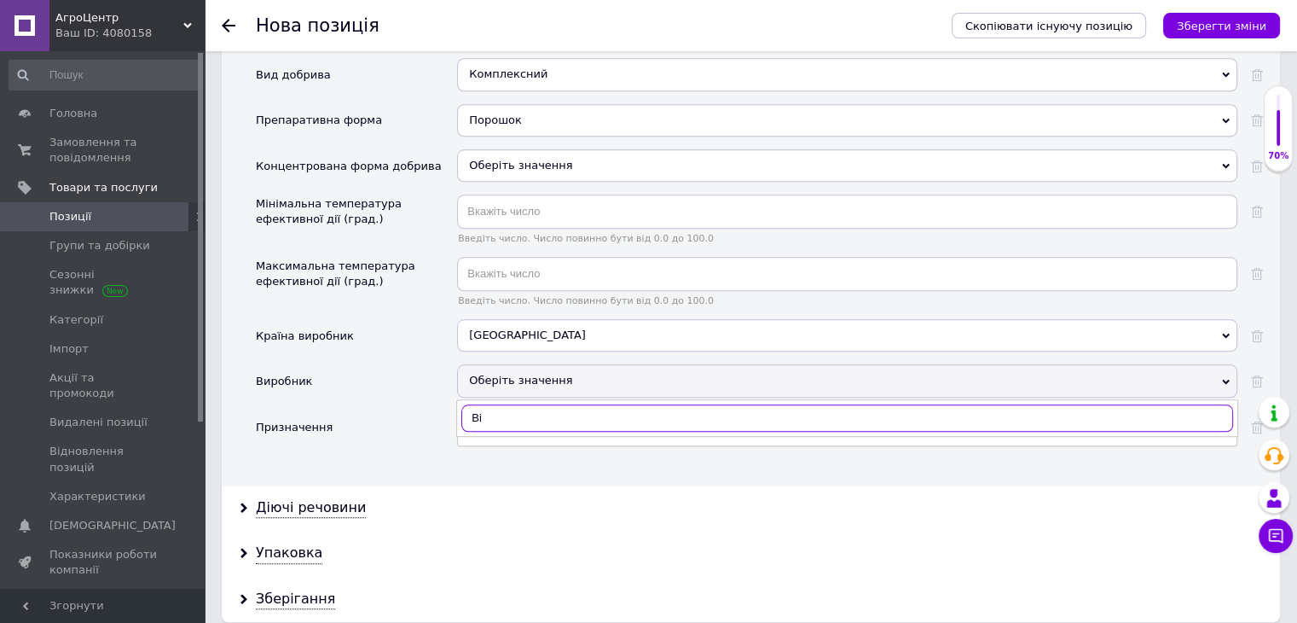
type input "Bio"
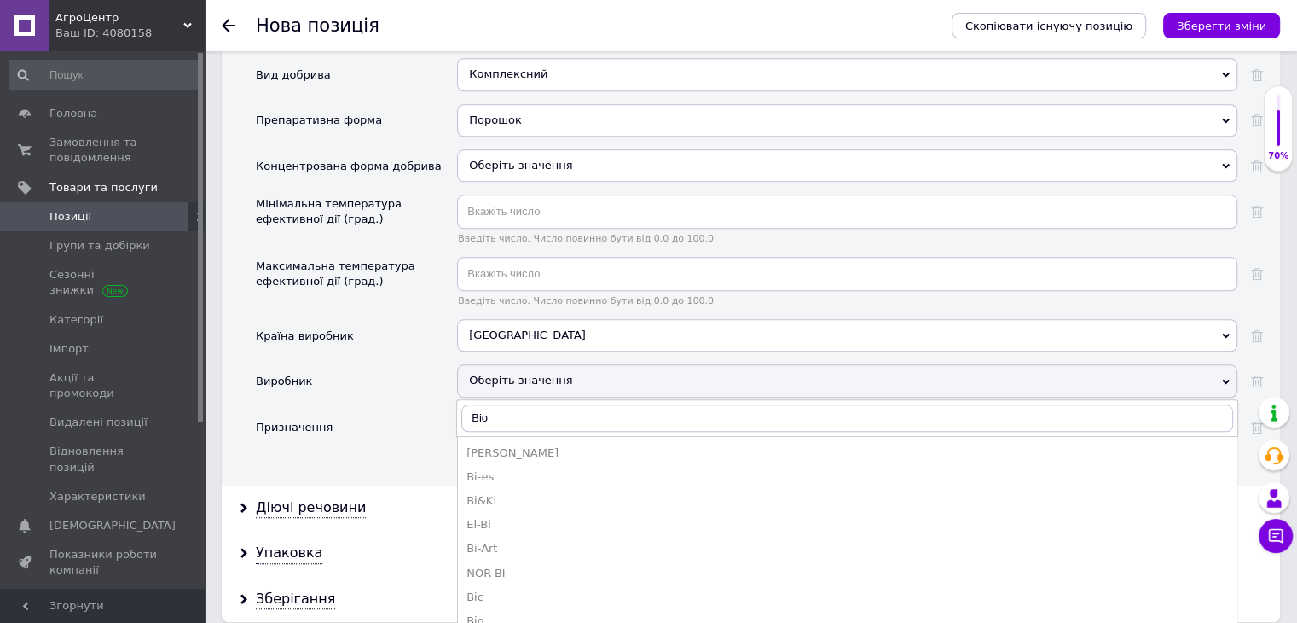
click at [420, 448] on div "Основні Тип комплексного добрива Органо-мінеральне Мінеральне Органічне Органо-…" at bounding box center [751, 224] width 1059 height 522
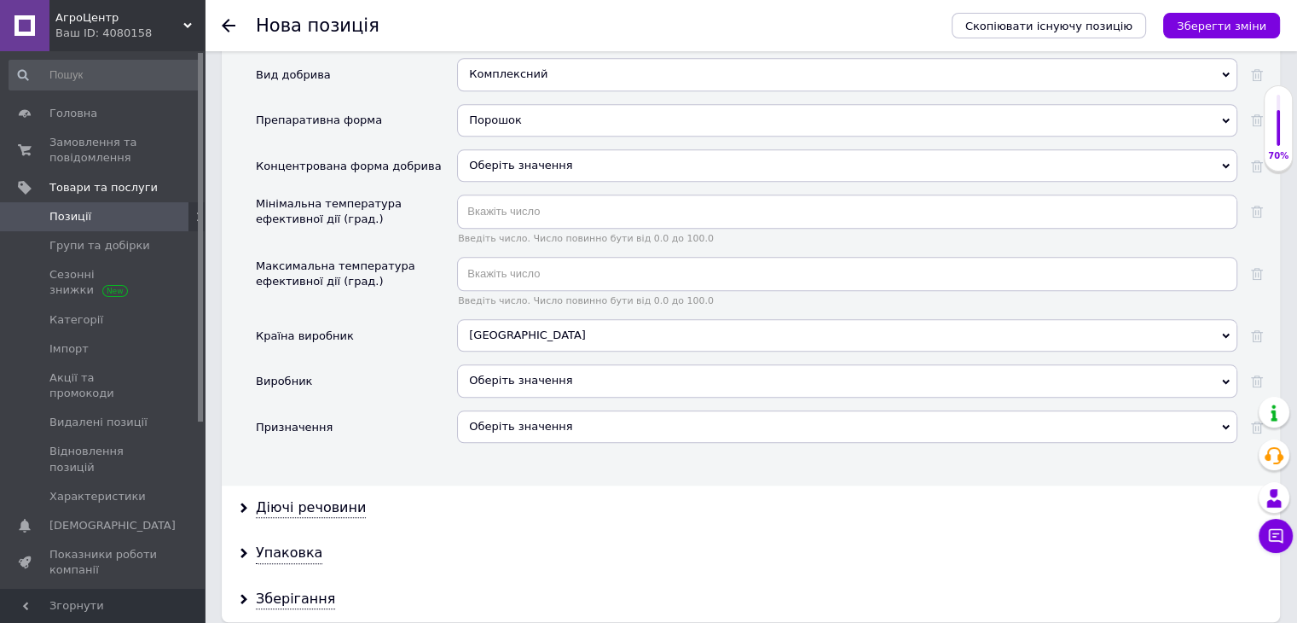
click at [525, 410] on div "Оберіть значення" at bounding box center [847, 426] width 780 height 32
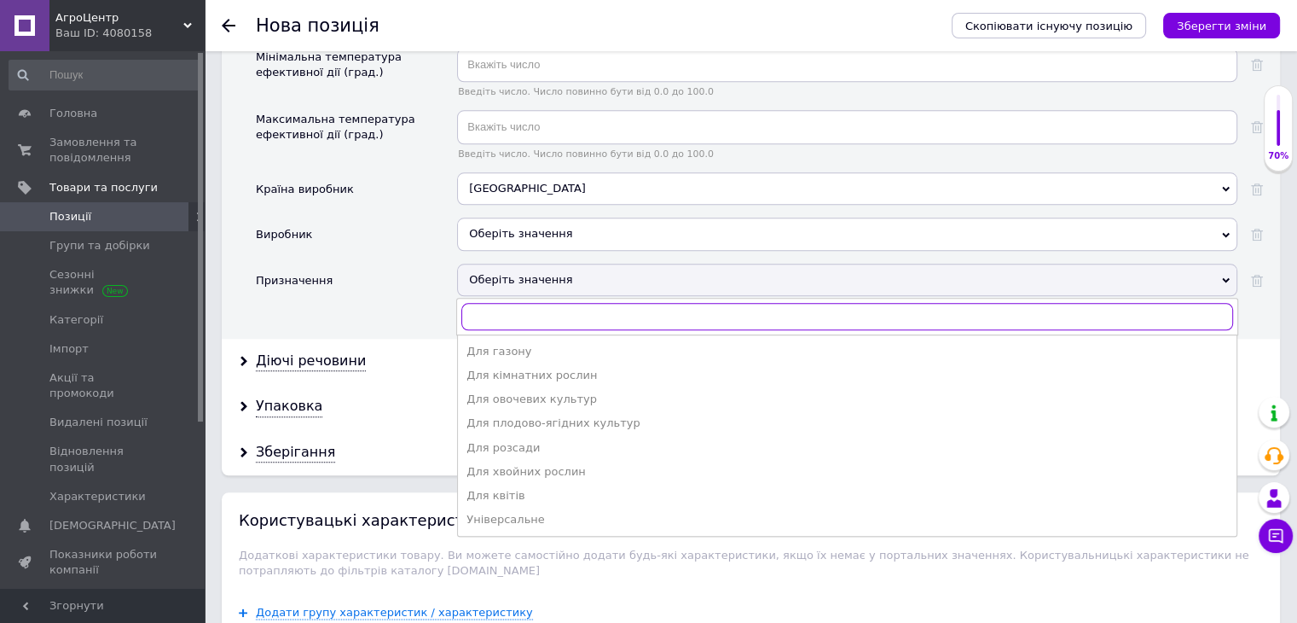
scroll to position [1859, 0]
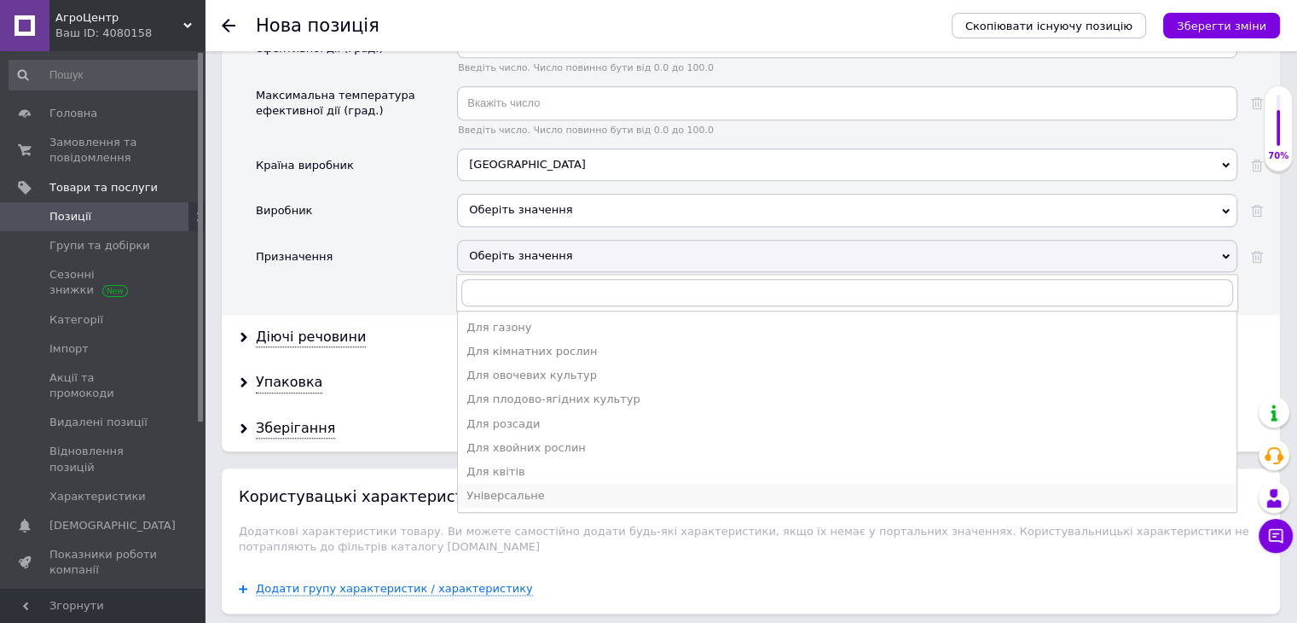
click at [516, 488] on div "Універсальне" at bounding box center [848, 495] width 762 height 15
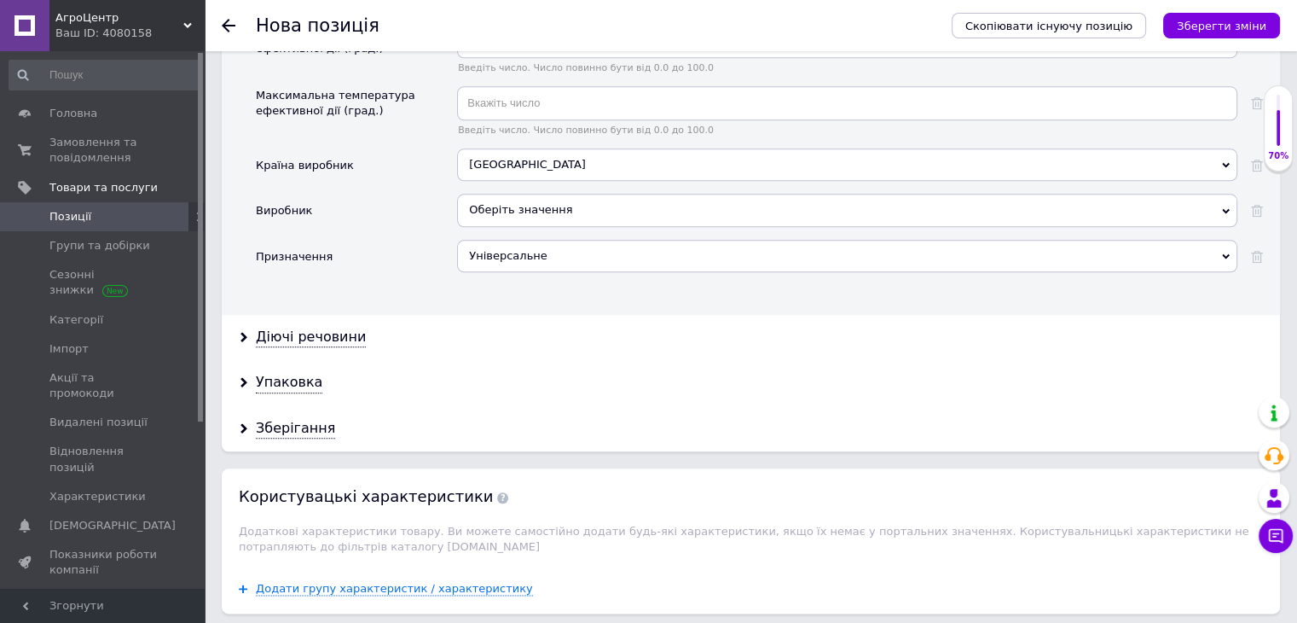
click at [304, 315] on div "Діючі речовини" at bounding box center [751, 337] width 1059 height 45
click at [300, 328] on div "Діючі речовини" at bounding box center [311, 338] width 110 height 20
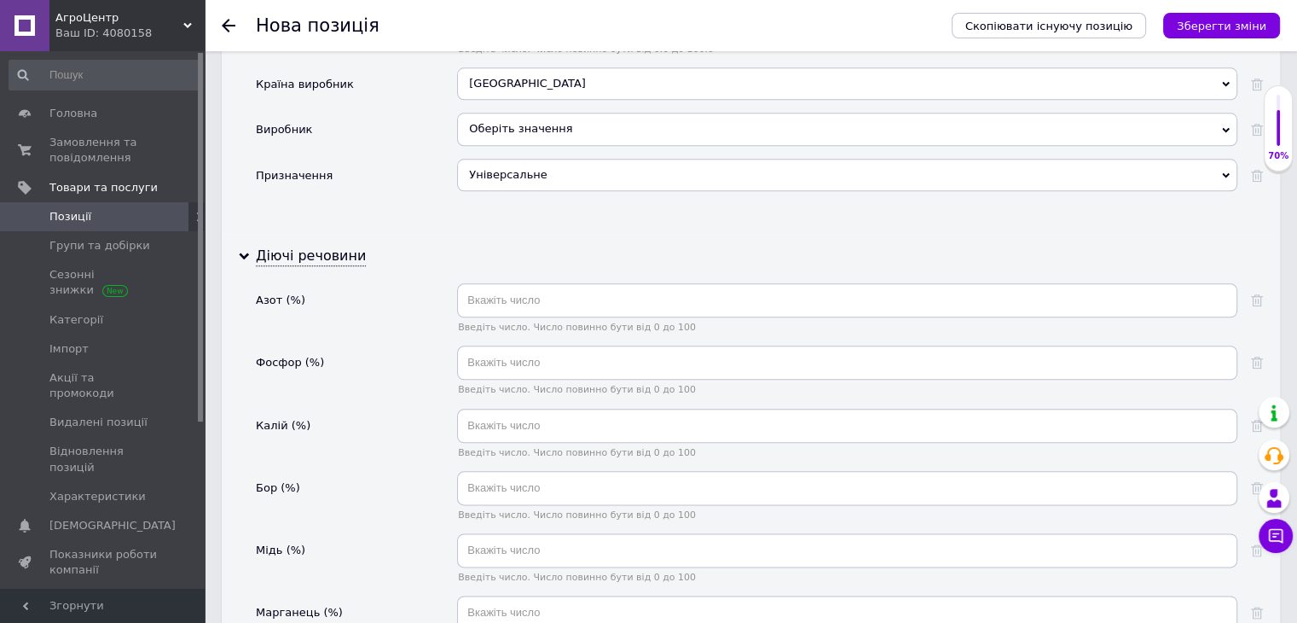
scroll to position [1945, 0]
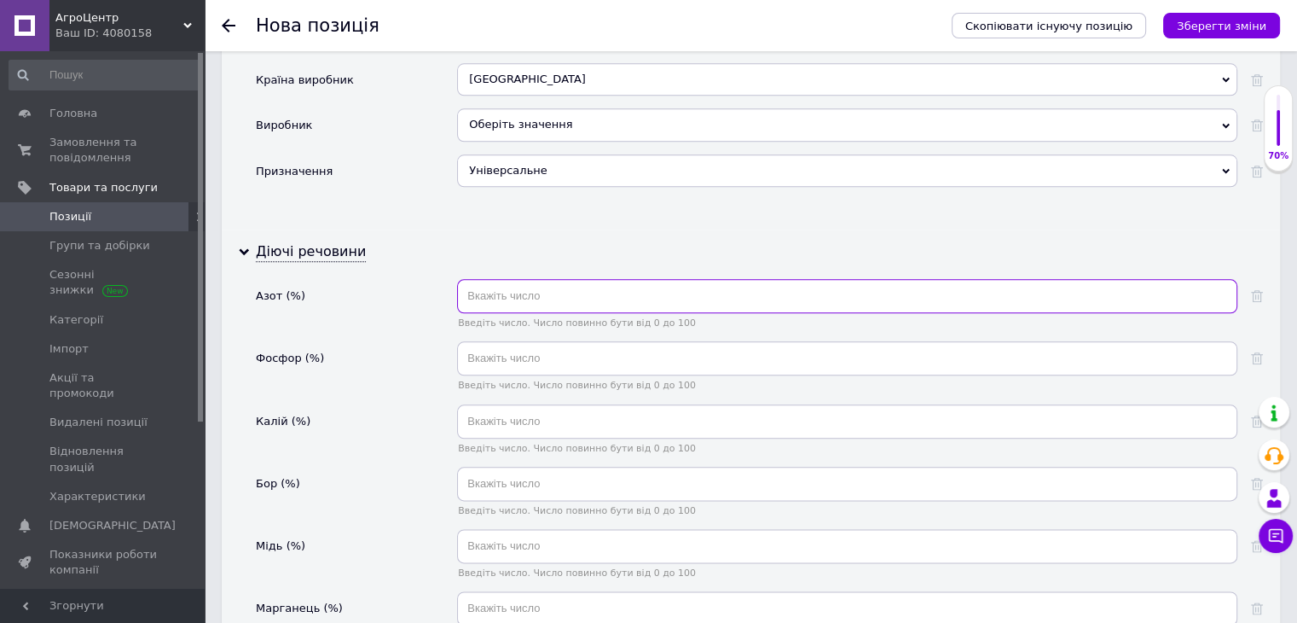
click at [508, 279] on input "text" at bounding box center [847, 296] width 780 height 34
type input "20"
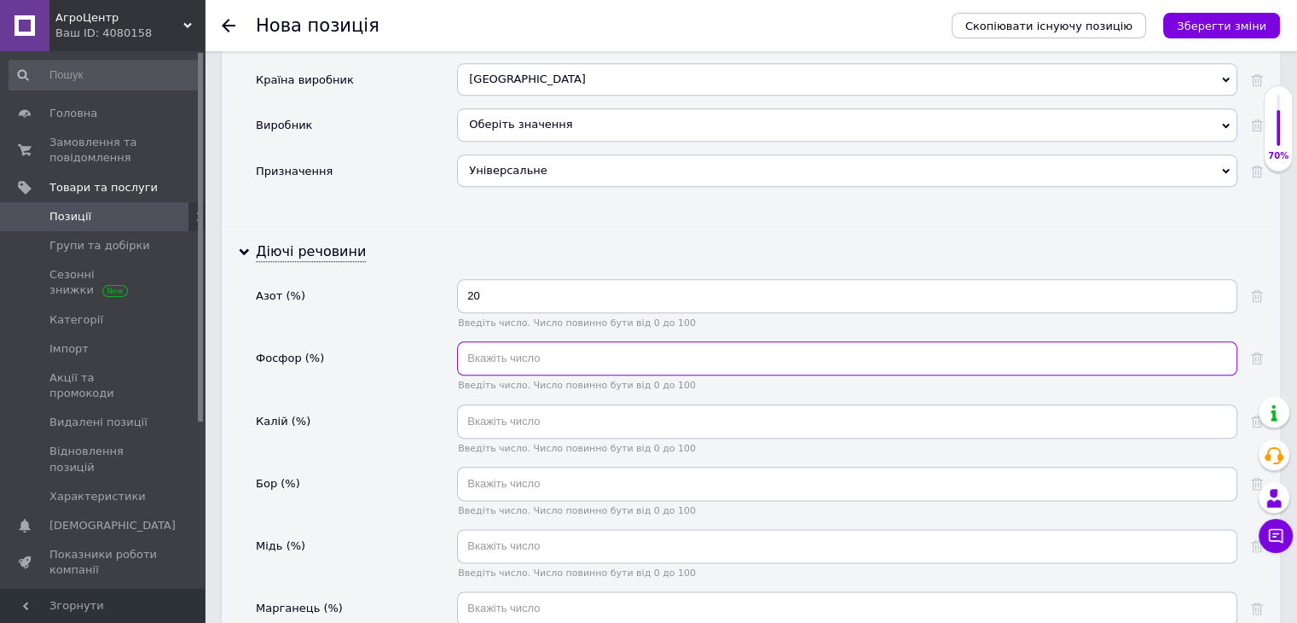
click at [577, 341] on input "text" at bounding box center [847, 358] width 780 height 34
type input "20"
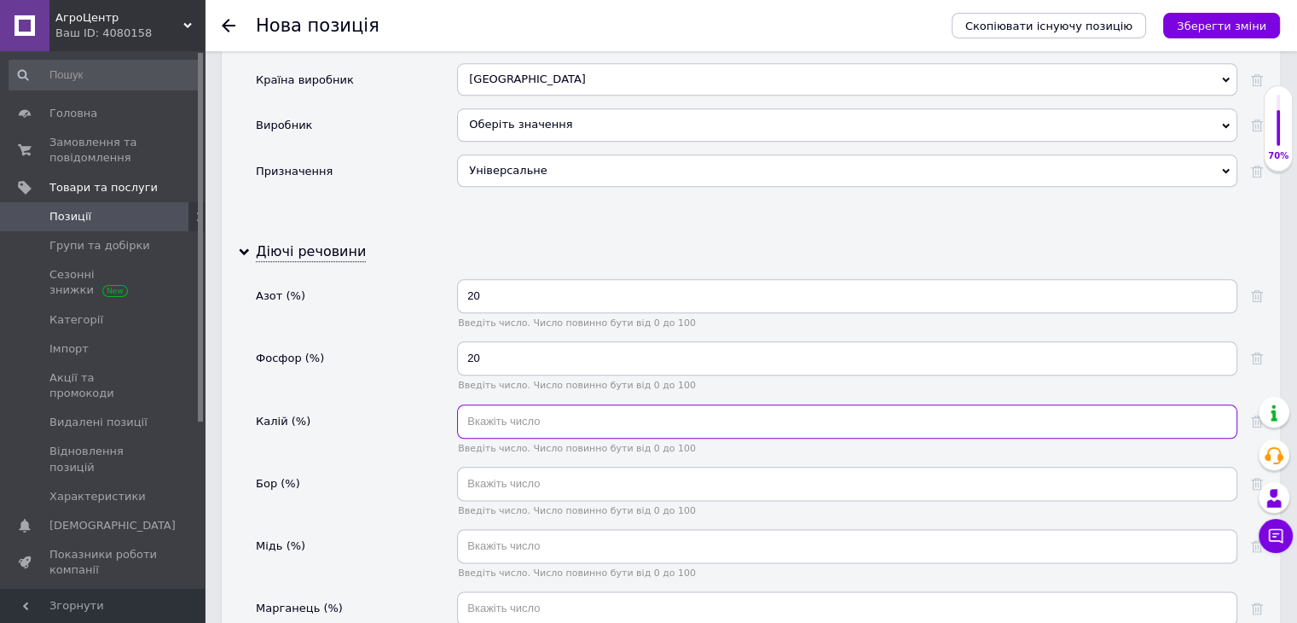
click at [557, 404] on input "text" at bounding box center [847, 421] width 780 height 34
type input "20"
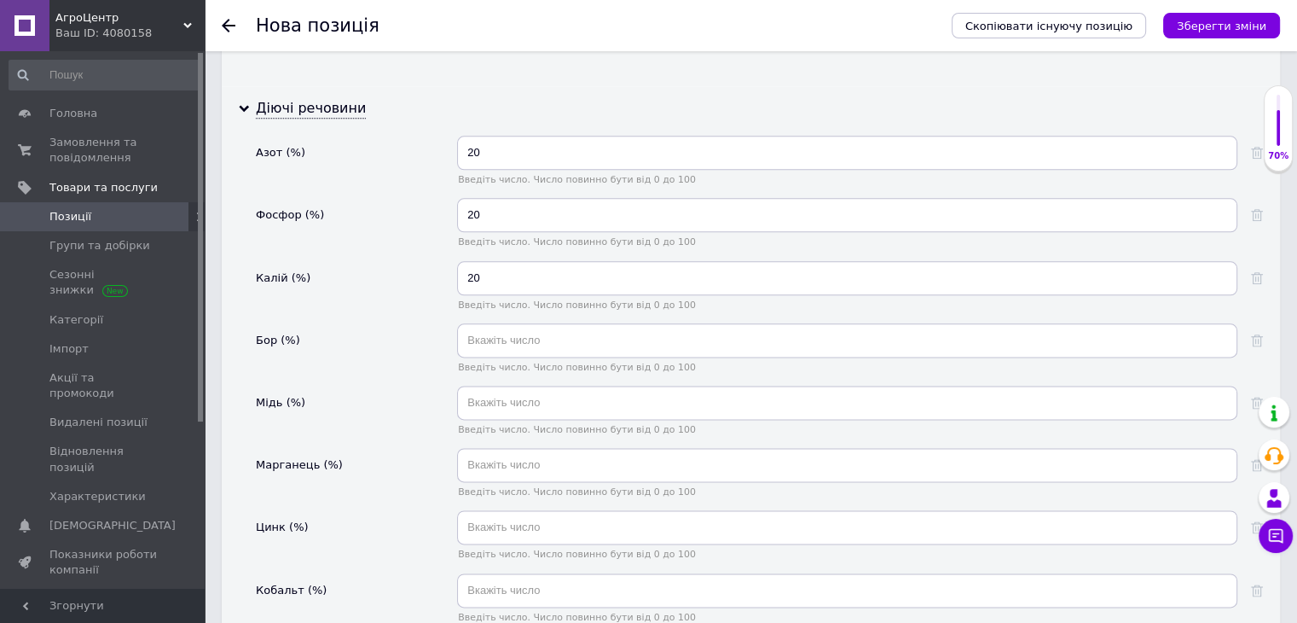
scroll to position [2115, 0]
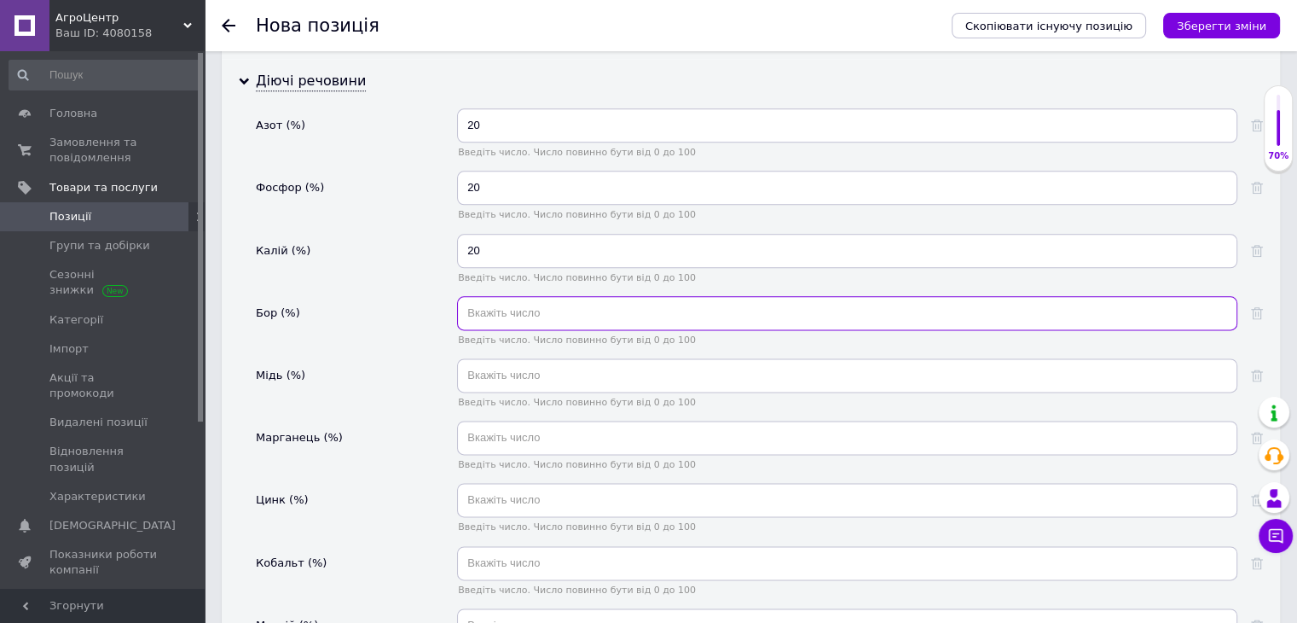
click at [506, 296] on input "text" at bounding box center [847, 313] width 780 height 34
paste input "text"
type input "0"
type input "003"
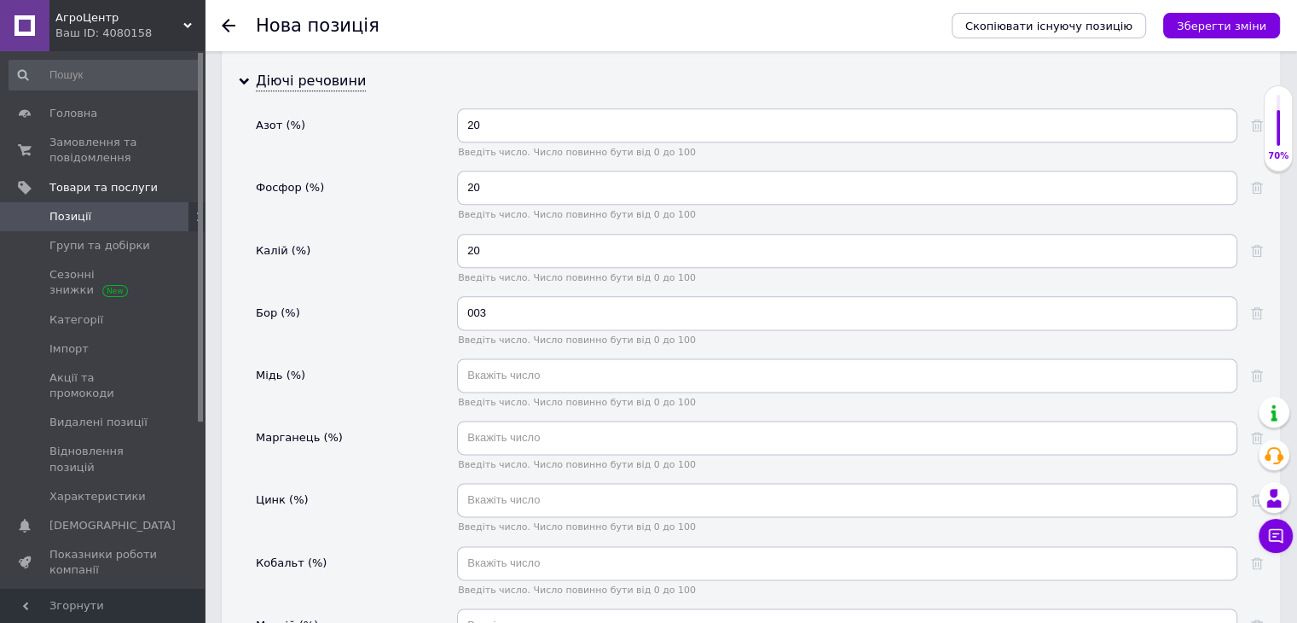
click at [409, 296] on div "Бор (%)" at bounding box center [356, 327] width 201 height 62
click at [525, 358] on input "text" at bounding box center [847, 375] width 780 height 34
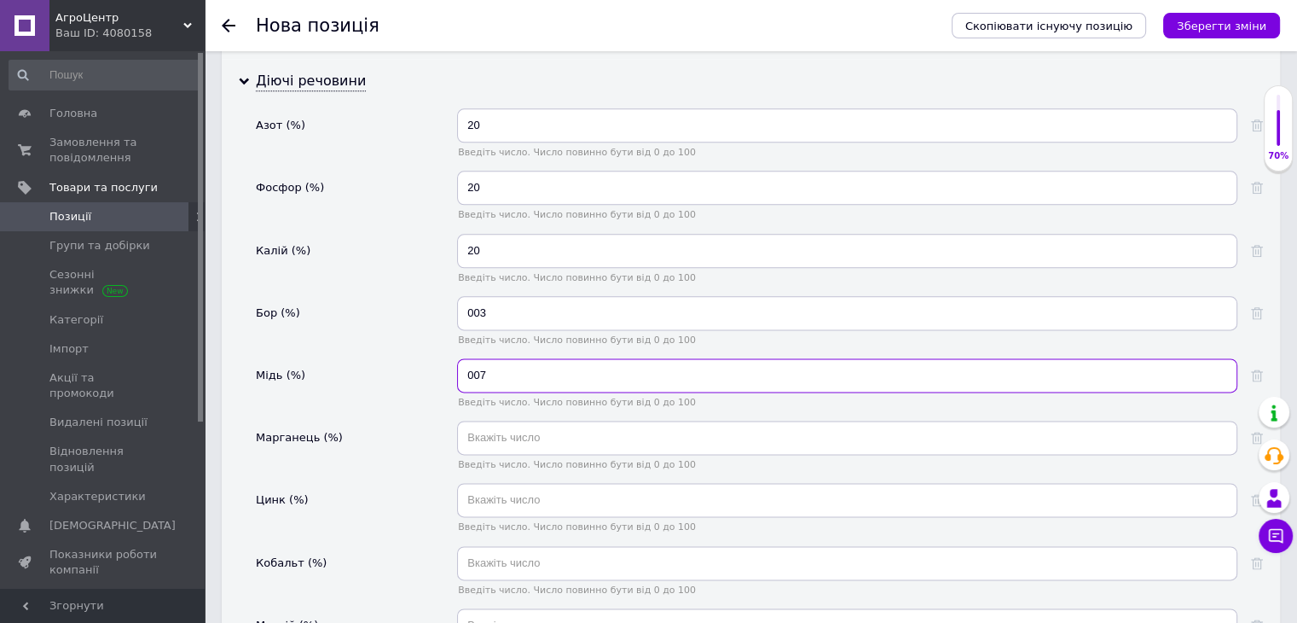
type input "007"
click at [332, 187] on div "Фосфор (%)" at bounding box center [356, 202] width 201 height 62
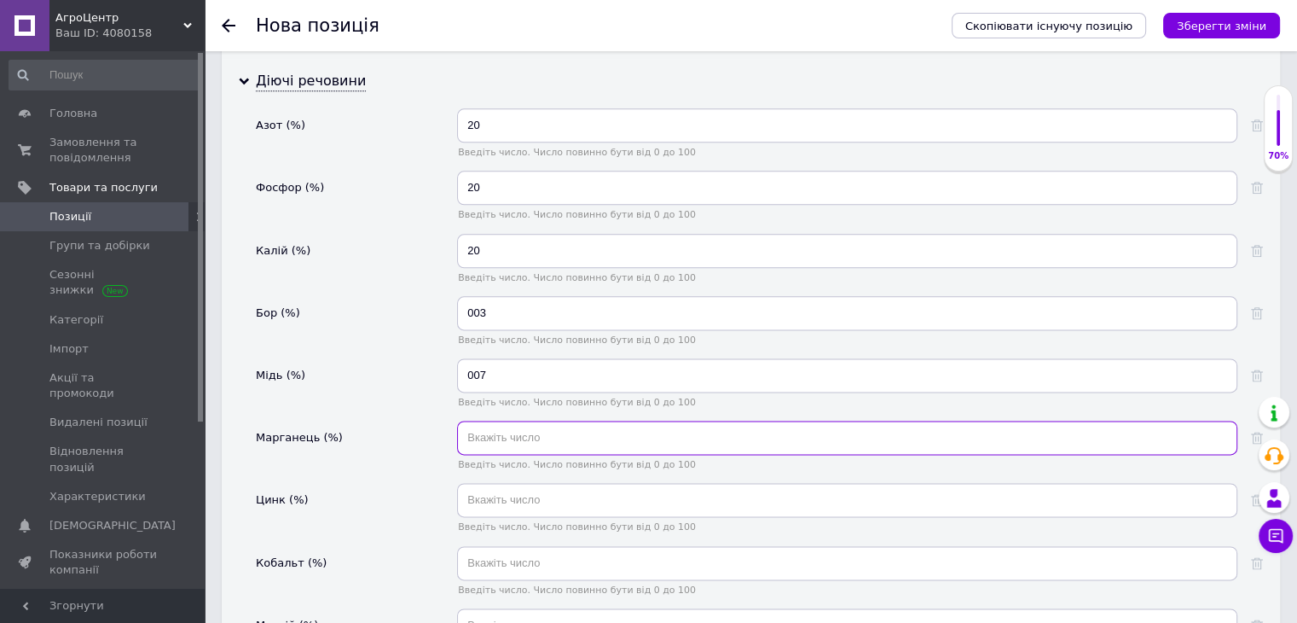
click at [484, 421] on input "text" at bounding box center [847, 438] width 780 height 34
type input "007"
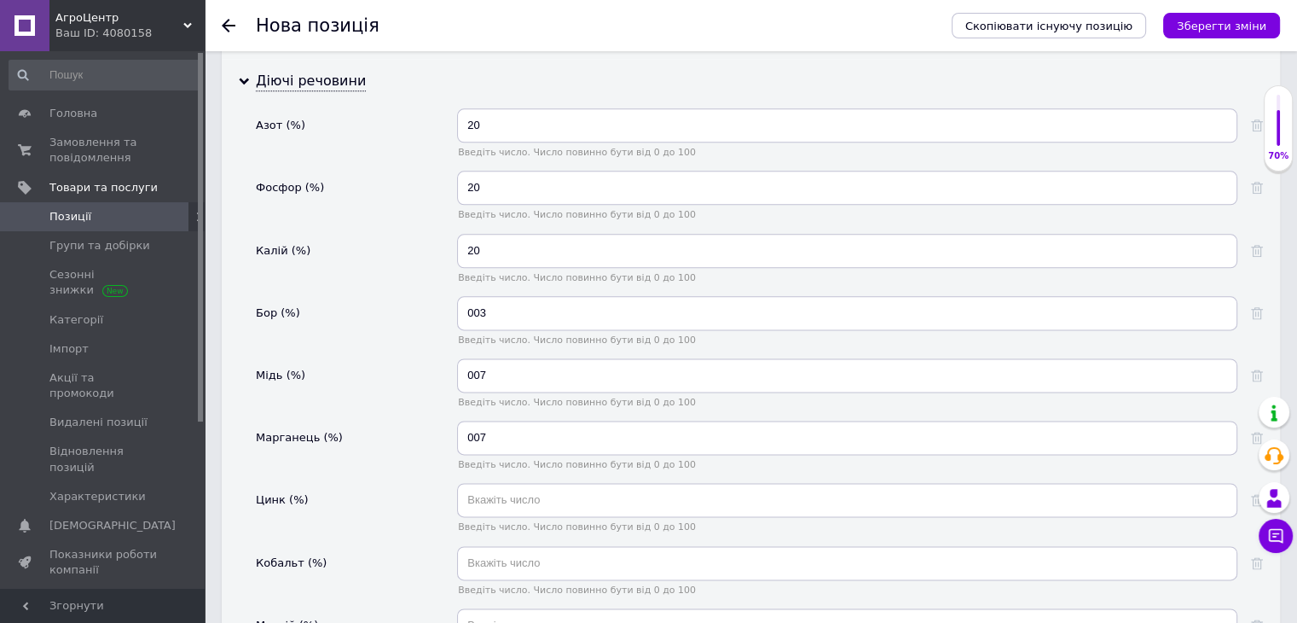
click at [392, 328] on div "Бор (%)" at bounding box center [356, 327] width 201 height 62
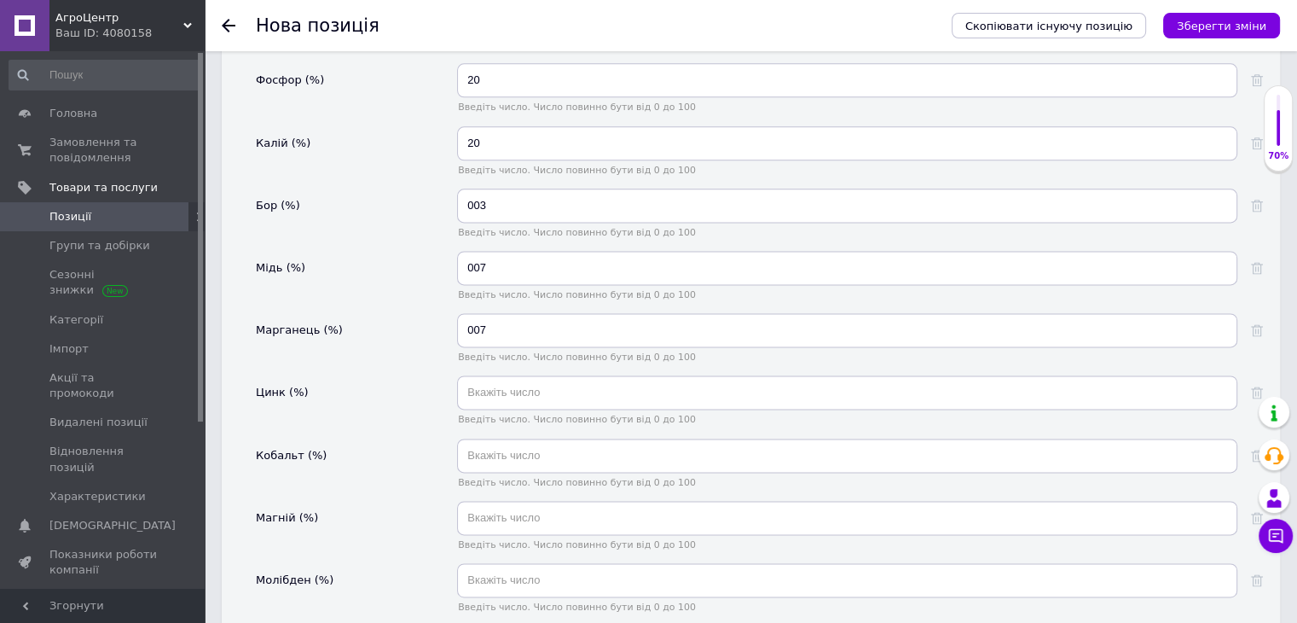
scroll to position [2286, 0]
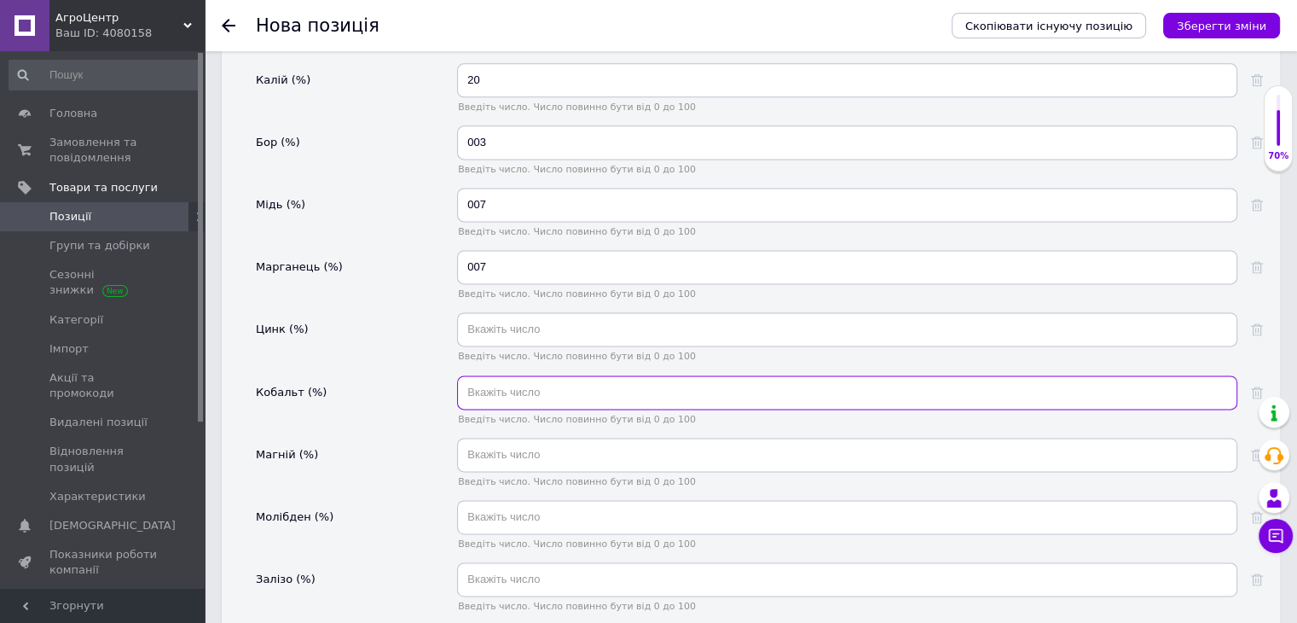
click at [521, 375] on input "text" at bounding box center [847, 392] width 780 height 34
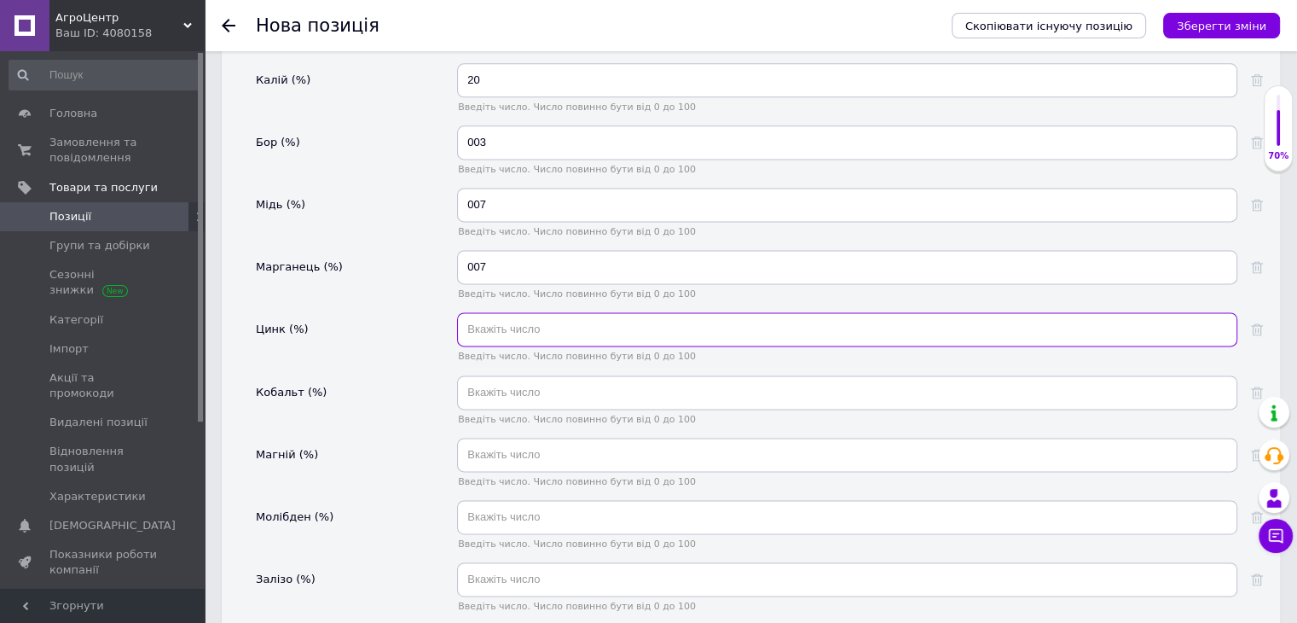
click at [526, 312] on input "text" at bounding box center [847, 329] width 780 height 34
type input "007"
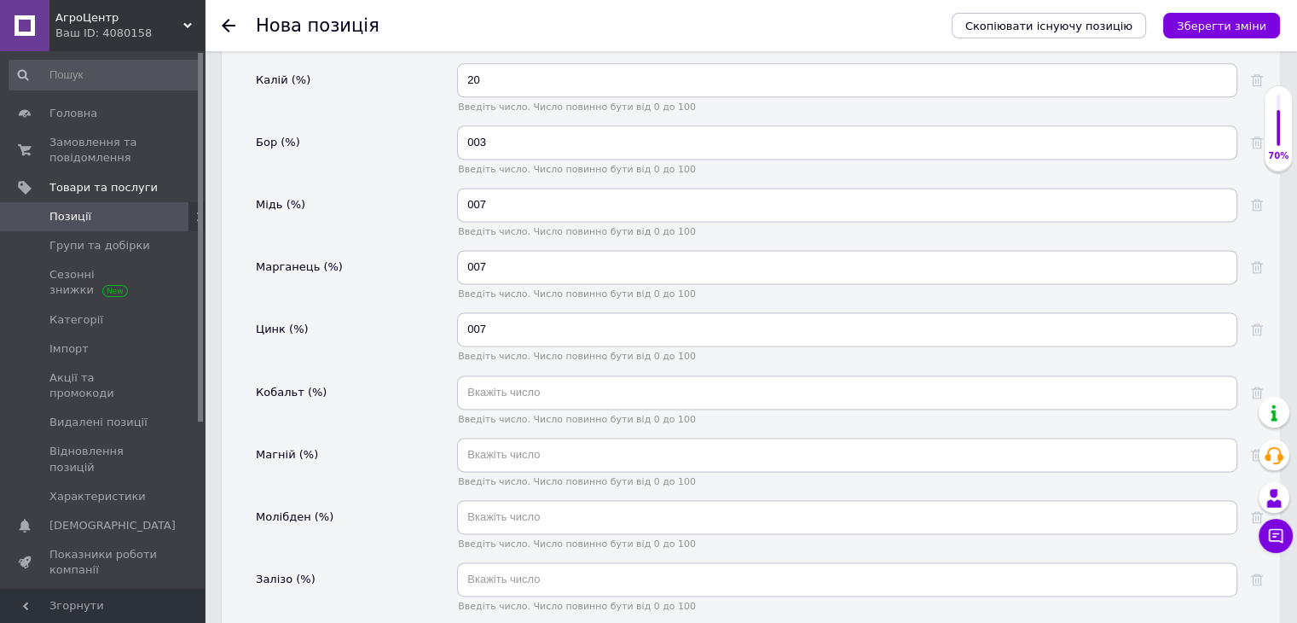
click at [438, 316] on div "Цинк (%)" at bounding box center [356, 343] width 201 height 62
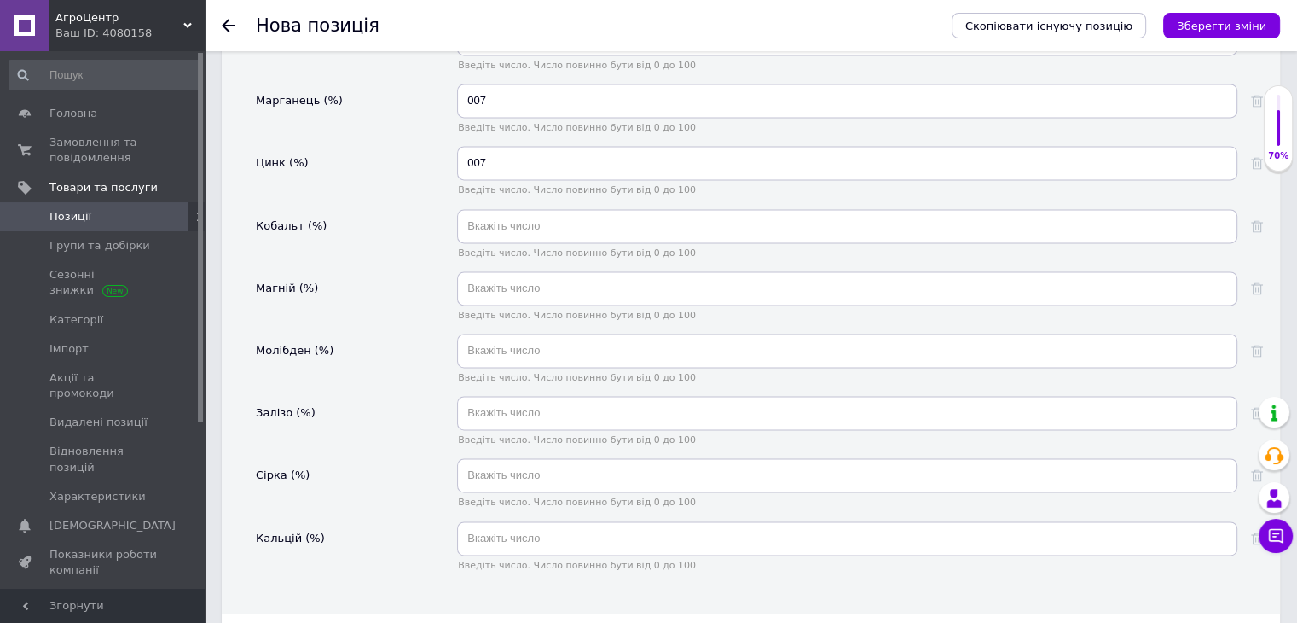
scroll to position [2456, 0]
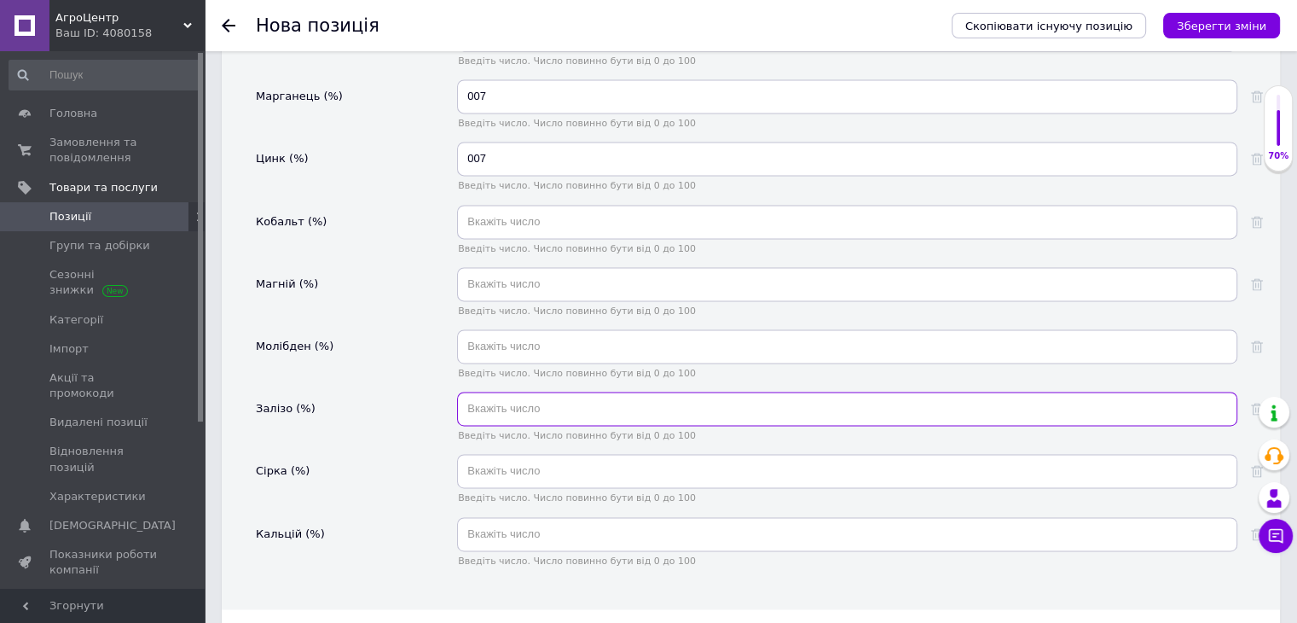
click at [540, 392] on input "text" at bounding box center [847, 409] width 780 height 34
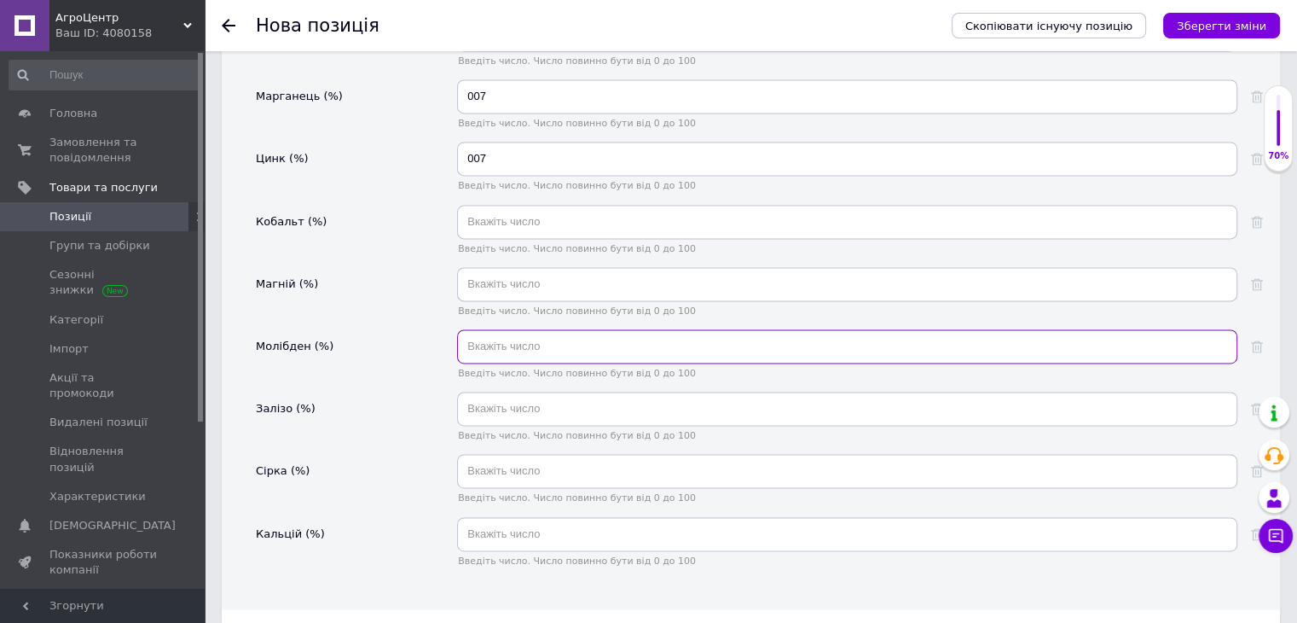
click at [545, 329] on input "text" at bounding box center [847, 346] width 780 height 34
type input "0.001"
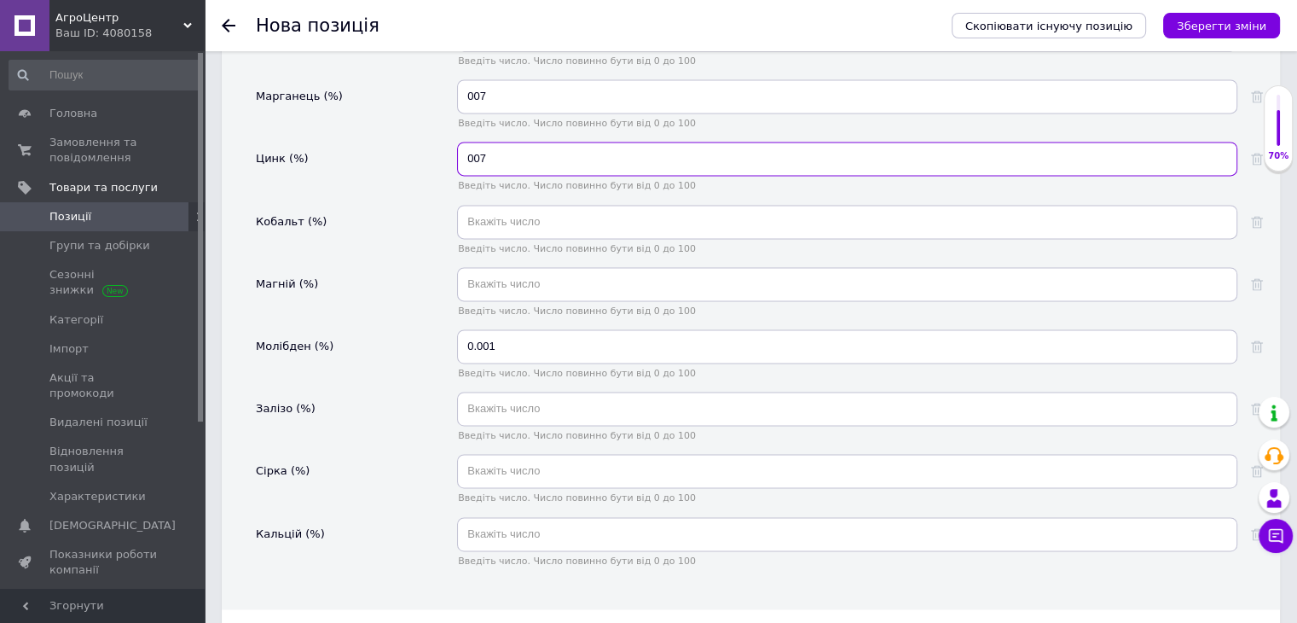
click at [492, 142] on input "007" at bounding box center [847, 159] width 780 height 34
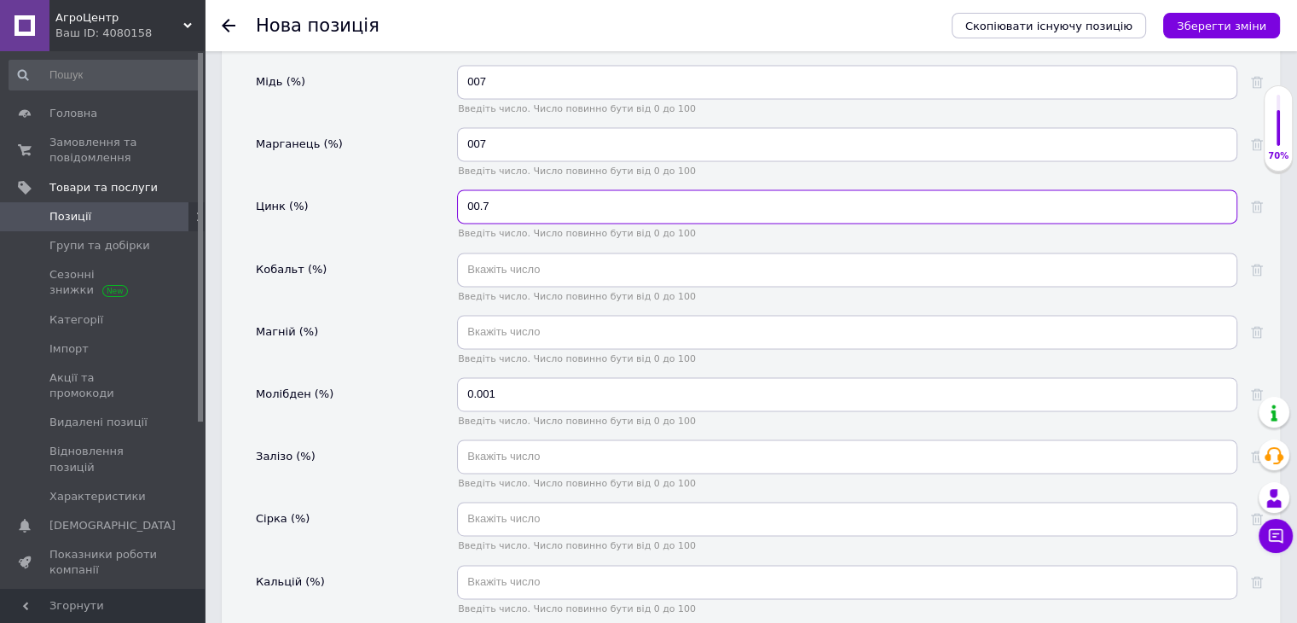
scroll to position [2286, 0]
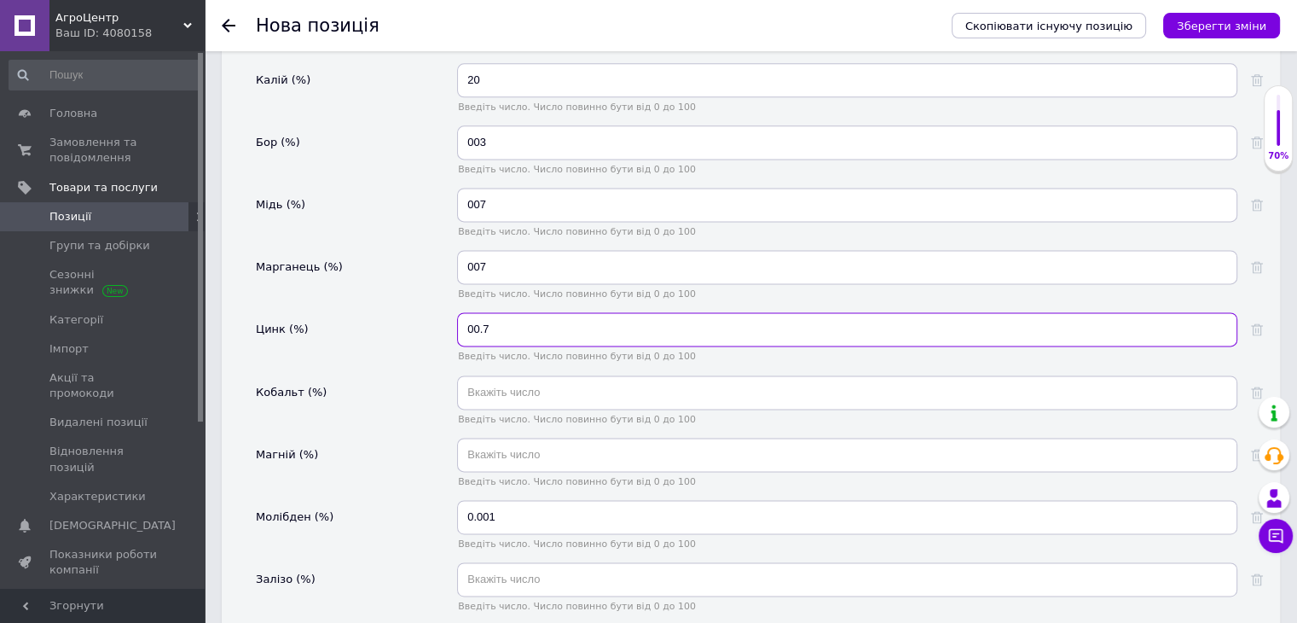
type input "00.7"
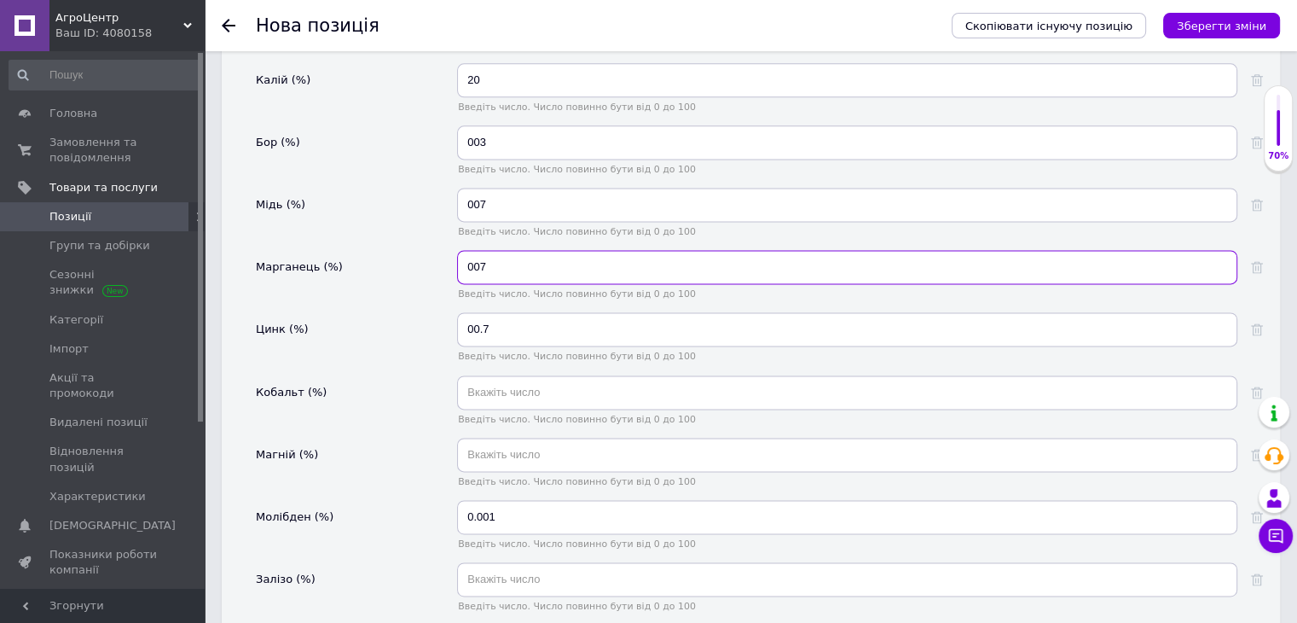
click at [507, 250] on input "007" at bounding box center [847, 267] width 780 height 34
type input "00.7"
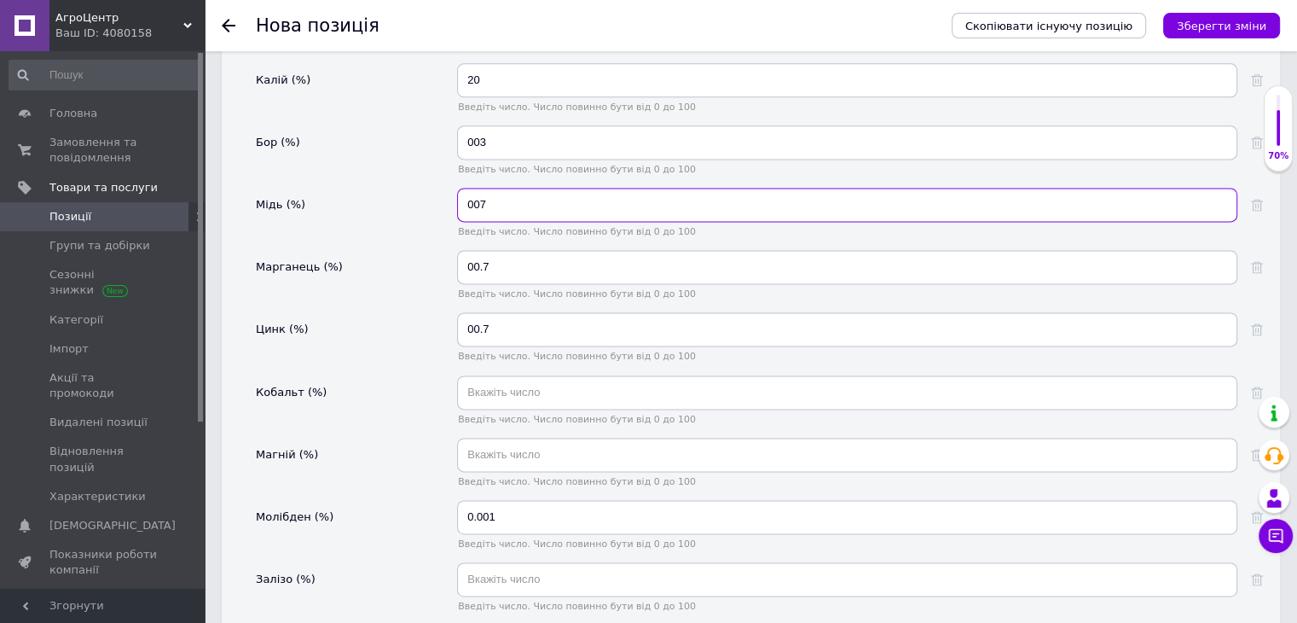
click at [526, 188] on input "007" at bounding box center [847, 205] width 780 height 34
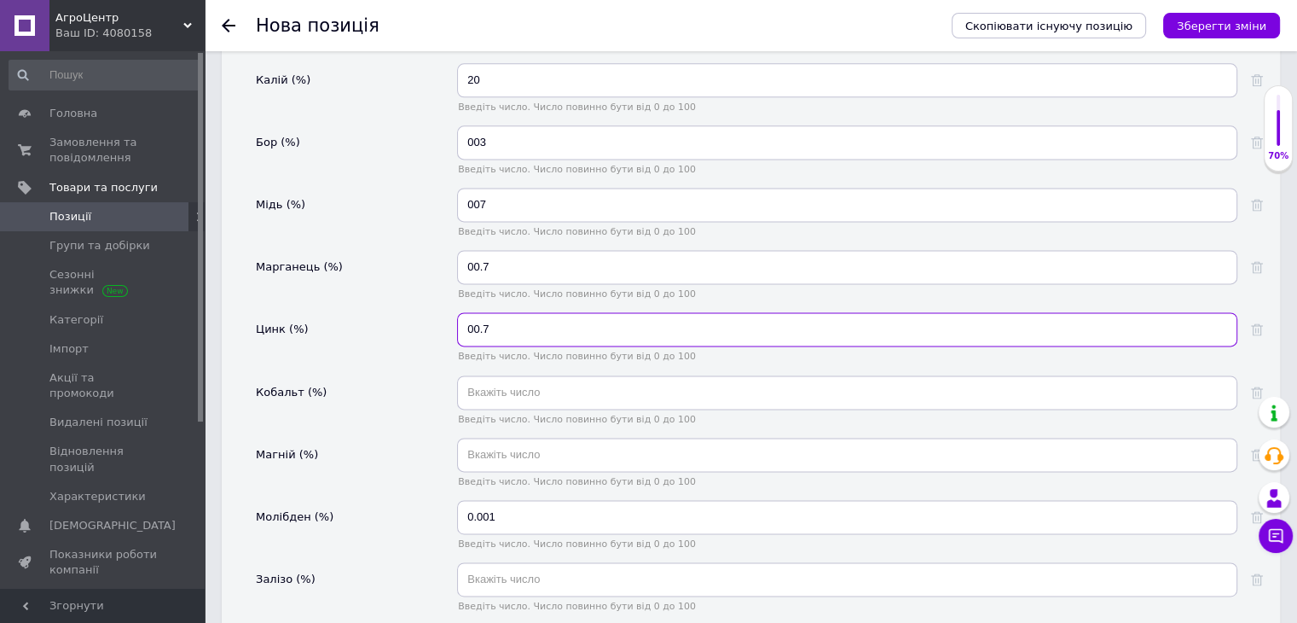
click at [493, 312] on input "00.7" at bounding box center [847, 329] width 780 height 34
type input "0.07"
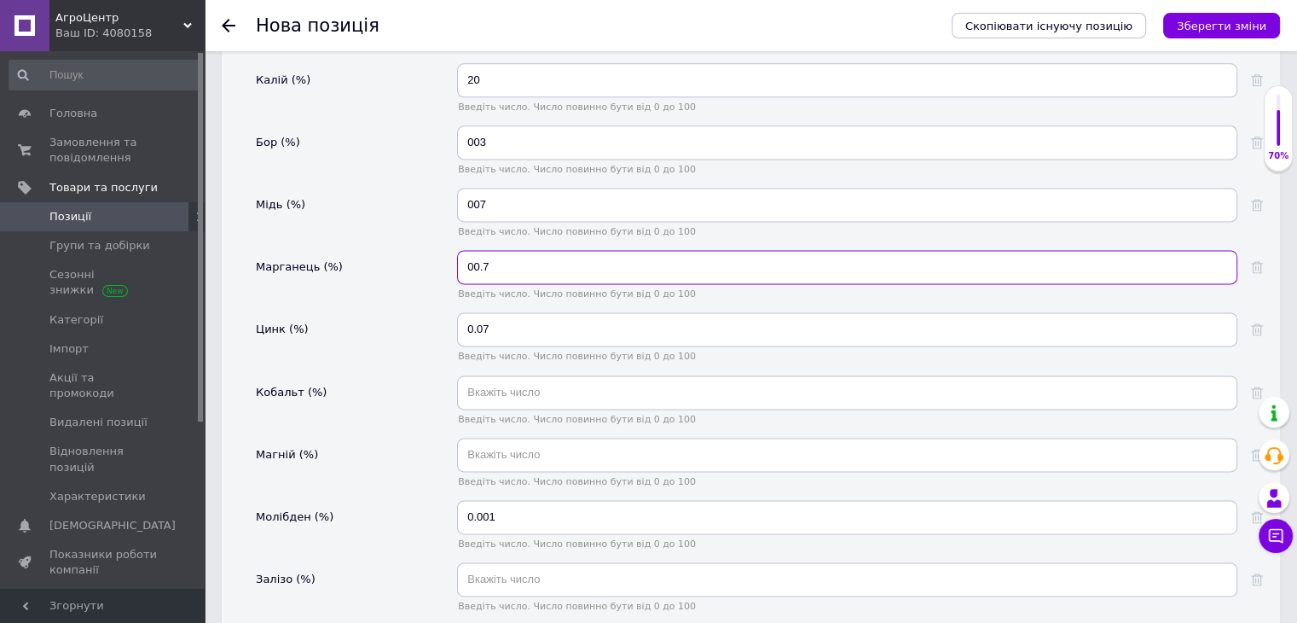
click at [505, 250] on input "00.7" at bounding box center [847, 267] width 780 height 34
type input "0.07"
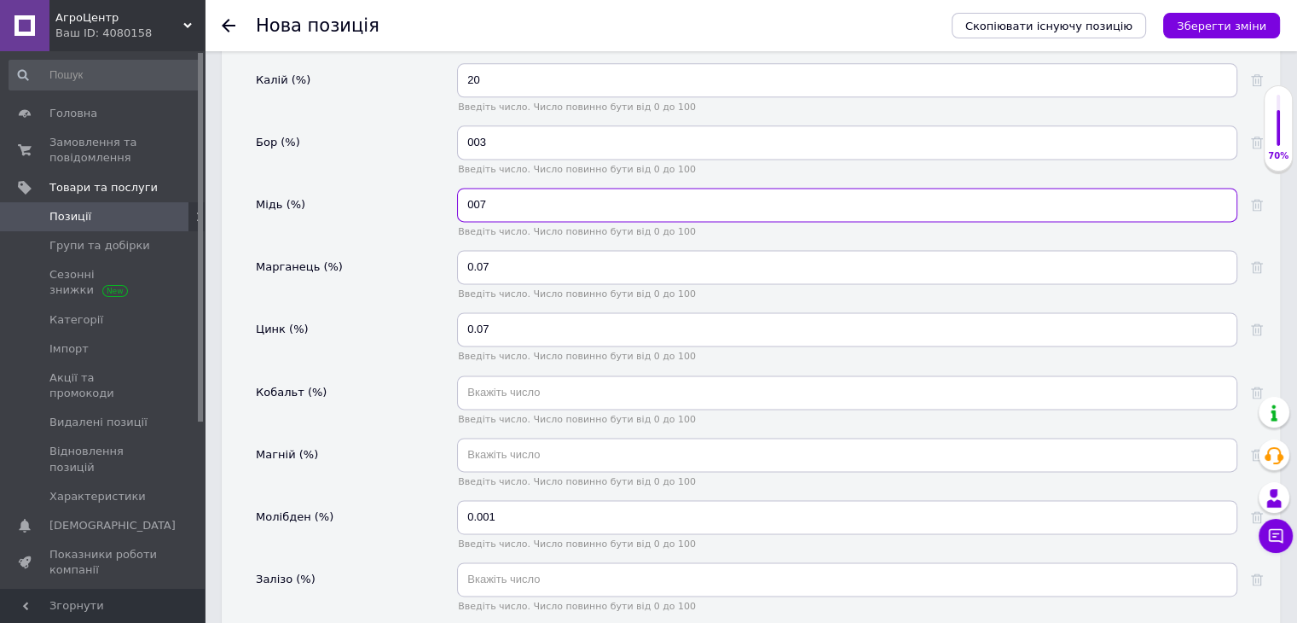
click at [502, 192] on input "007" at bounding box center [847, 205] width 780 height 34
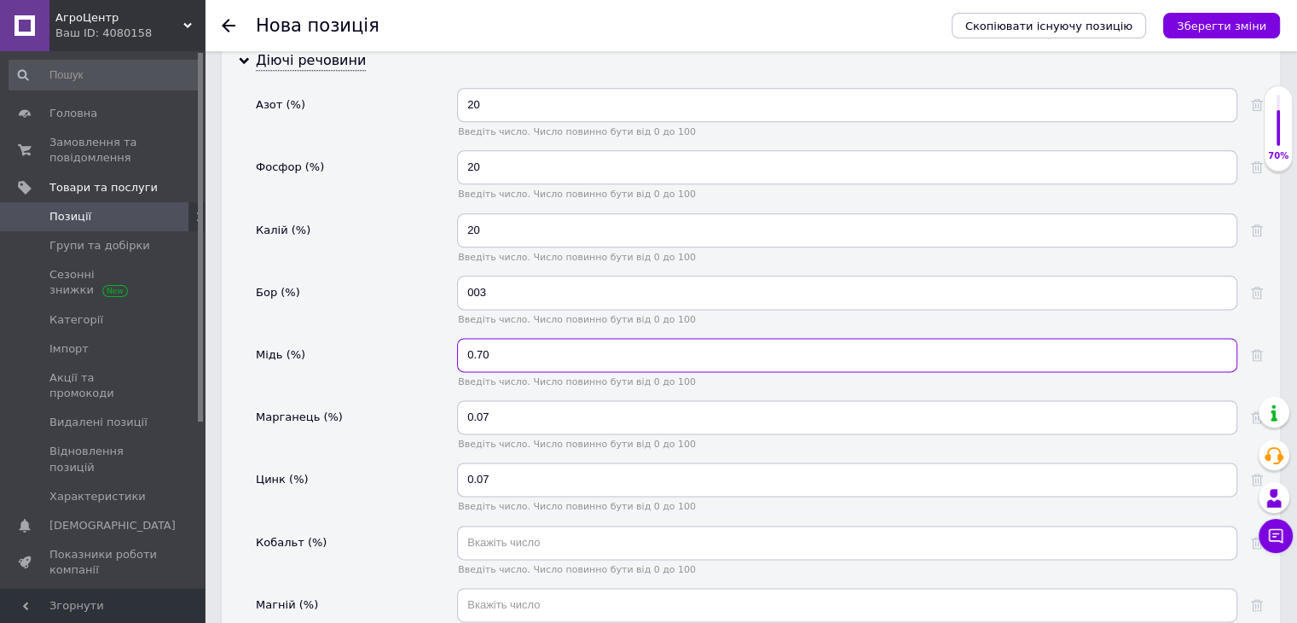
scroll to position [2115, 0]
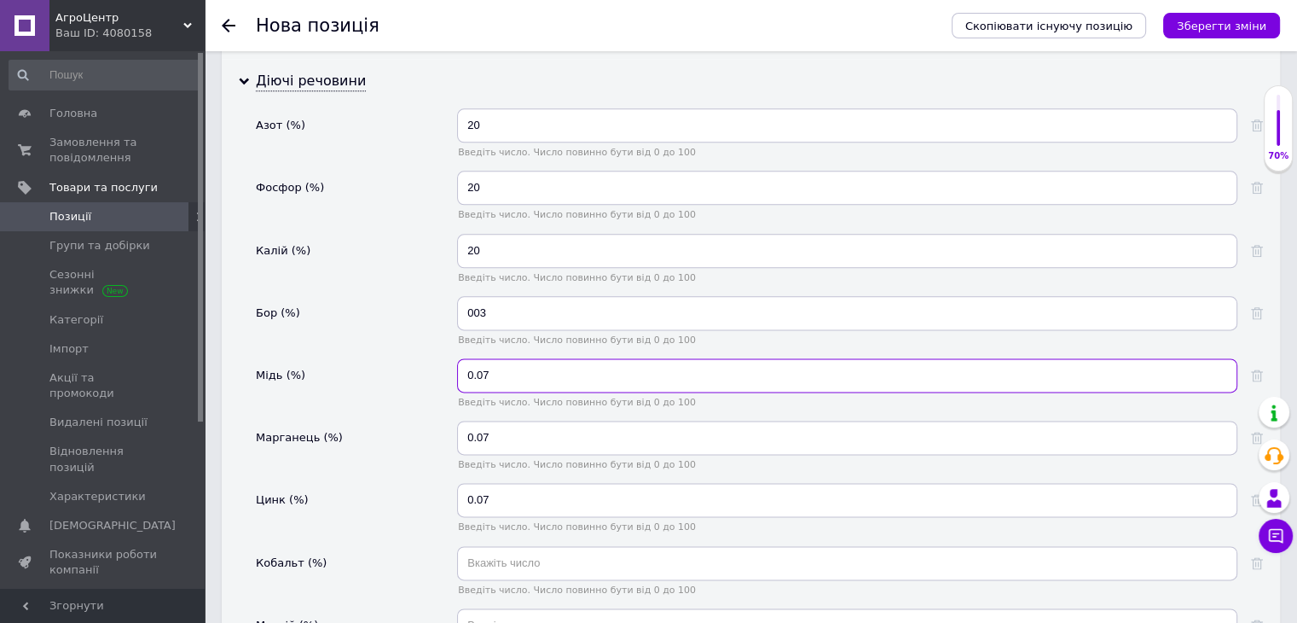
type input "0.07"
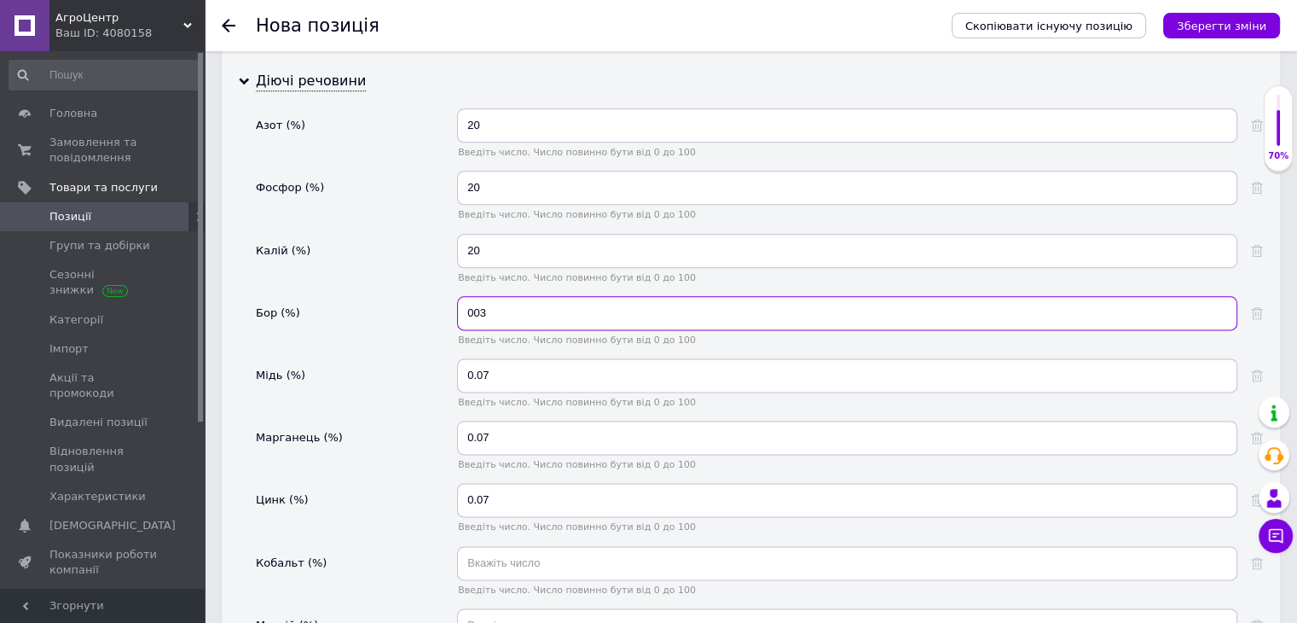
click at [536, 296] on input "003" at bounding box center [847, 313] width 780 height 34
type input "0.03"
click at [385, 328] on div "Бор (%)" at bounding box center [356, 327] width 201 height 62
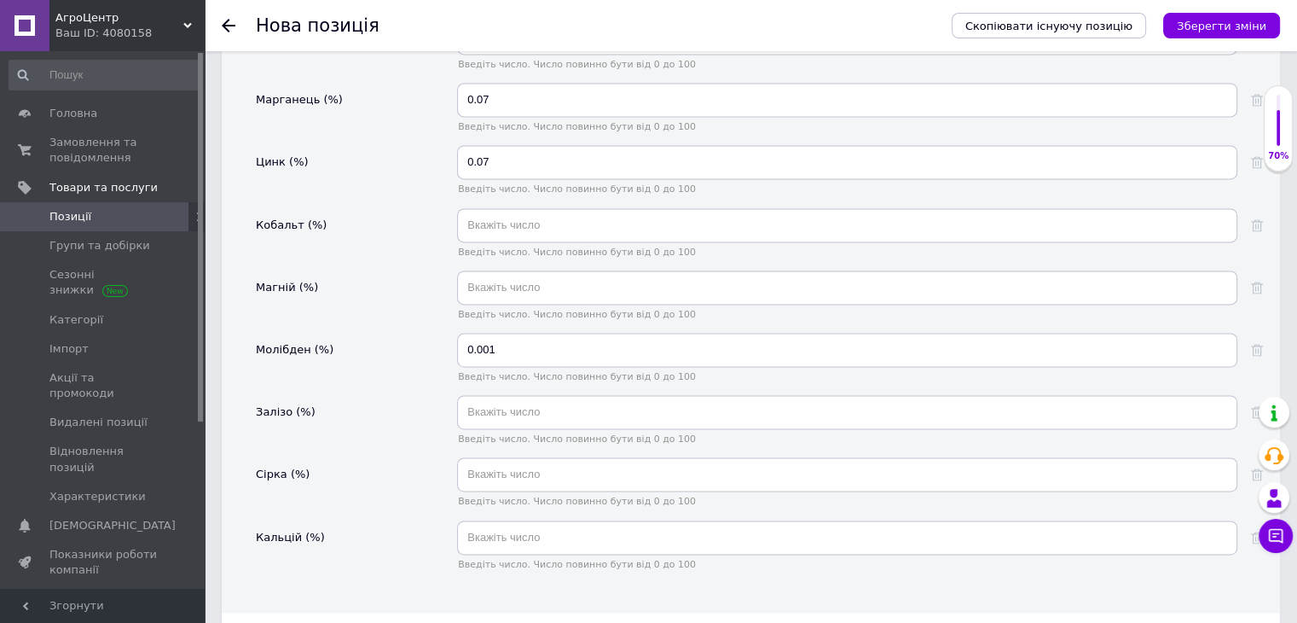
scroll to position [2456, 0]
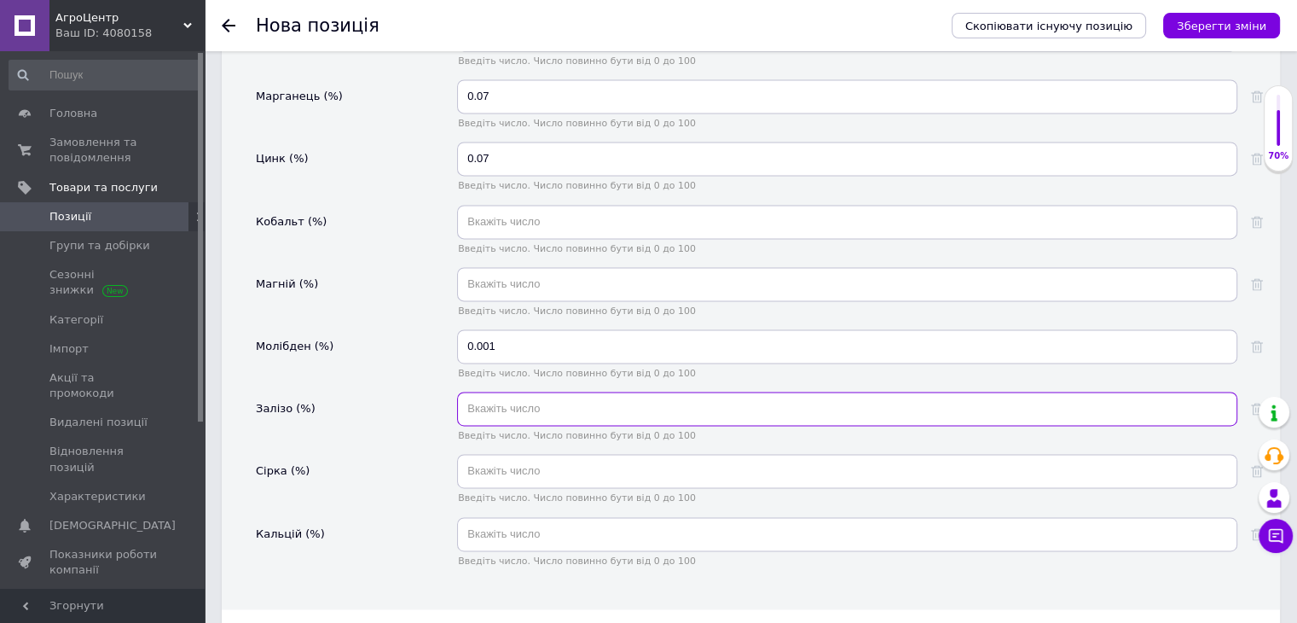
click at [515, 392] on input "text" at bounding box center [847, 409] width 780 height 34
type input "0.14"
click at [388, 334] on div "Молібден (%)" at bounding box center [356, 360] width 201 height 62
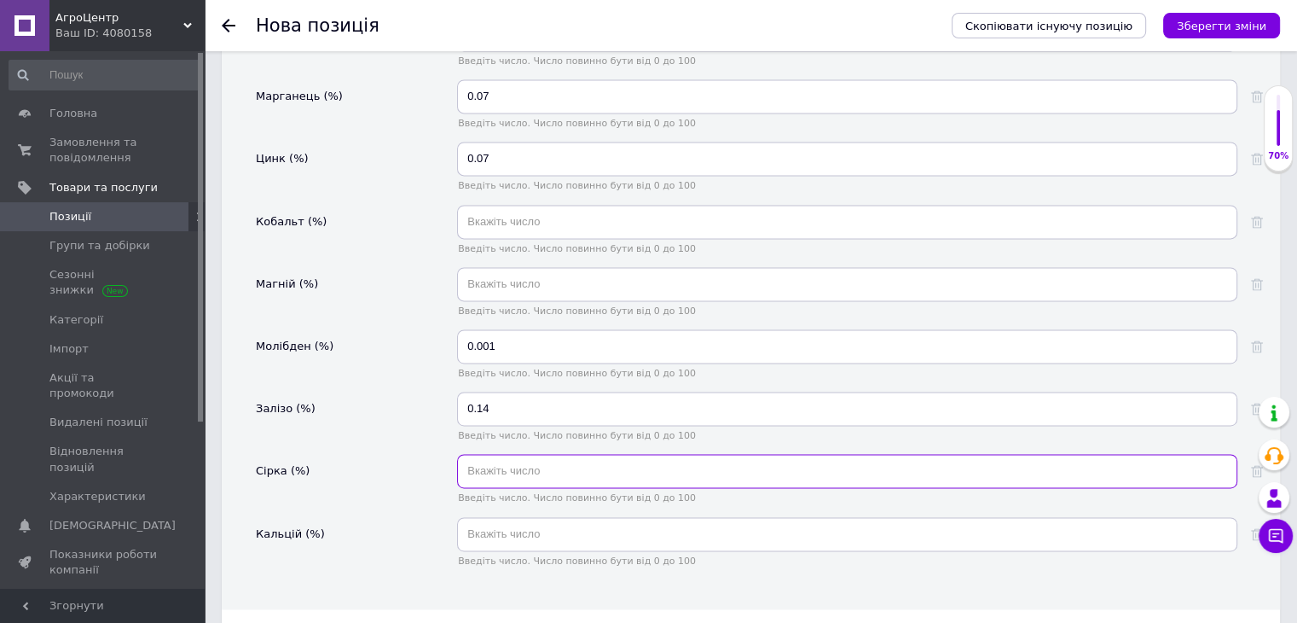
click at [528, 454] on input "text" at bounding box center [847, 471] width 780 height 34
type input "1"
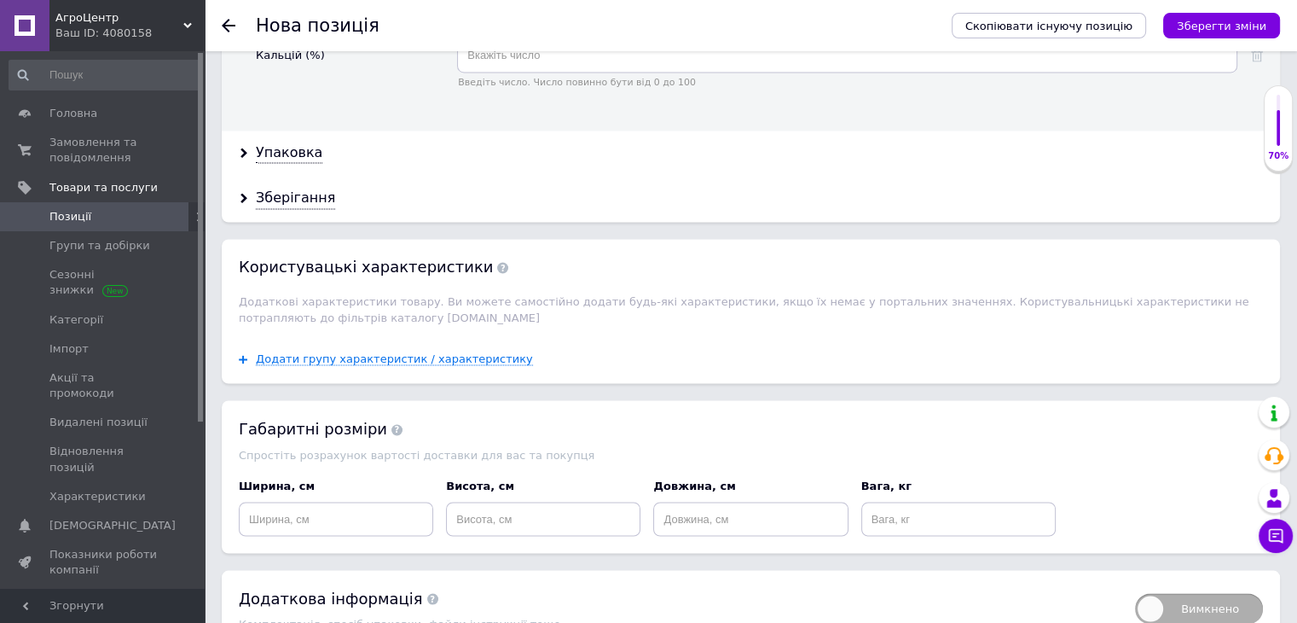
scroll to position [2883, 0]
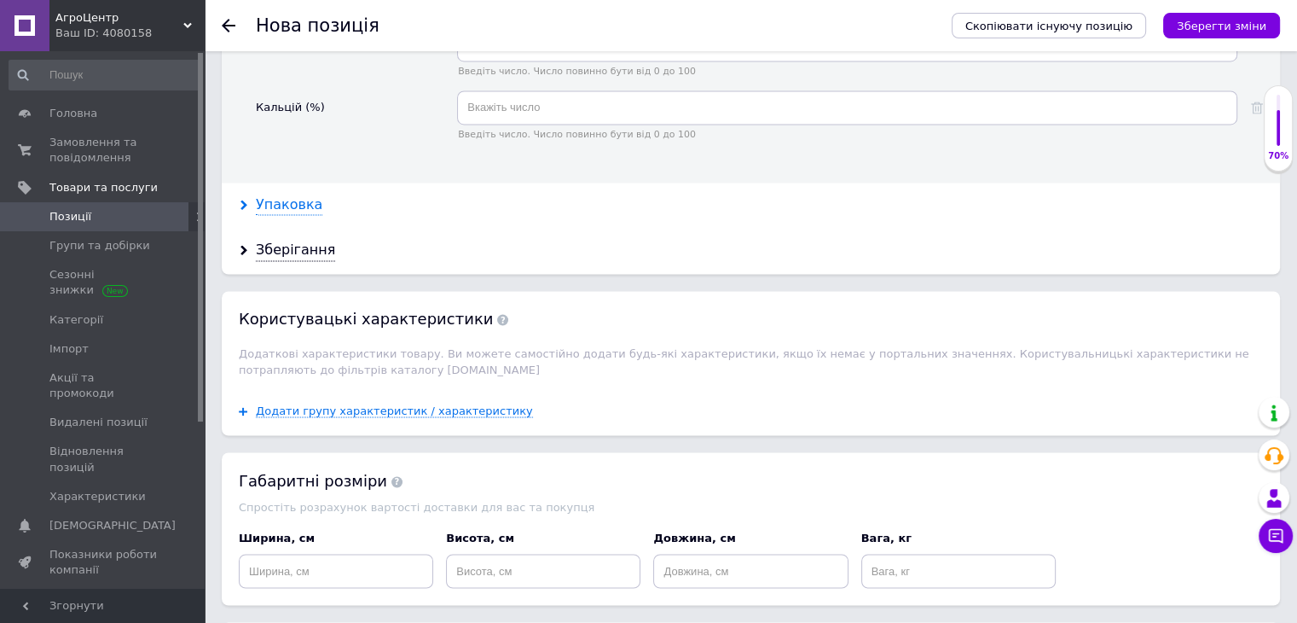
click at [297, 195] on div "Упаковка" at bounding box center [289, 205] width 67 height 20
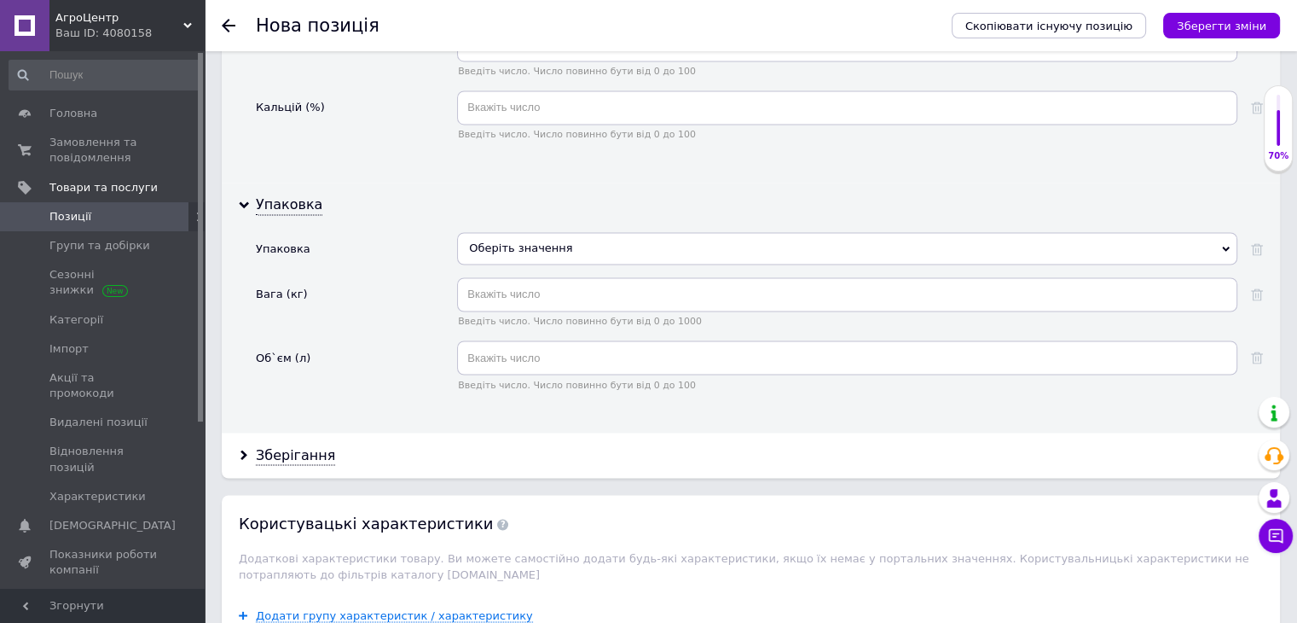
click at [579, 232] on div "Оберіть значення" at bounding box center [847, 248] width 780 height 32
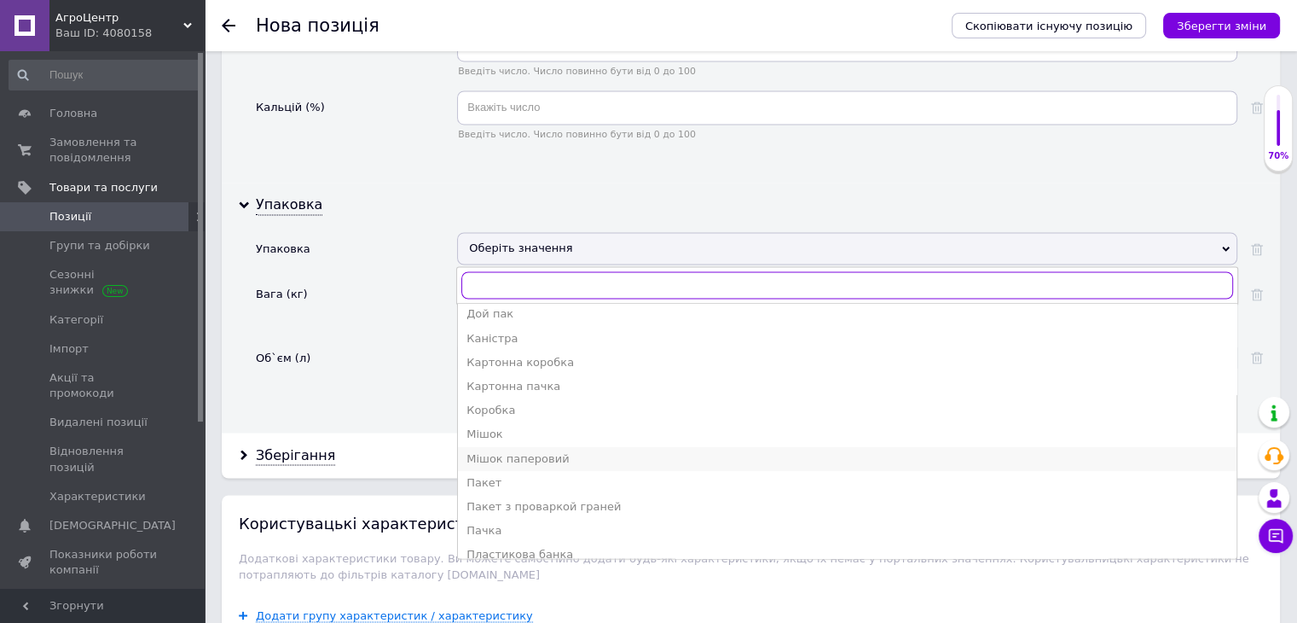
scroll to position [123, 0]
click at [523, 430] on div "Мішок" at bounding box center [848, 437] width 762 height 15
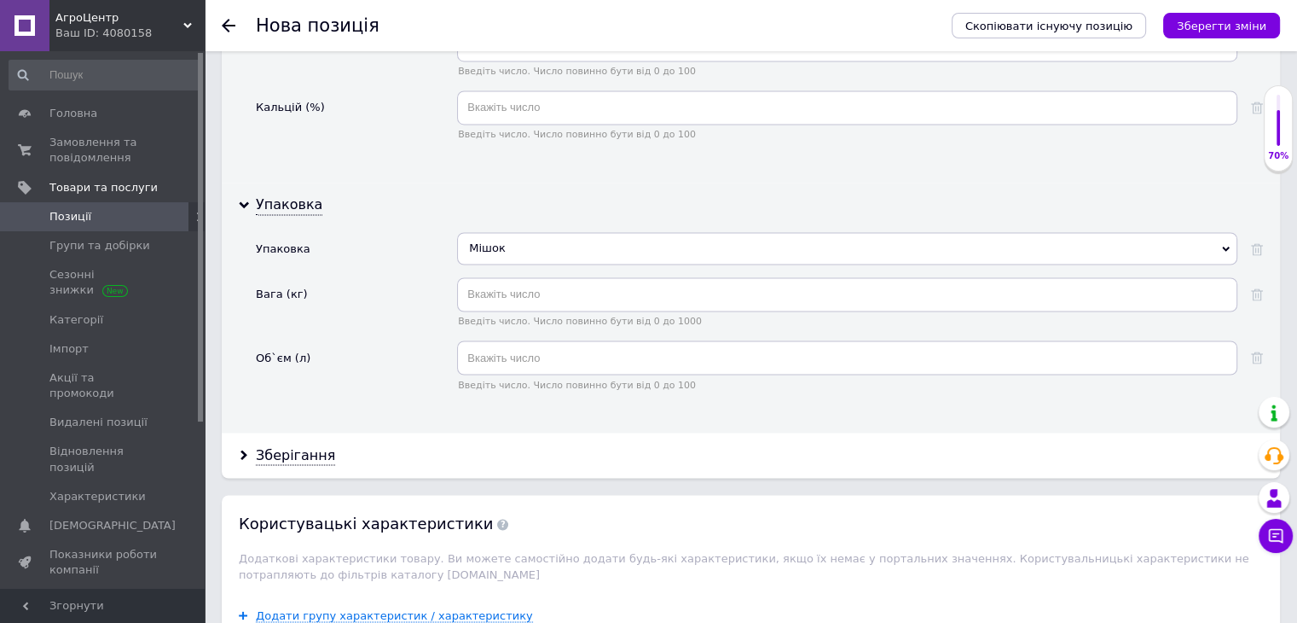
click at [537, 281] on div "Введіть число. Число повинно бути від 0 до 1000" at bounding box center [847, 301] width 780 height 49
click at [538, 277] on input "text" at bounding box center [847, 294] width 780 height 34
type input "20"
click at [406, 299] on div "Вага (кг)" at bounding box center [356, 308] width 201 height 62
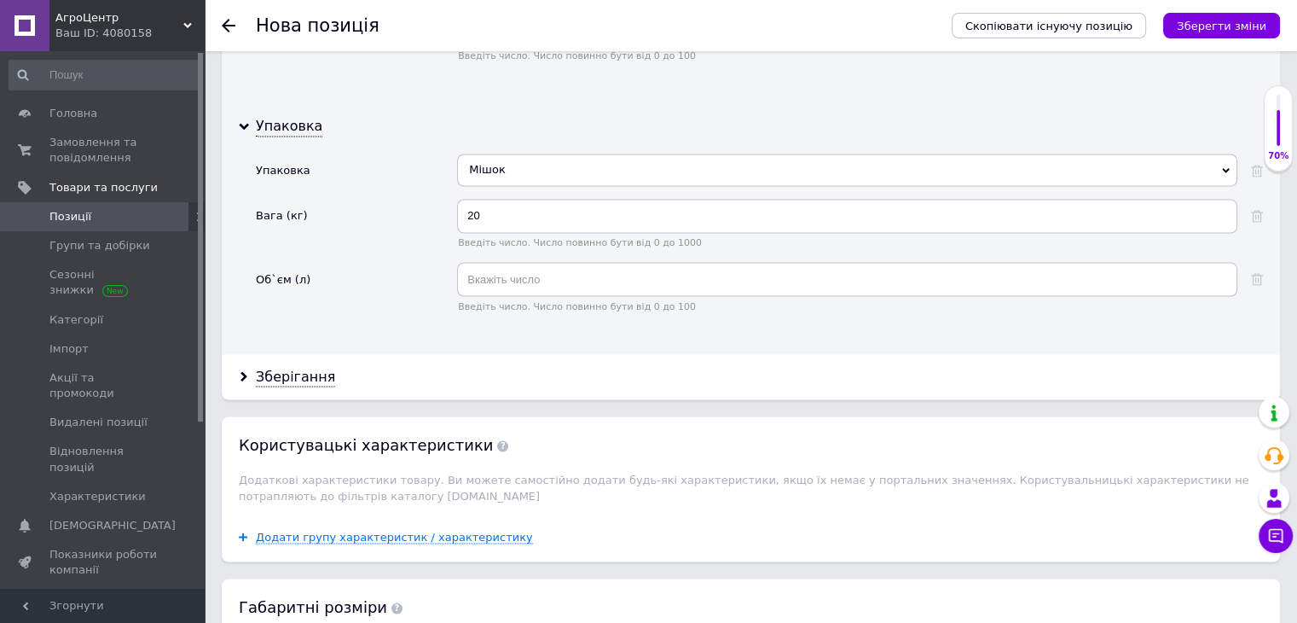
scroll to position [2968, 0]
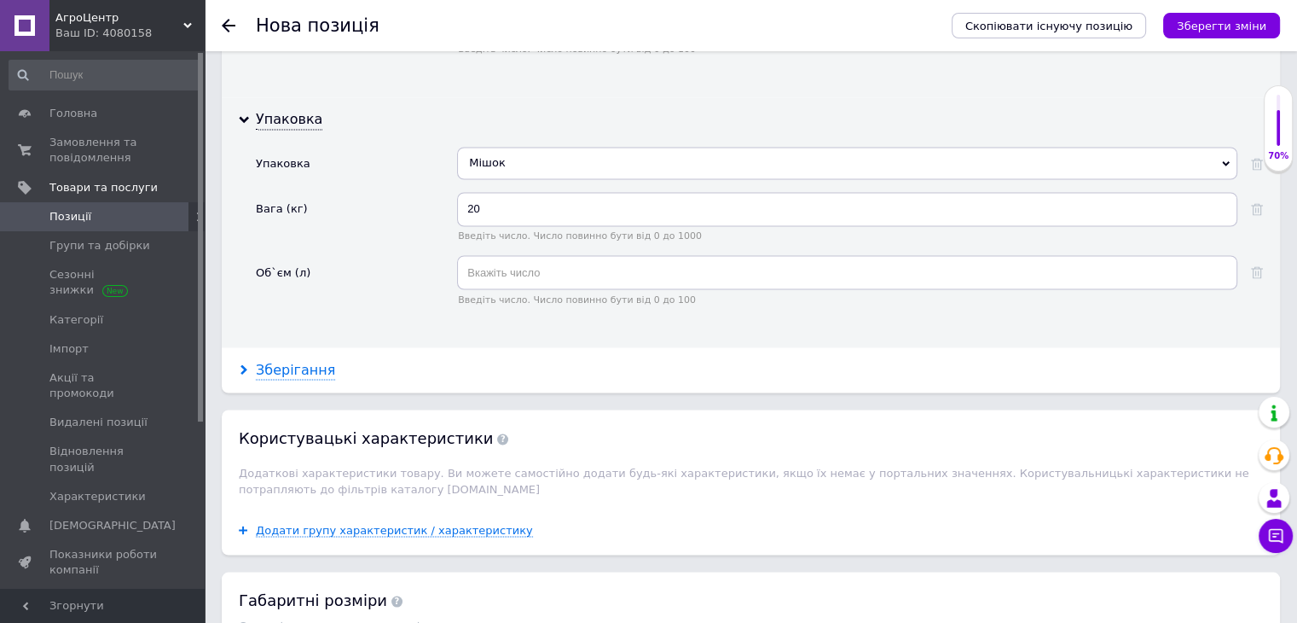
click at [283, 360] on div "Зберігання" at bounding box center [295, 370] width 79 height 20
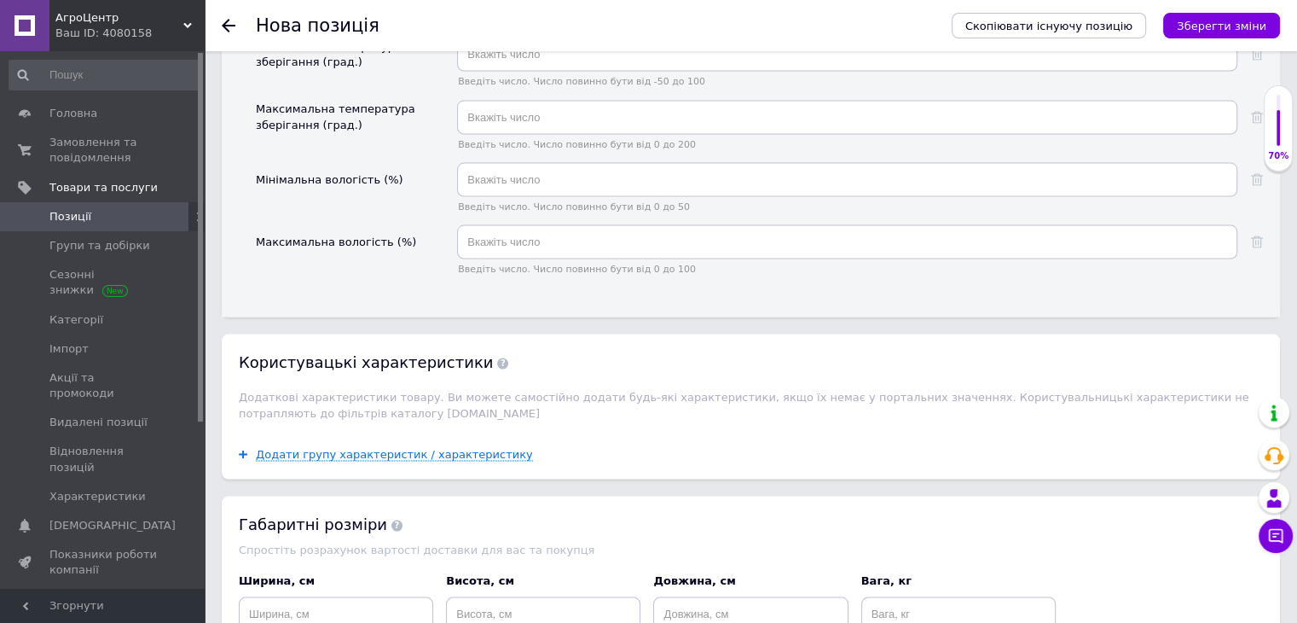
scroll to position [3395, 0]
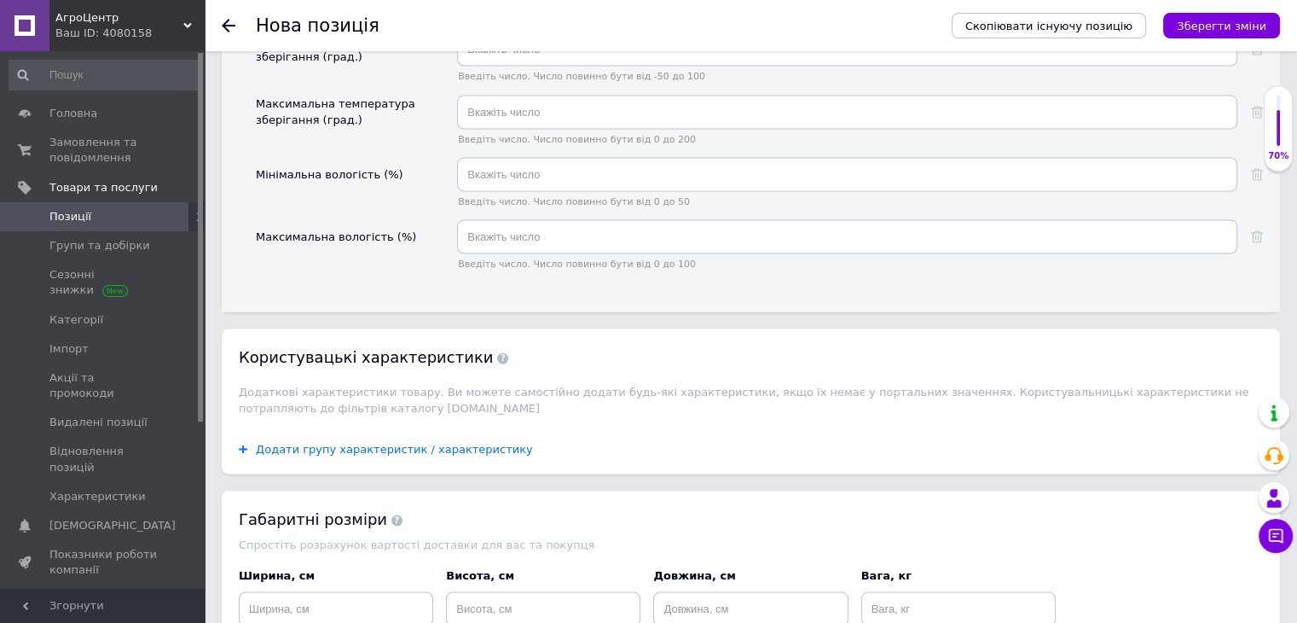
click at [403, 443] on span "Додати групу характеристик / характеристику" at bounding box center [394, 450] width 277 height 14
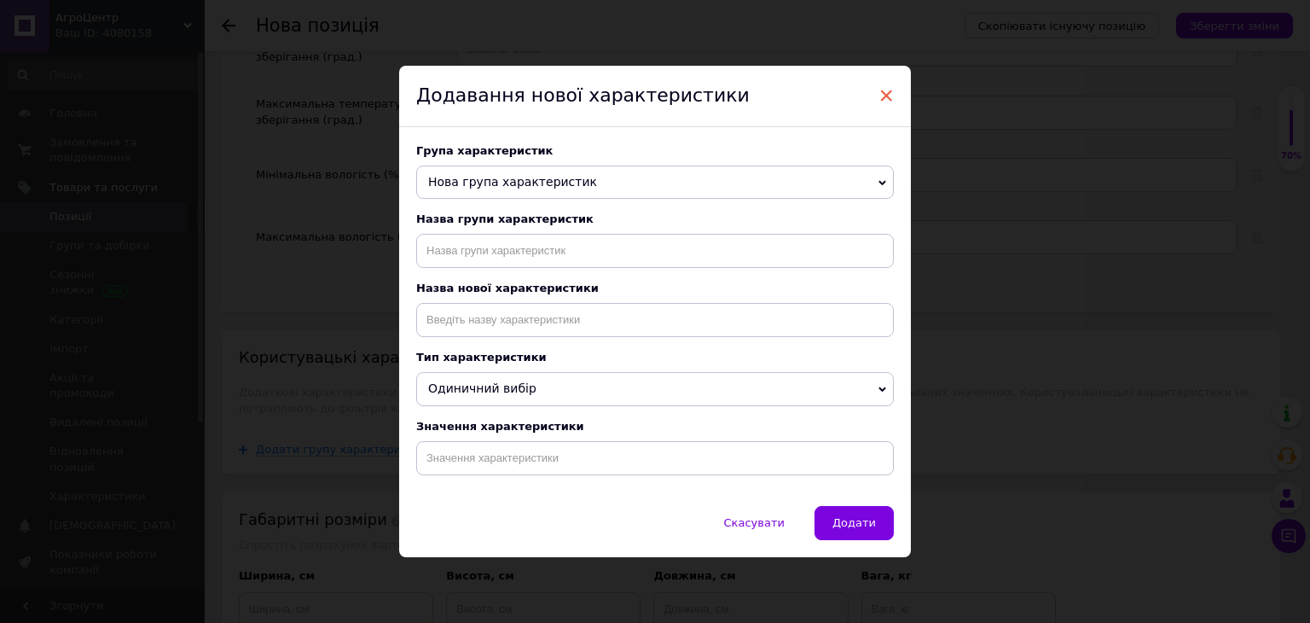
click at [884, 95] on span "×" at bounding box center [886, 95] width 15 height 29
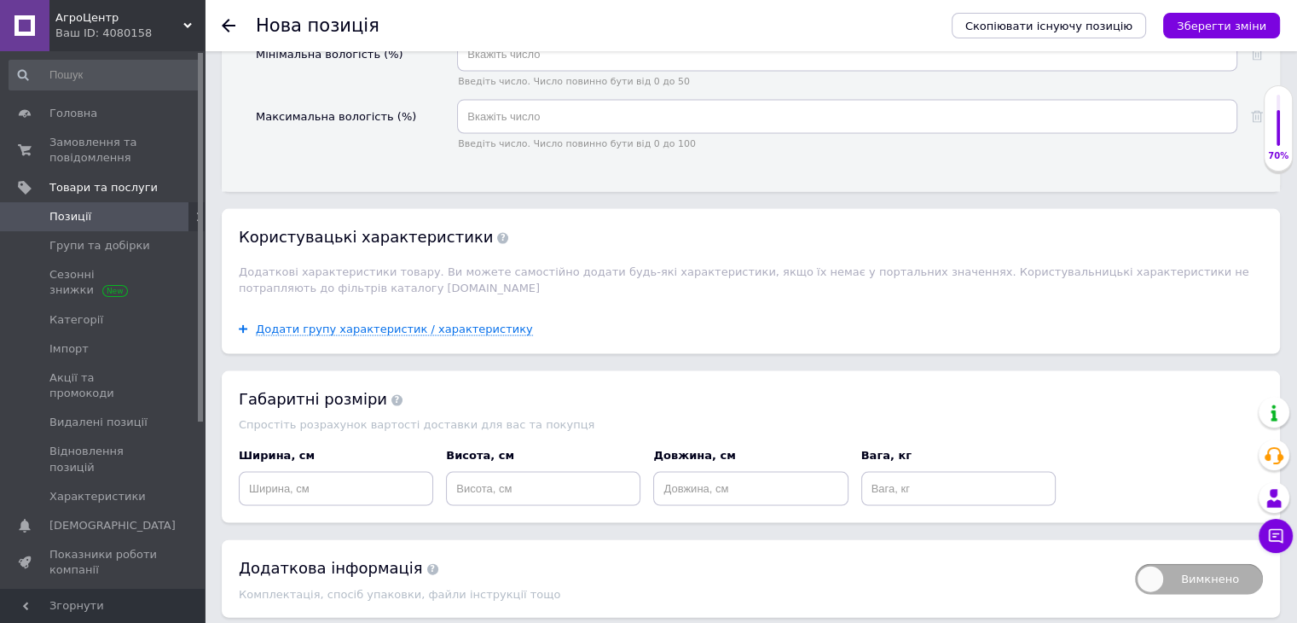
scroll to position [3550, 0]
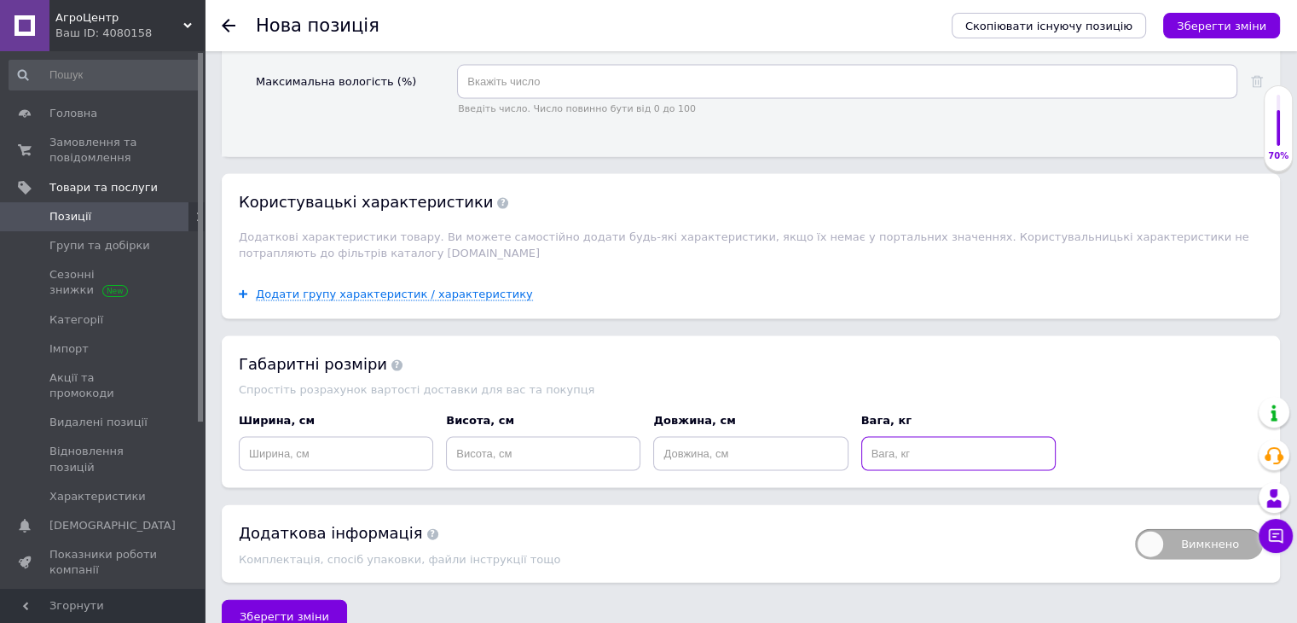
click at [941, 437] on input at bounding box center [958, 454] width 194 height 34
type input "20"
click at [974, 336] on div "Габаритні розміри Спростіть розрахунок вартості доставки для вас та покупця Шир…" at bounding box center [751, 412] width 1059 height 152
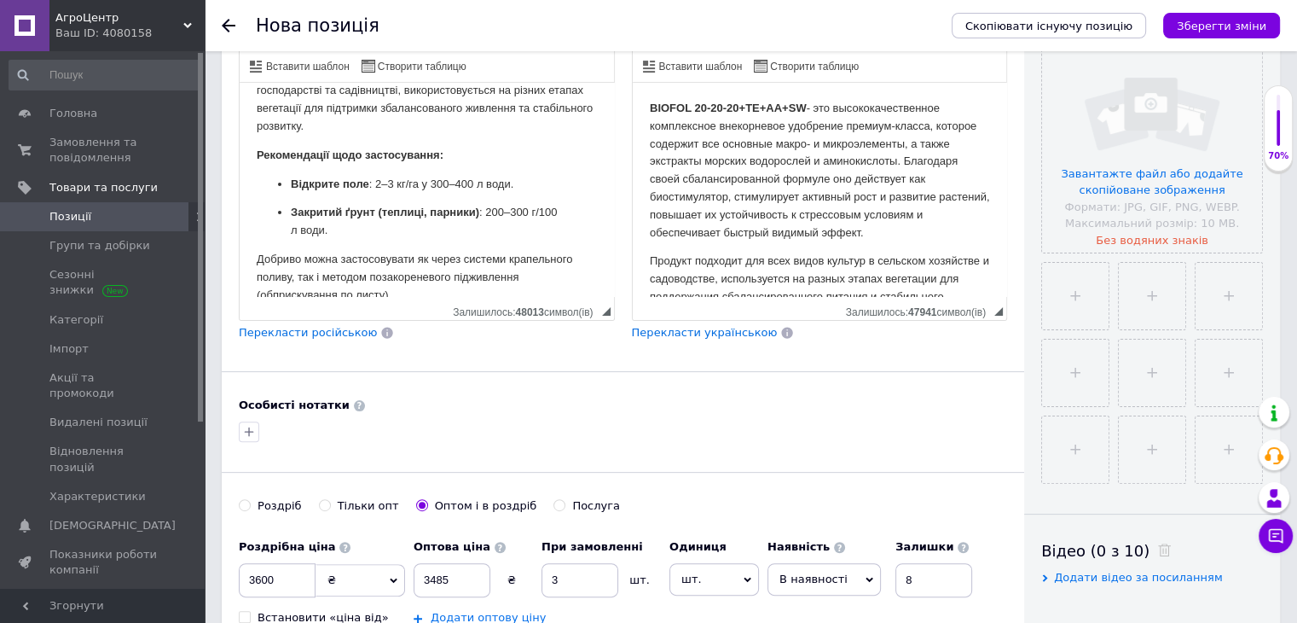
scroll to position [223, 0]
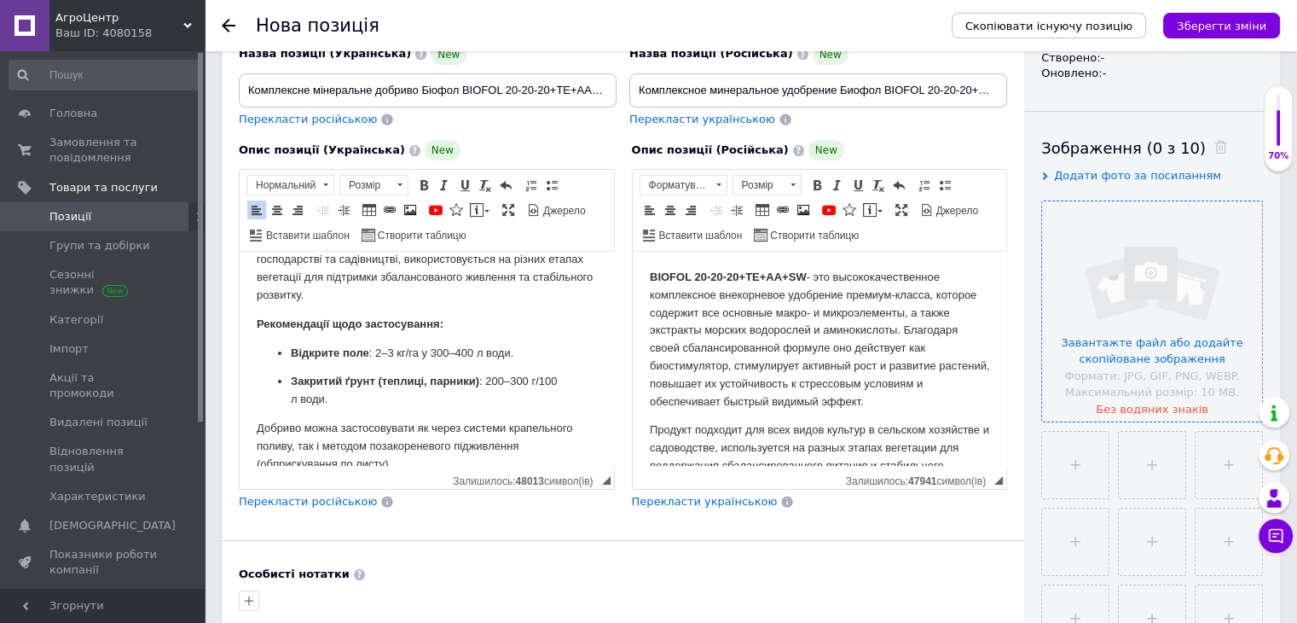
click at [1174, 294] on input "file" at bounding box center [1152, 311] width 220 height 220
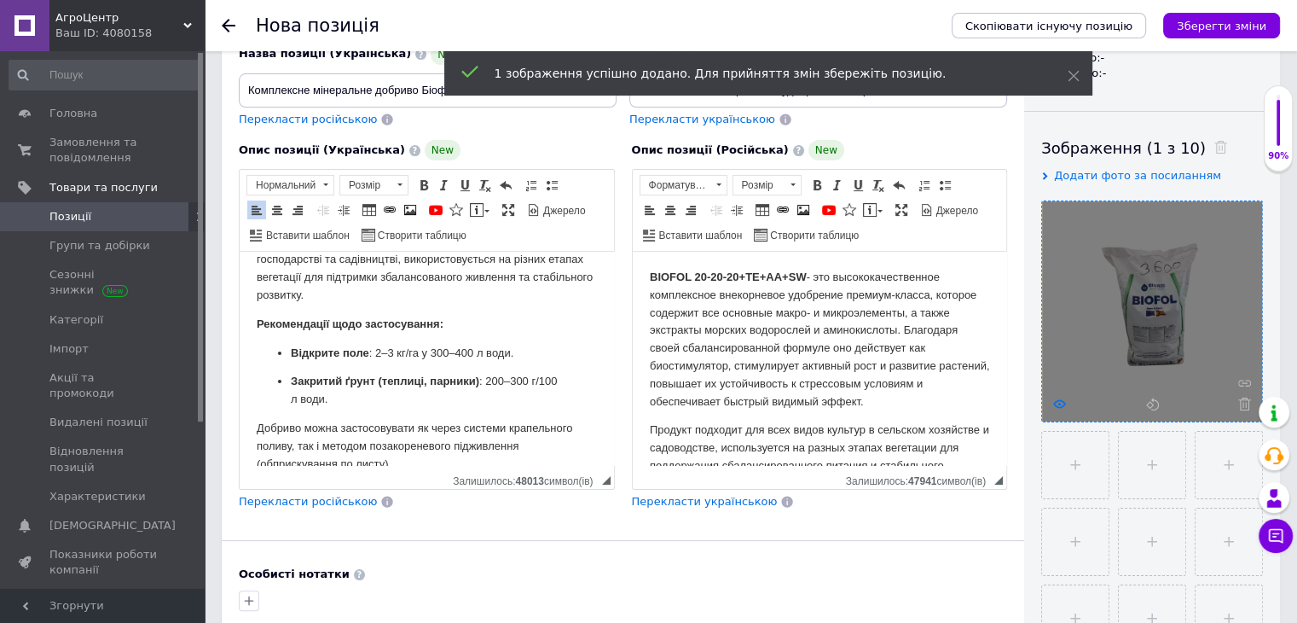
click at [1064, 398] on icon at bounding box center [1059, 403] width 13 height 13
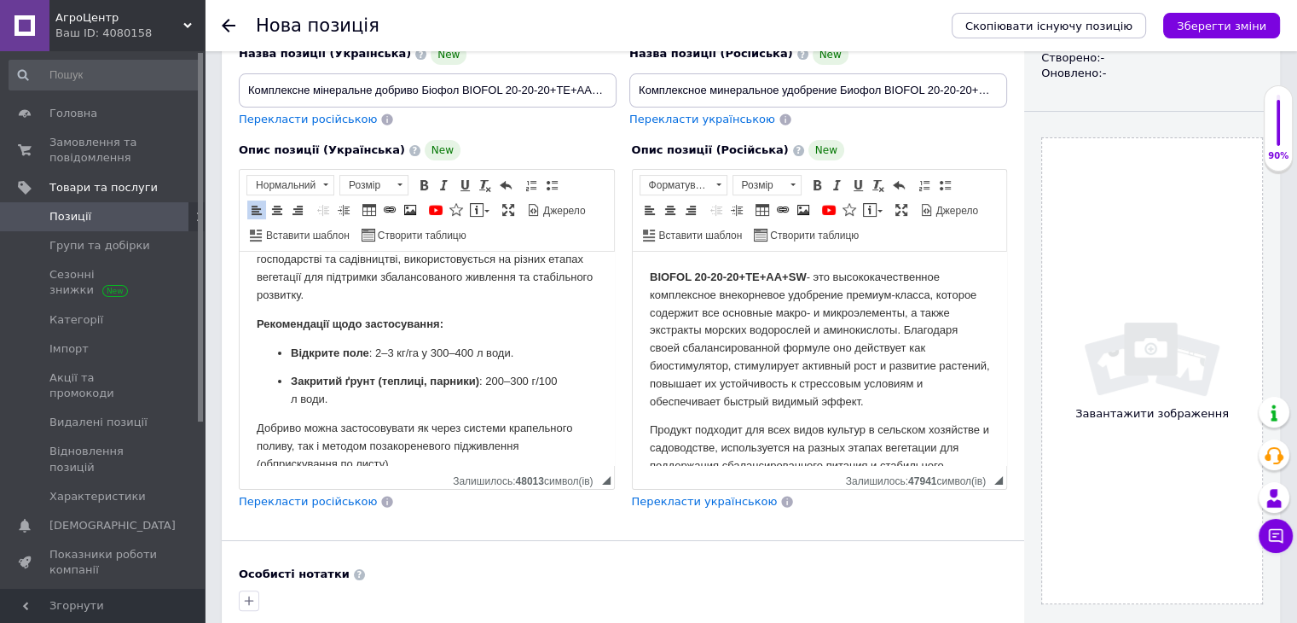
drag, startPoint x: 1391, startPoint y: 621, endPoint x: 1641, endPoint y: 578, distance: 253.5
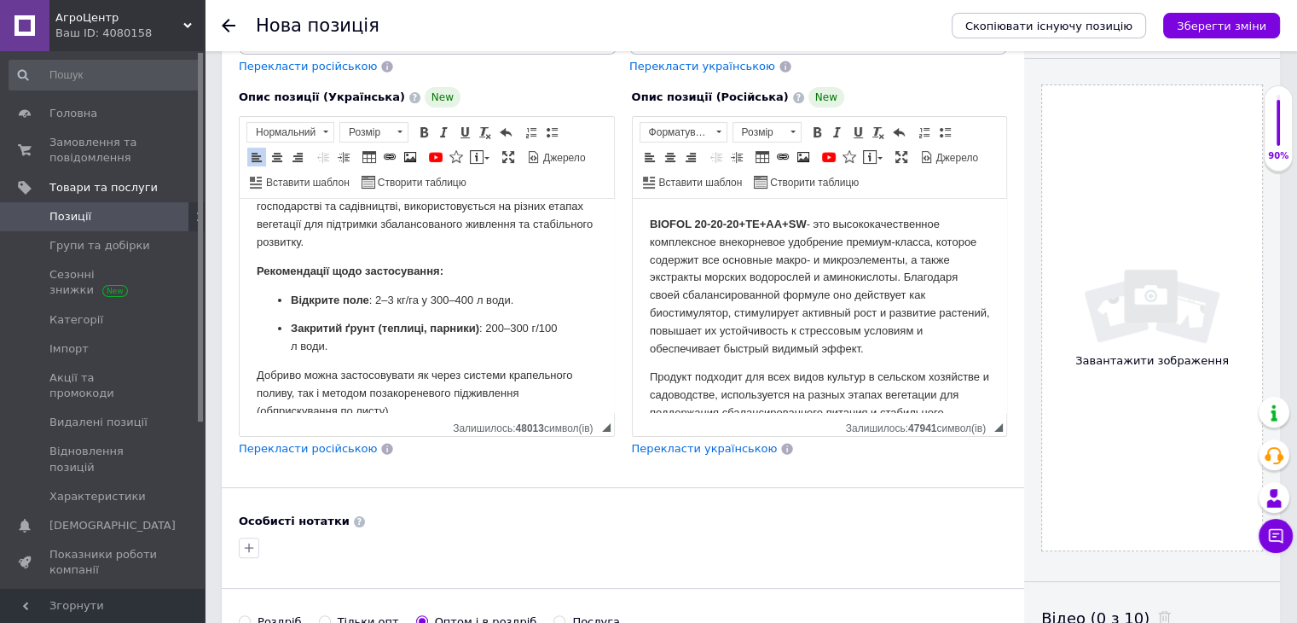
scroll to position [256, 0]
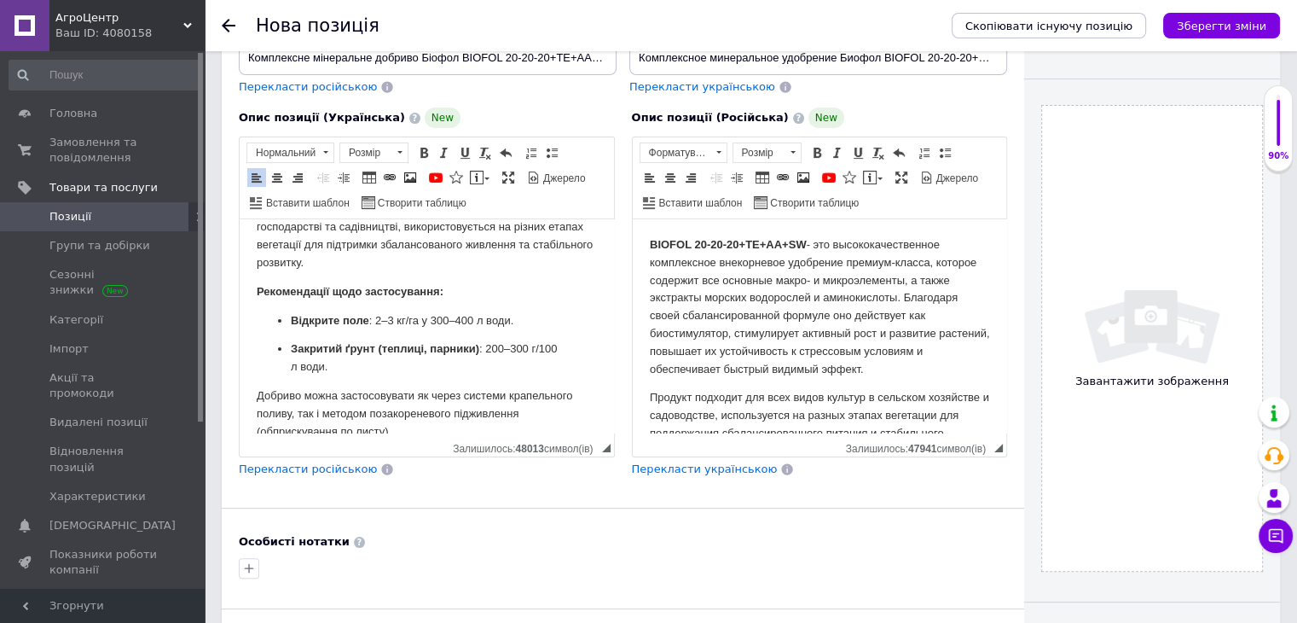
click at [1097, 281] on div "Завантажити зображення" at bounding box center [1152, 338] width 222 height 467
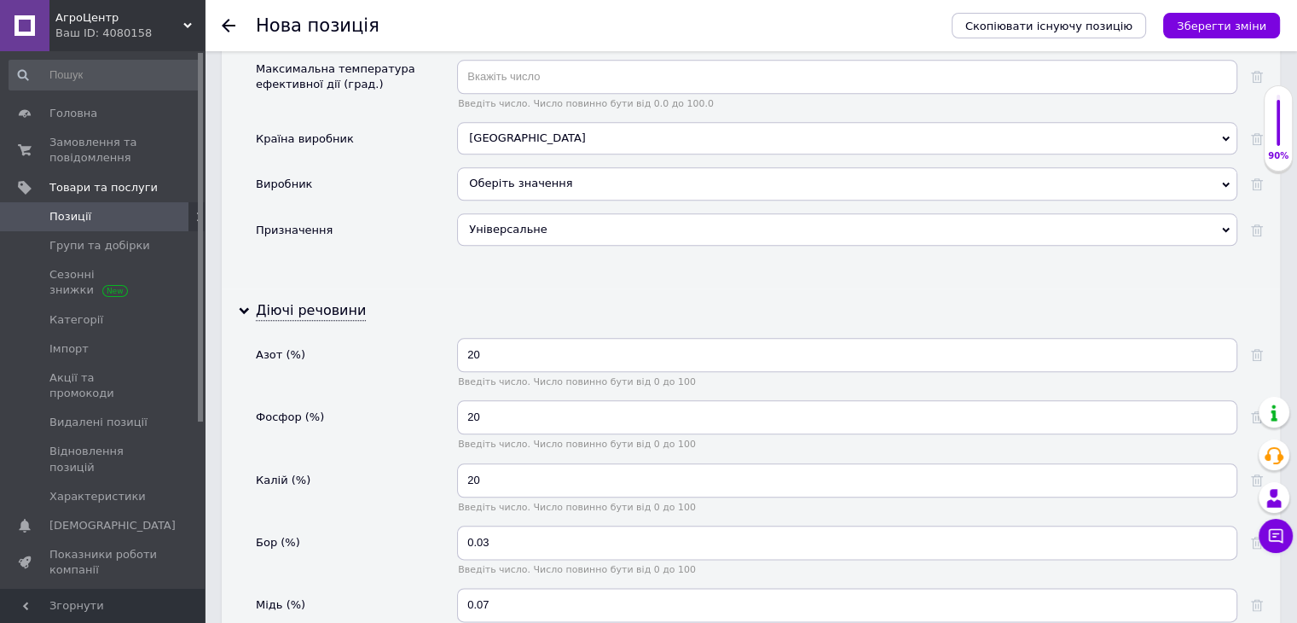
scroll to position [1876, 0]
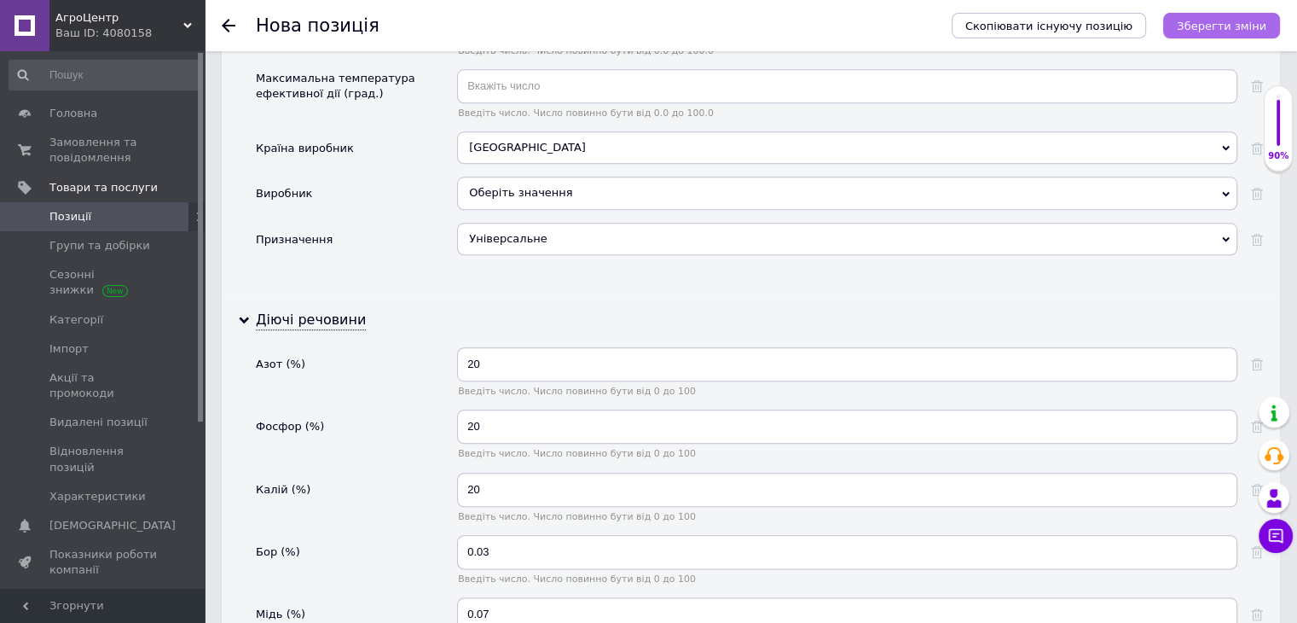
click at [1203, 28] on icon "Зберегти зміни" at bounding box center [1222, 26] width 90 height 13
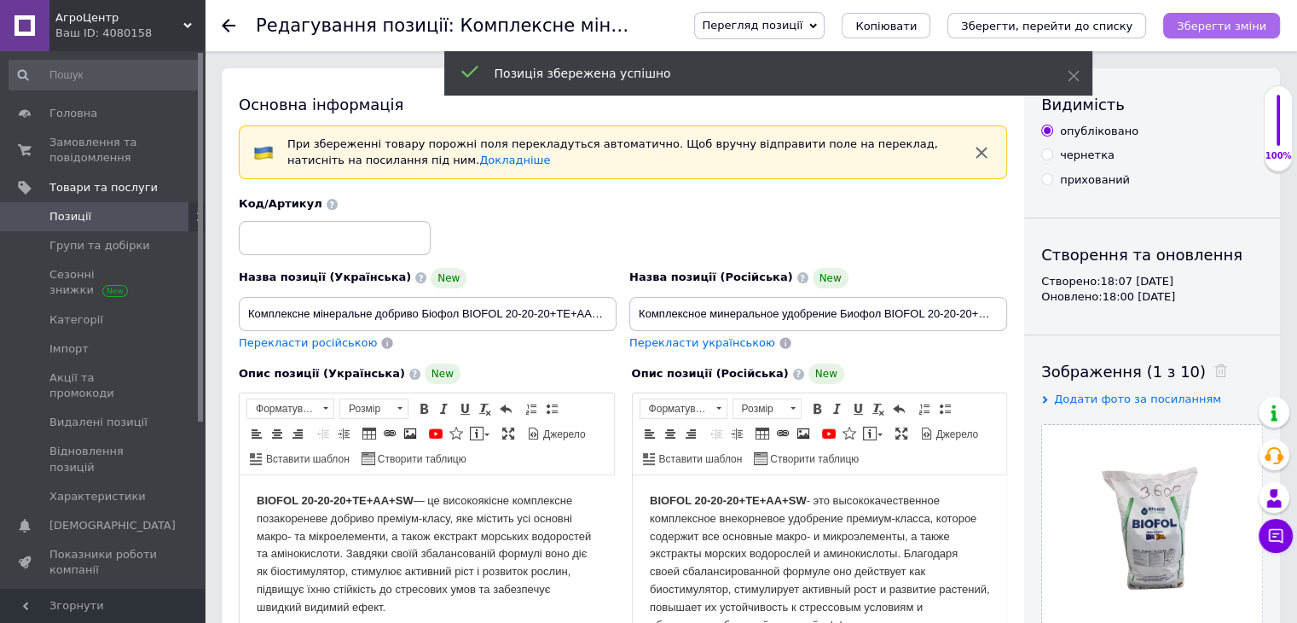
click at [1198, 26] on icon "Зберегти зміни" at bounding box center [1222, 26] width 90 height 13
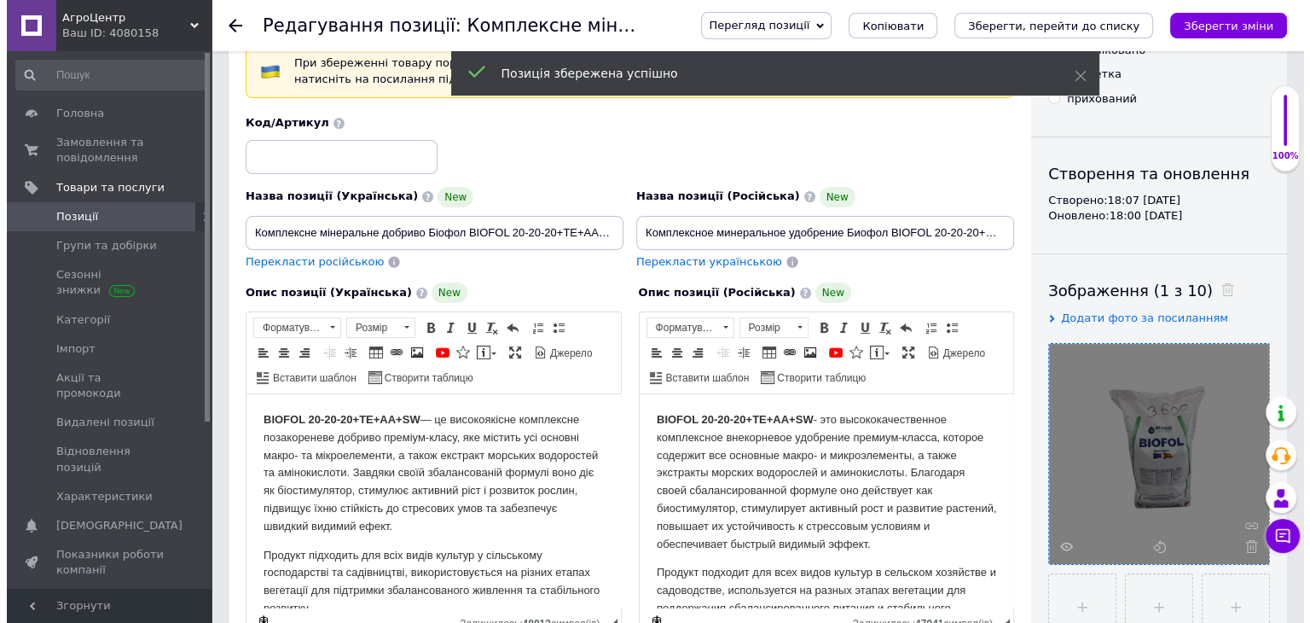
scroll to position [85, 0]
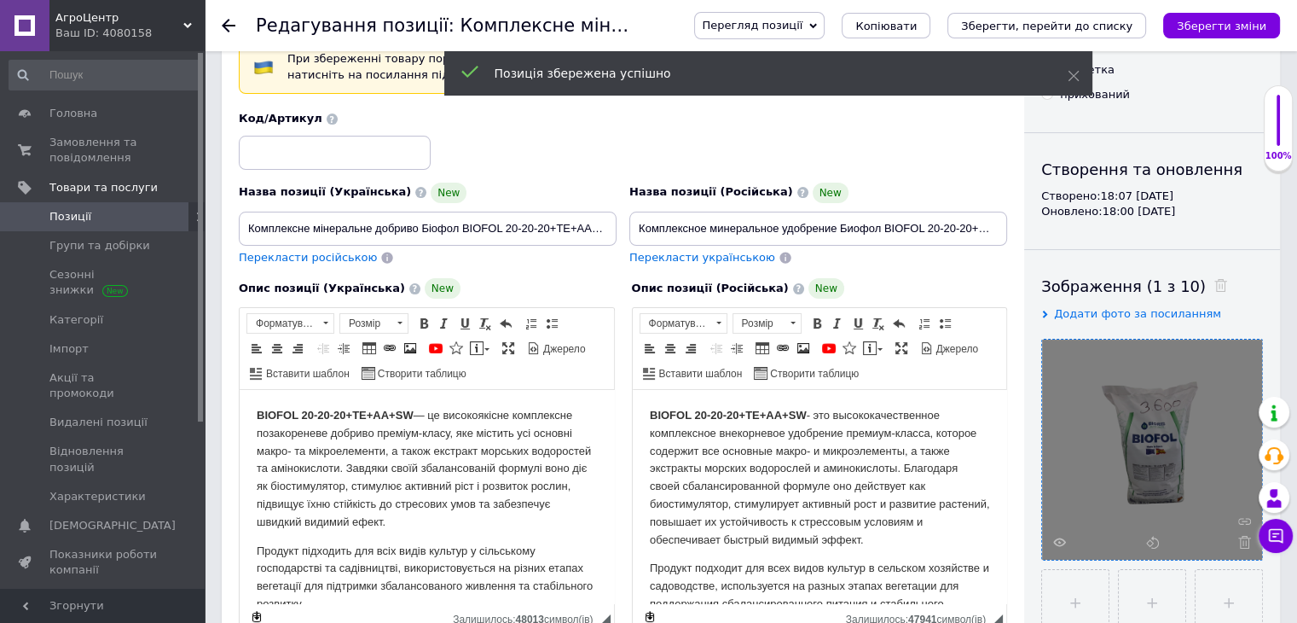
click at [1051, 534] on div at bounding box center [1152, 449] width 220 height 220
click at [1051, 537] on div at bounding box center [1152, 449] width 220 height 220
click at [1054, 540] on use at bounding box center [1059, 541] width 13 height 9
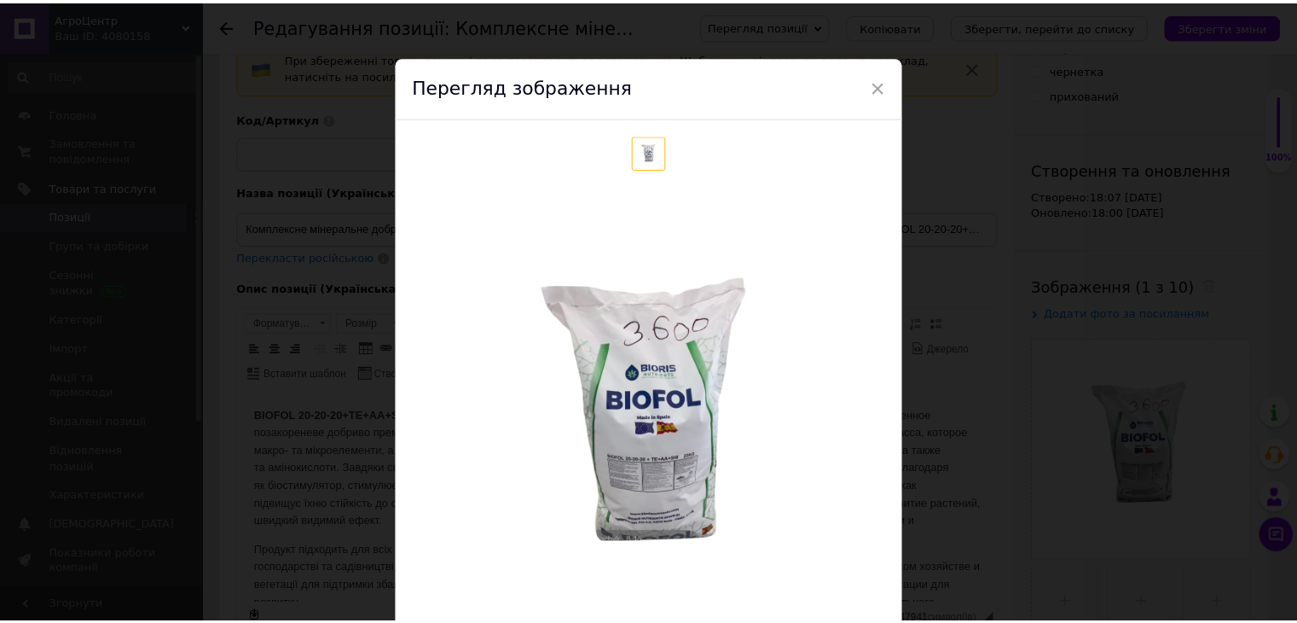
scroll to position [0, 0]
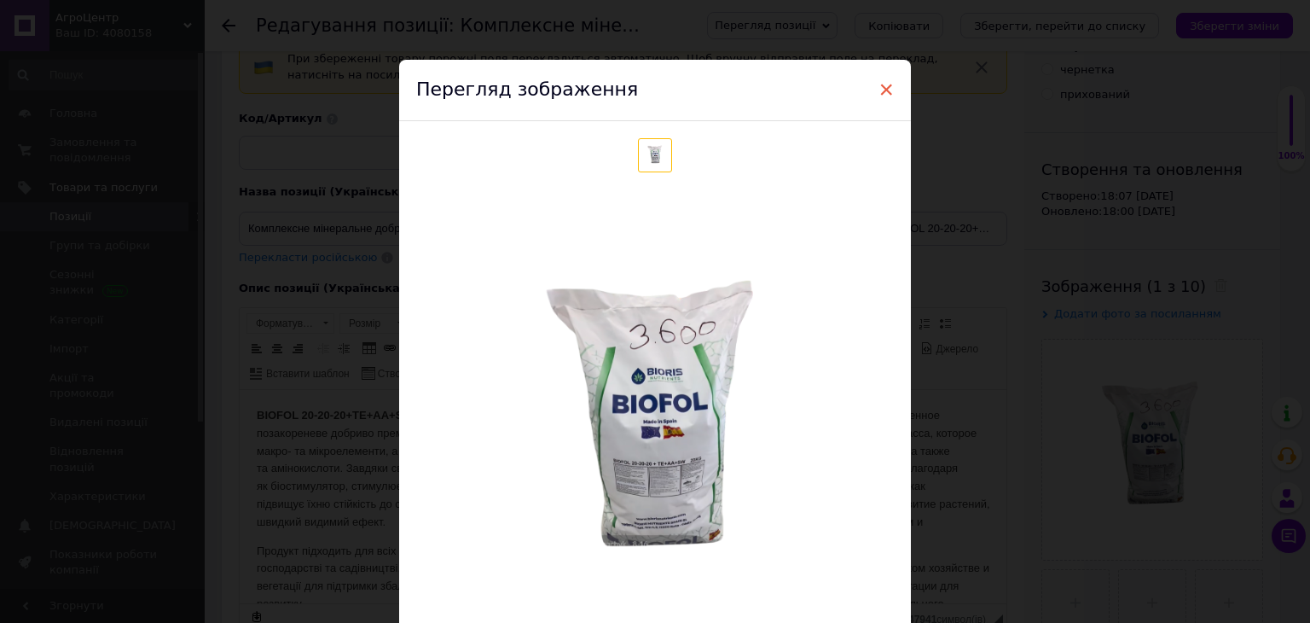
click at [885, 92] on span "×" at bounding box center [886, 89] width 15 height 29
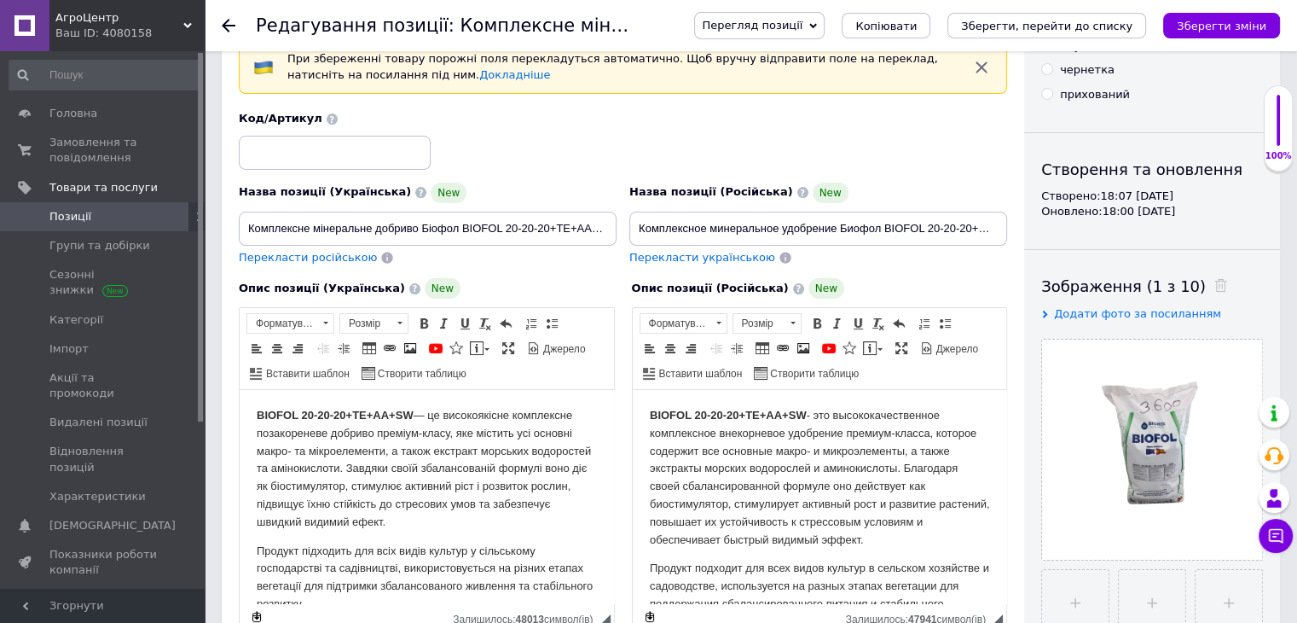
click at [89, 11] on span "АгроЦентр" at bounding box center [119, 17] width 128 height 15
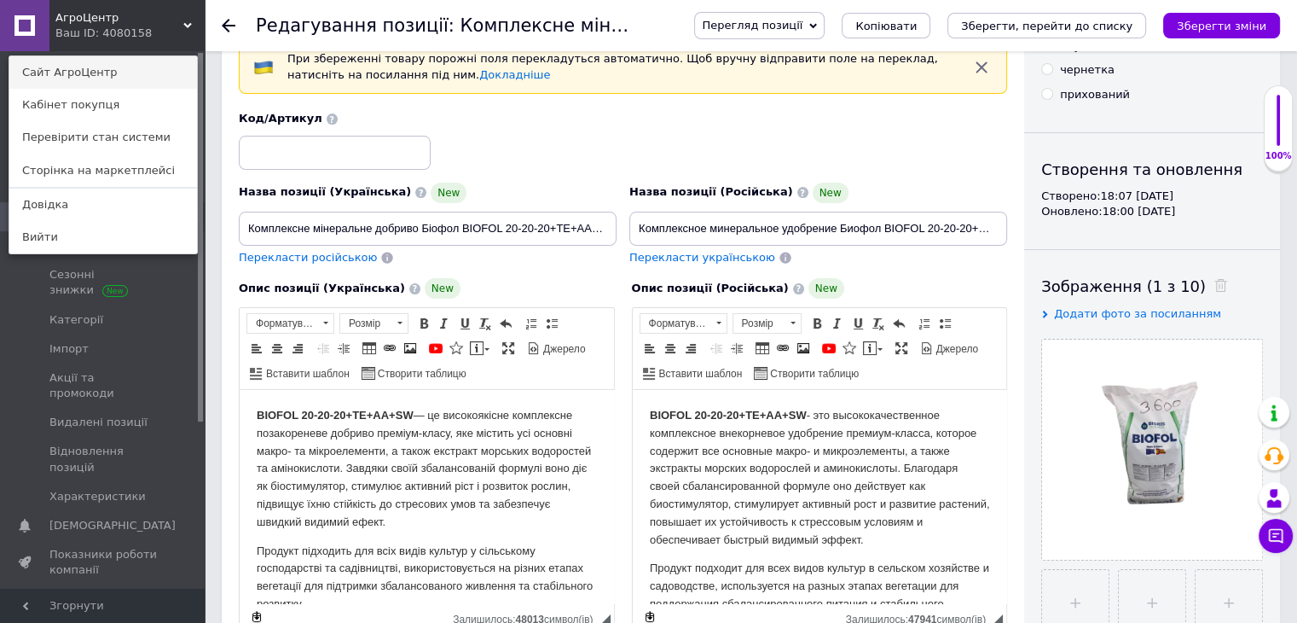
click at [108, 68] on link "Сайт АгроЦентр" at bounding box center [103, 72] width 188 height 32
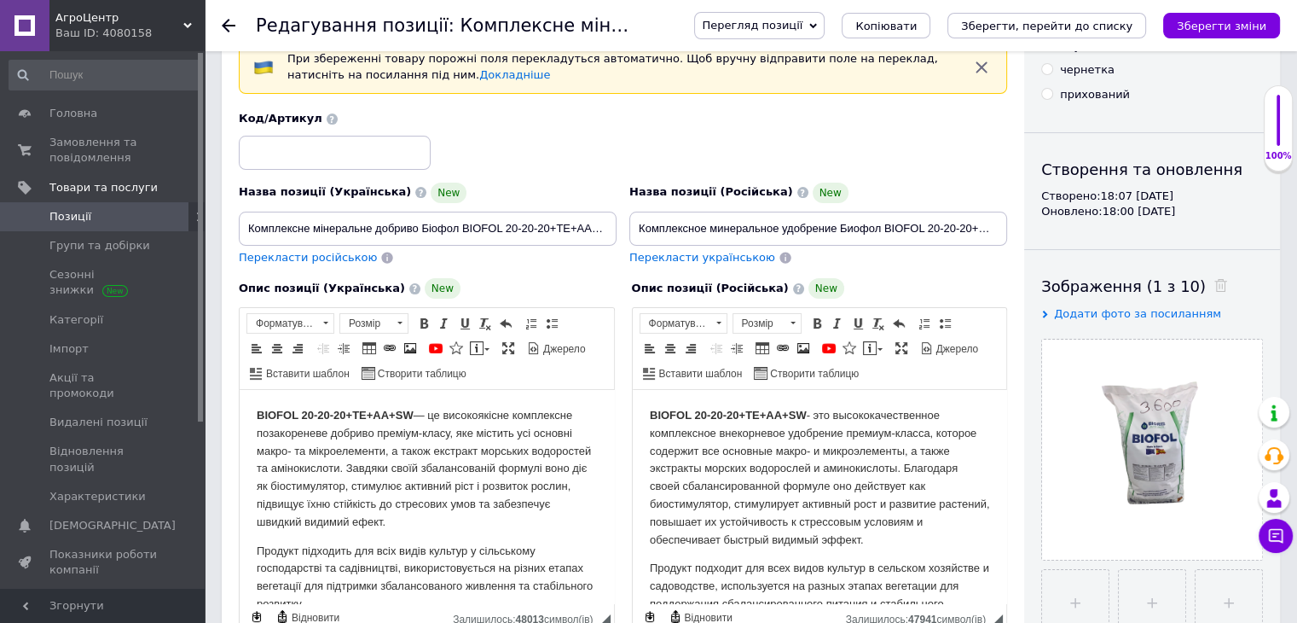
click at [811, 66] on div "При збереженні товару порожні поля перекладуться автоматично. Щоб вручну відпра…" at bounding box center [622, 67] width 683 height 32
click at [803, 19] on span "Перегляд позиції" at bounding box center [752, 25] width 101 height 13
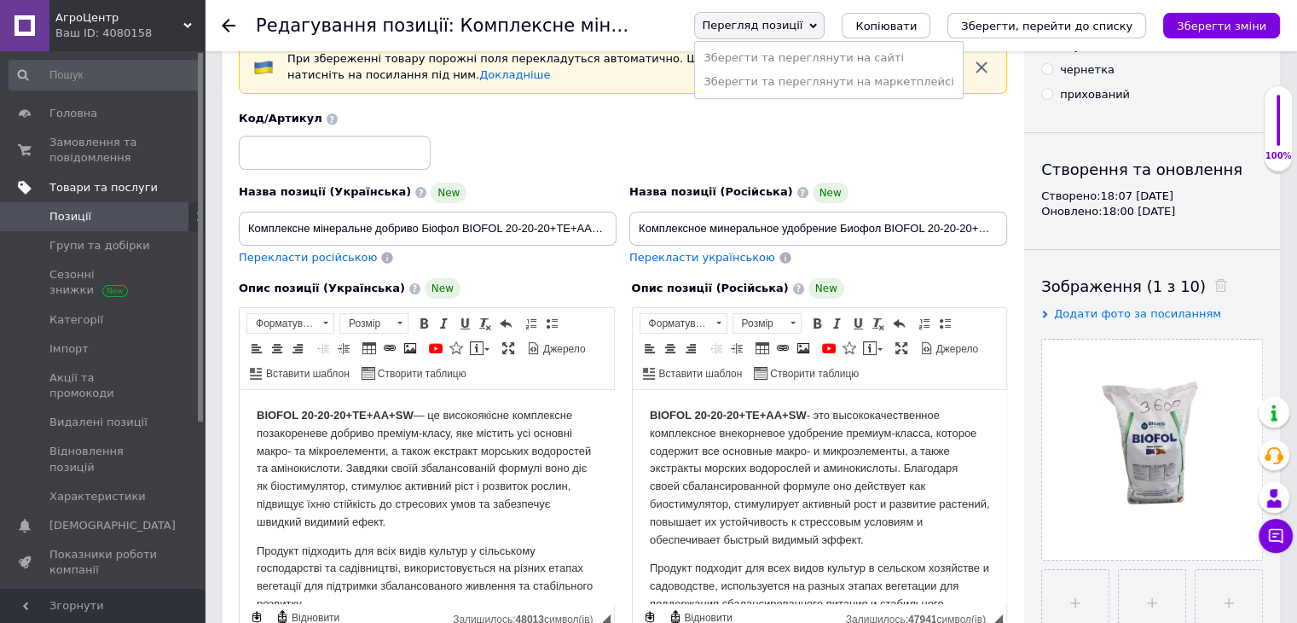
click at [119, 189] on span "Товари та послуги" at bounding box center [103, 187] width 108 height 15
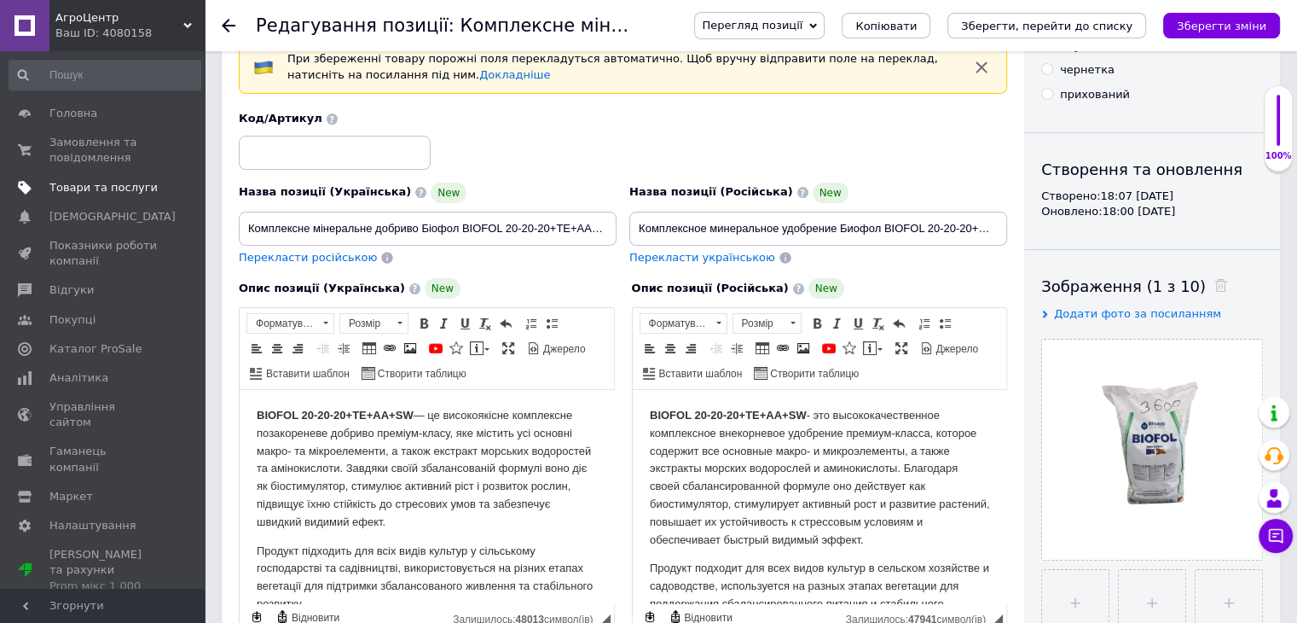
click at [102, 192] on span "Товари та послуги" at bounding box center [103, 187] width 108 height 15
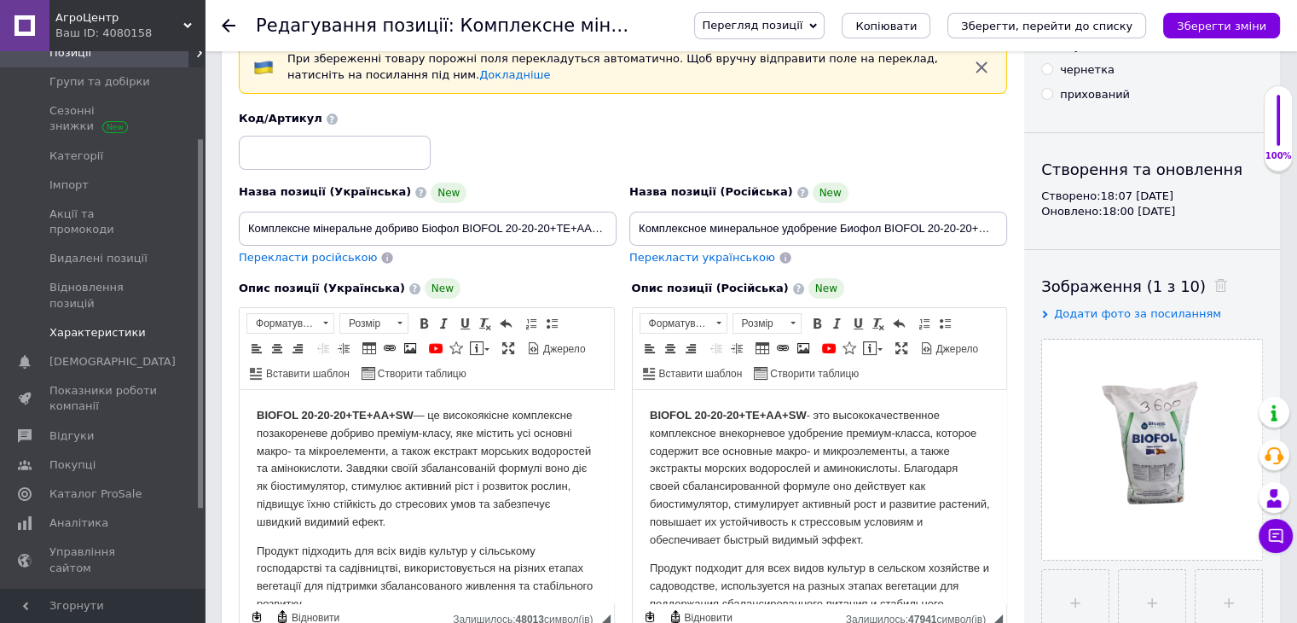
scroll to position [171, 0]
click at [119, 479] on span "Каталог ProSale" at bounding box center [95, 486] width 92 height 15
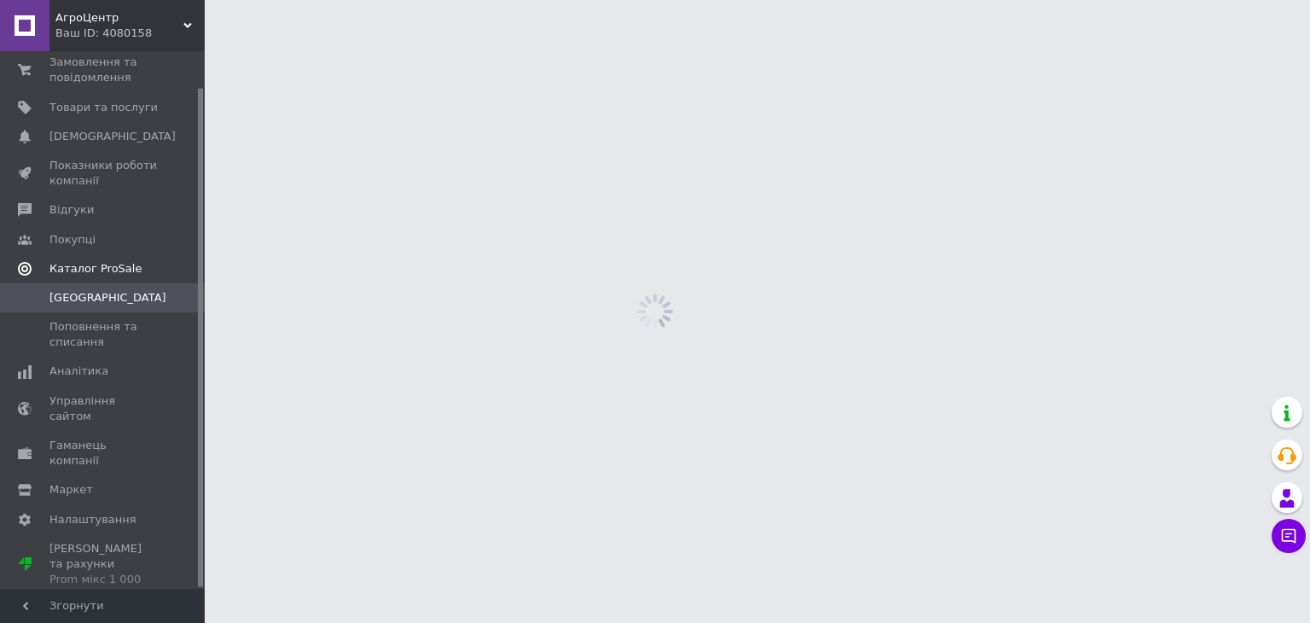
scroll to position [38, 0]
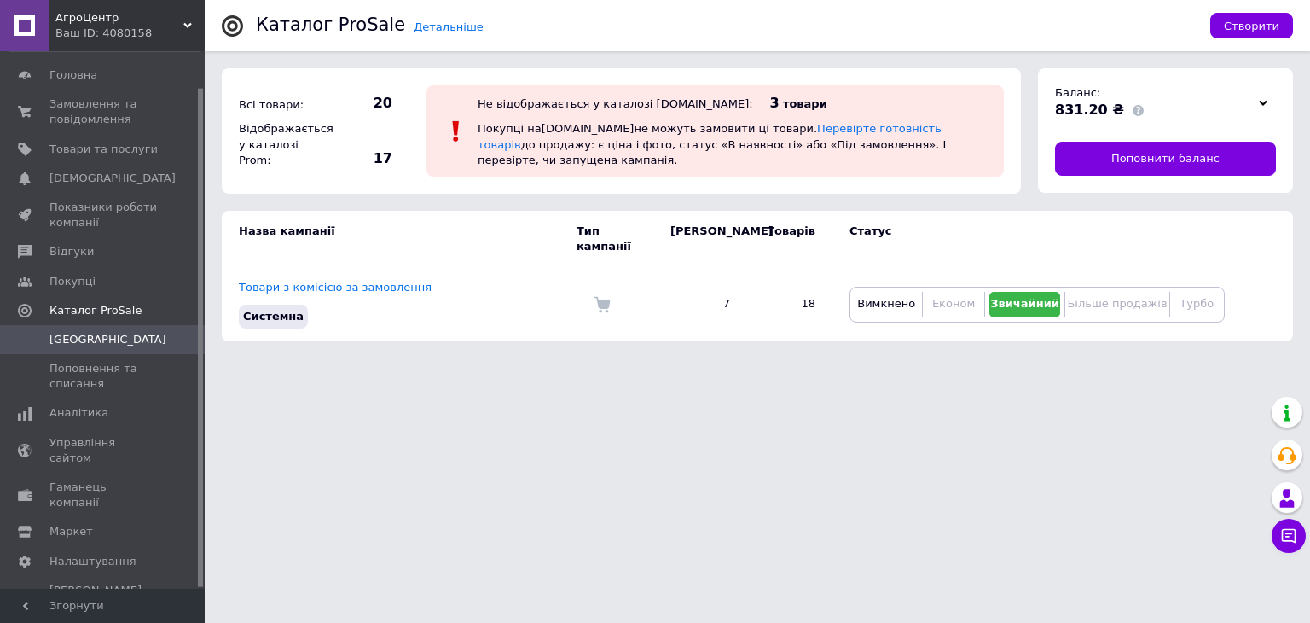
click at [111, 332] on span "[GEOGRAPHIC_DATA]" at bounding box center [103, 339] width 108 height 15
click at [117, 313] on span "Каталог ProSale" at bounding box center [95, 310] width 92 height 15
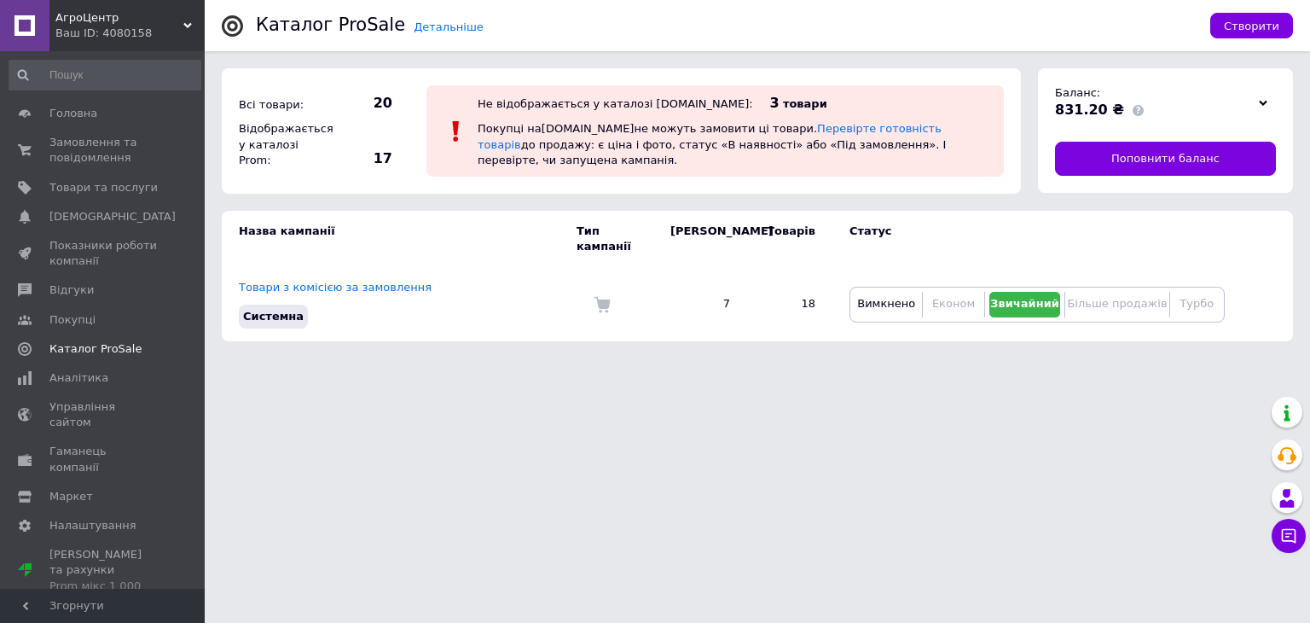
click at [798, 233] on td "Товарів" at bounding box center [789, 239] width 85 height 56
click at [894, 297] on span "Вимкнено" at bounding box center [886, 303] width 58 height 13
click at [710, 125] on div "Не відображається у каталозі [DOMAIN_NAME]: 3 товари Покупці на [DOMAIN_NAME] н…" at bounding box center [732, 131] width 518 height 83
click at [782, 139] on link "Перевірте готовність товарів" at bounding box center [710, 136] width 464 height 28
